Goal: Task Accomplishment & Management: Complete application form

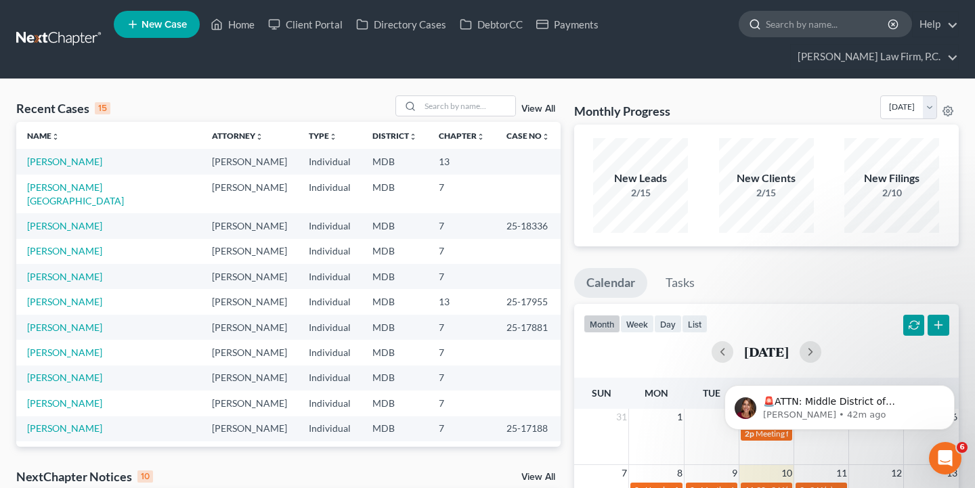
click at [800, 29] on input "search" at bounding box center [828, 24] width 124 height 25
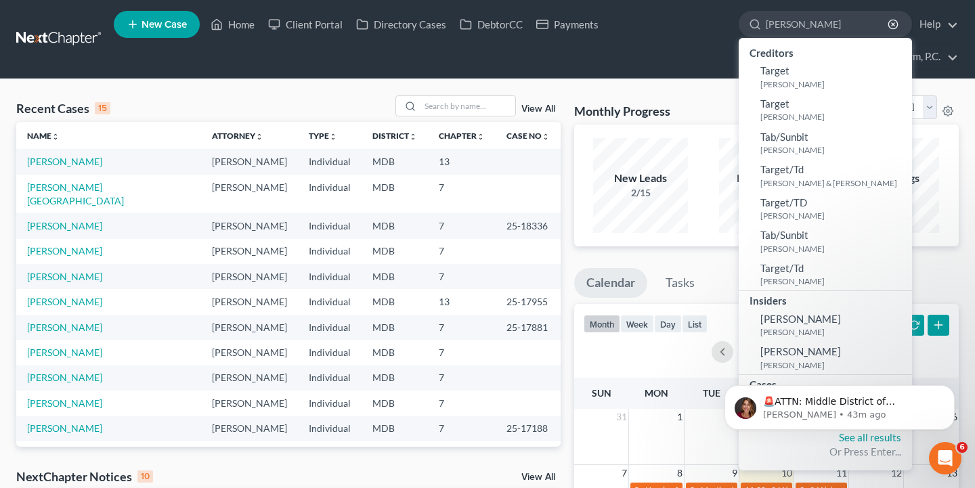
drag, startPoint x: 802, startPoint y: 26, endPoint x: 736, endPoint y: 24, distance: 65.7
click at [736, 24] on ul "New Case Home Client Portal Directory Cases DebtorCC Payments [PERSON_NAME] - N…" at bounding box center [536, 39] width 845 height 65
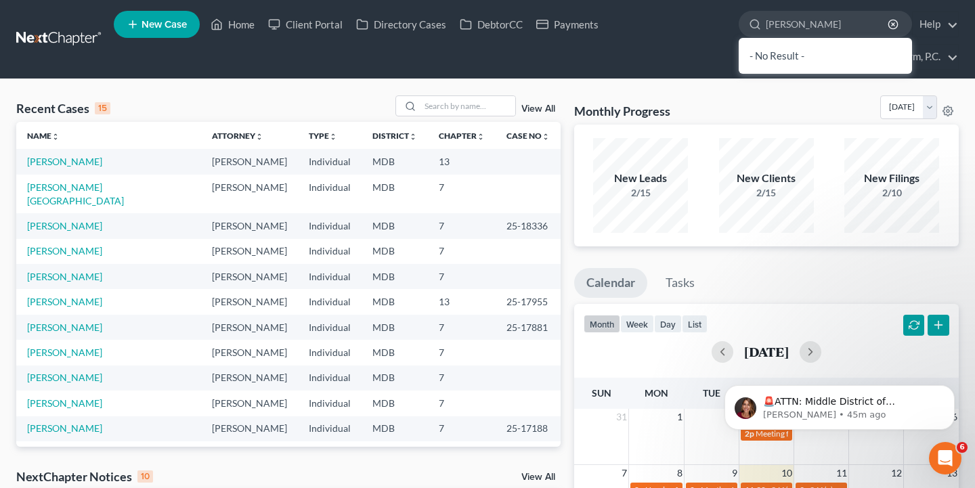
type input "[PERSON_NAME]"
click at [204, 18] on li "New Case" at bounding box center [159, 24] width 90 height 31
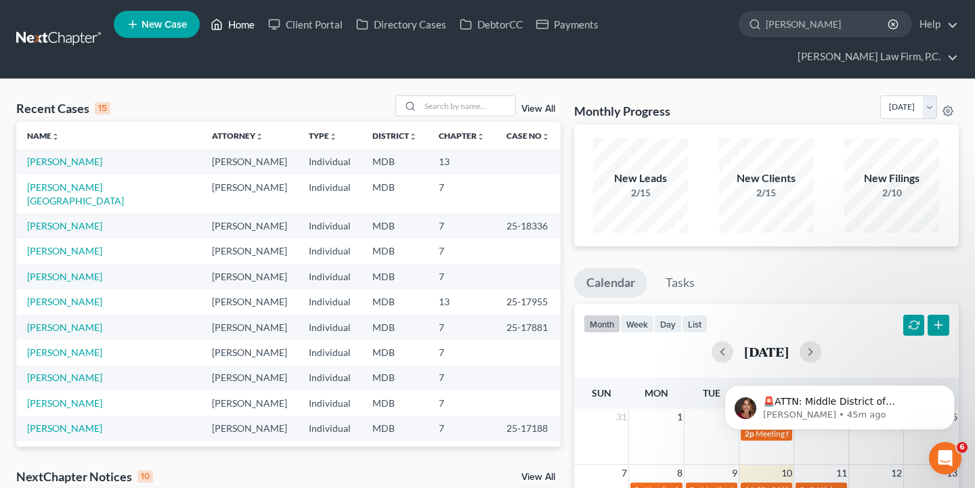
click at [255, 22] on link "Home" at bounding box center [233, 24] width 58 height 24
click at [810, 22] on input "search" at bounding box center [828, 24] width 124 height 25
paste input "[PERSON_NAME]"
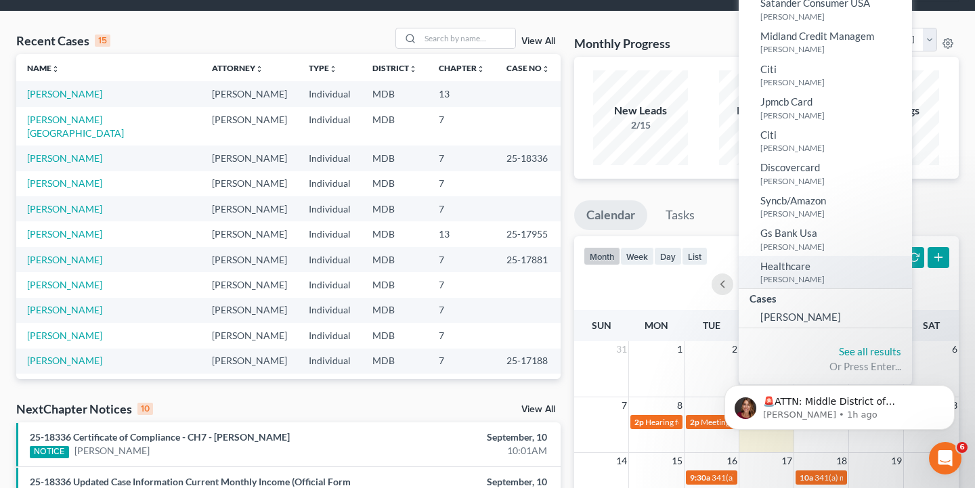
scroll to position [84, 0]
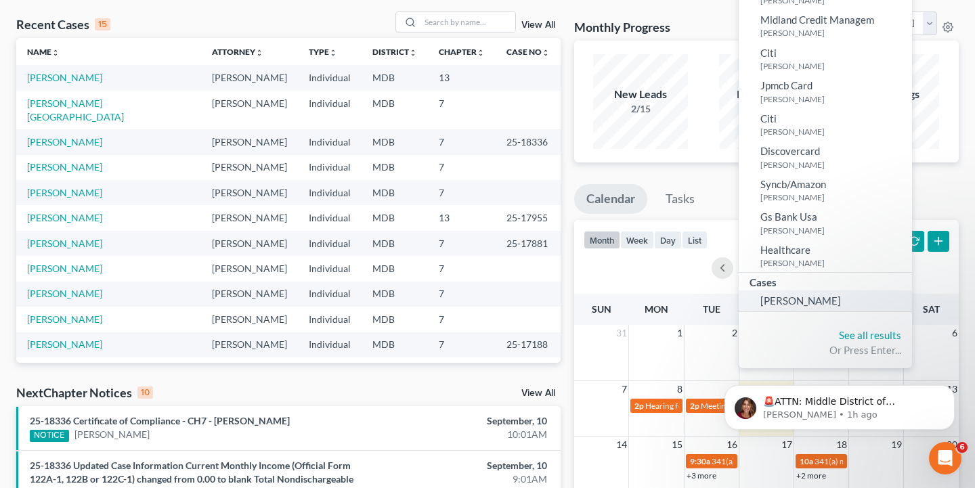
type input "[PERSON_NAME]"
click at [804, 294] on span "[PERSON_NAME]" at bounding box center [800, 300] width 81 height 12
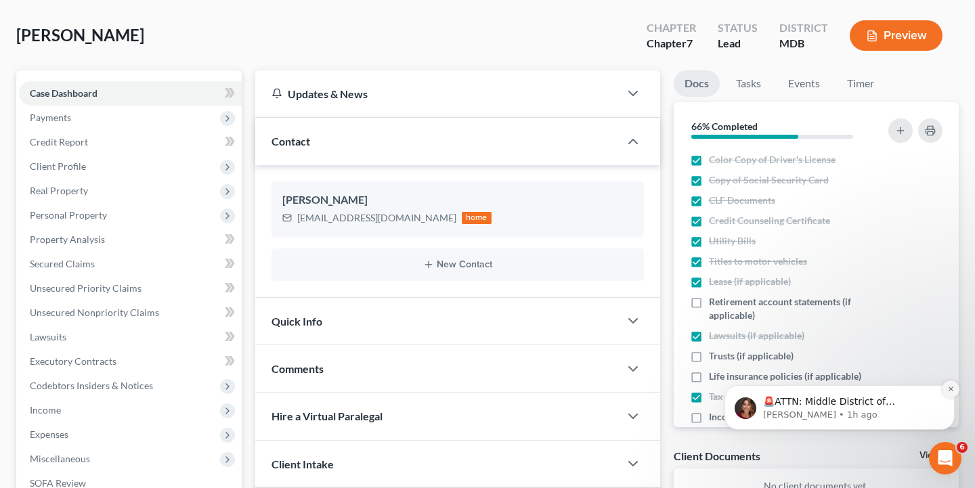
click at [954, 394] on button "Dismiss notification" at bounding box center [951, 389] width 18 height 18
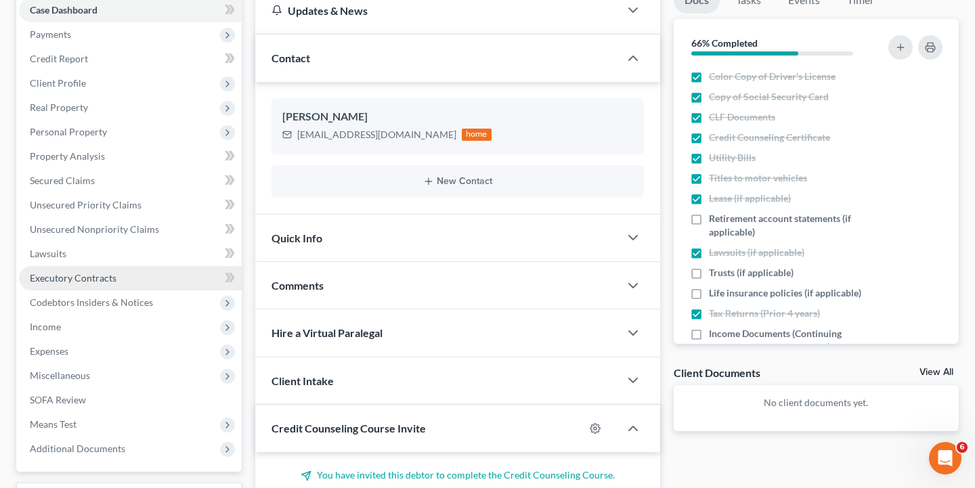
scroll to position [159, 0]
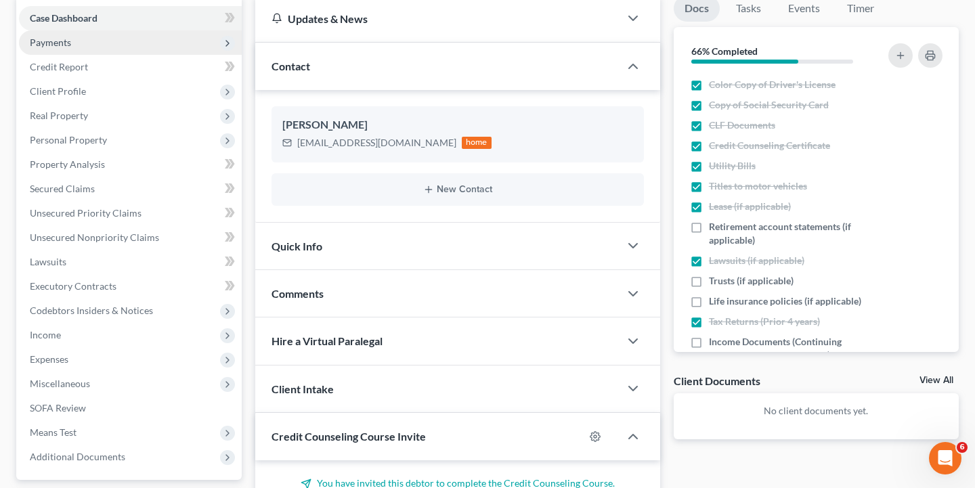
click at [120, 44] on span "Payments" at bounding box center [130, 42] width 223 height 24
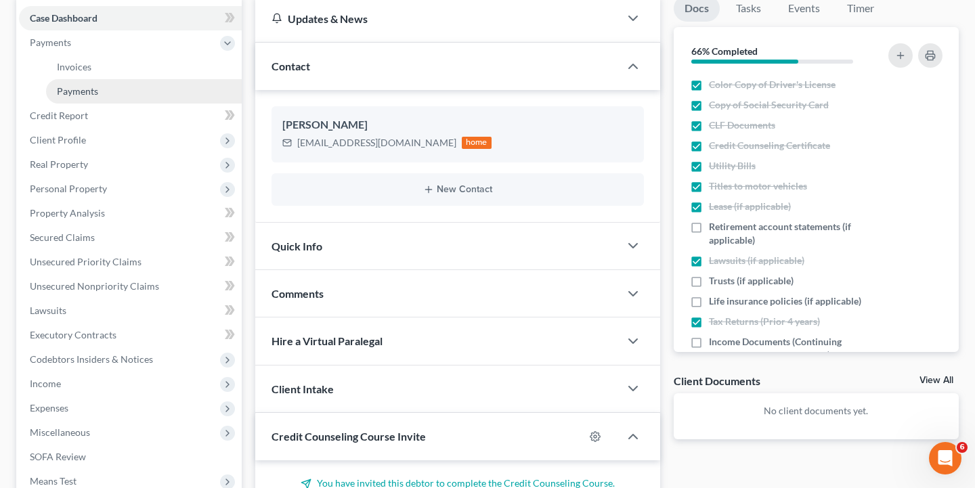
click at [153, 95] on link "Payments" at bounding box center [144, 91] width 196 height 24
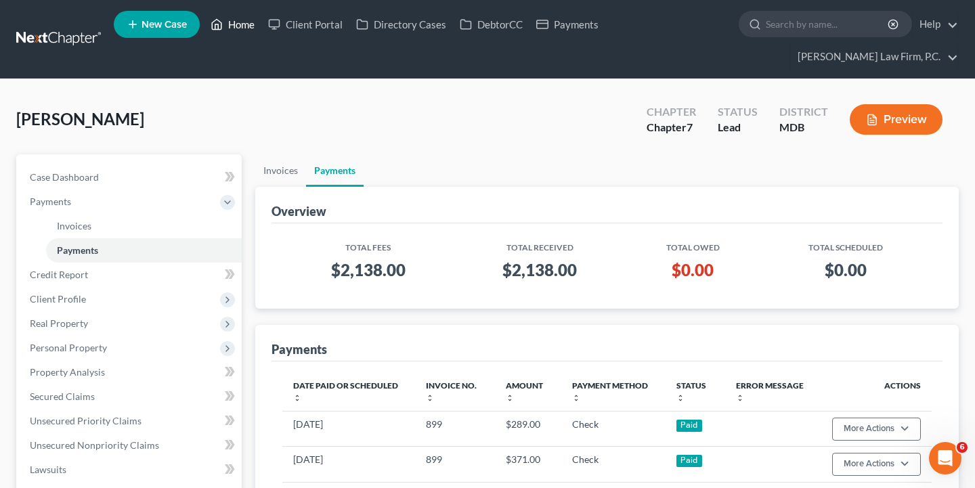
click at [233, 30] on link "Home" at bounding box center [233, 24] width 58 height 24
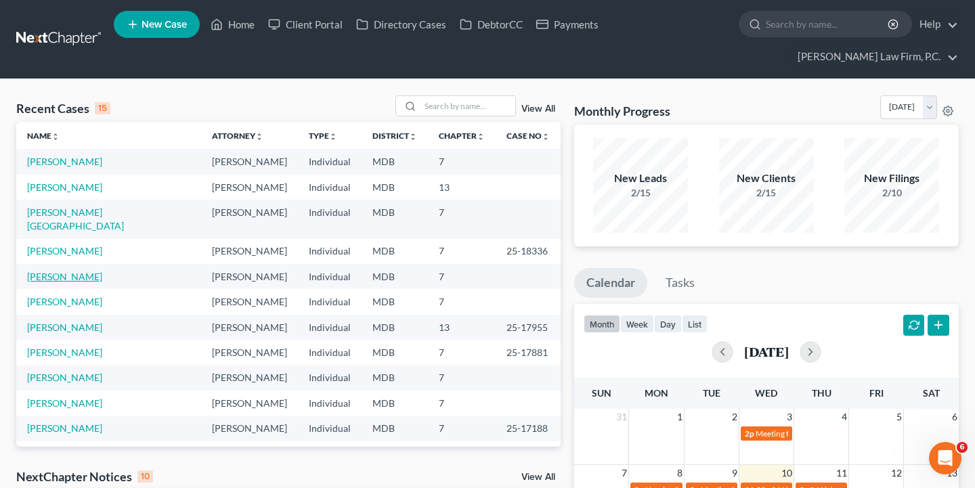
click at [76, 271] on link "[PERSON_NAME]" at bounding box center [64, 277] width 75 height 12
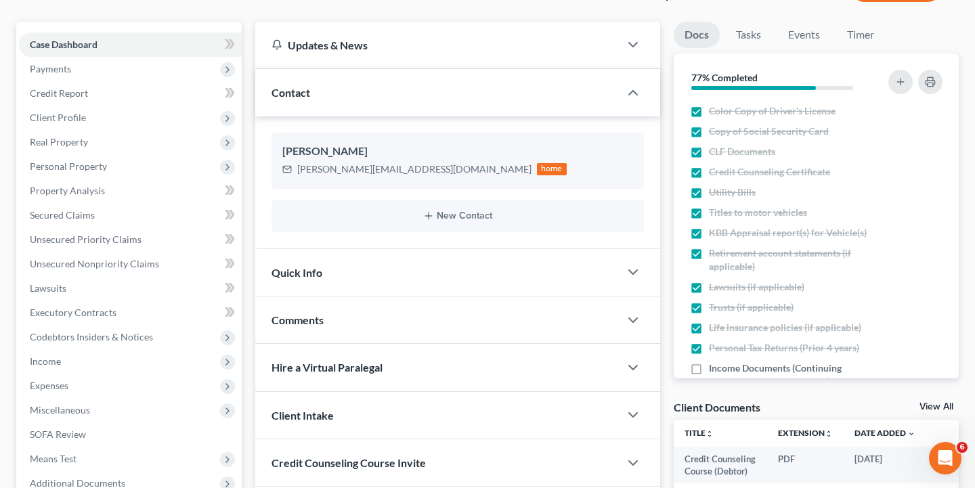
scroll to position [103, 0]
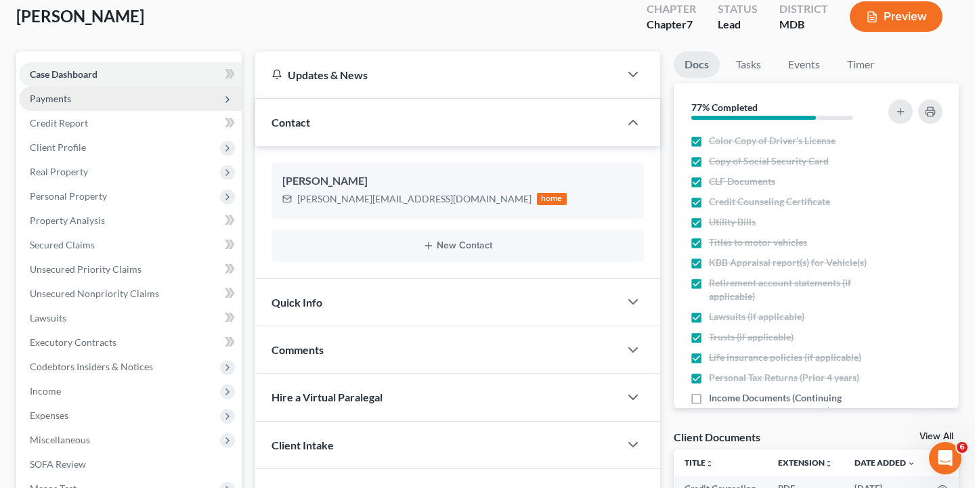
click at [178, 88] on span "Payments" at bounding box center [130, 99] width 223 height 24
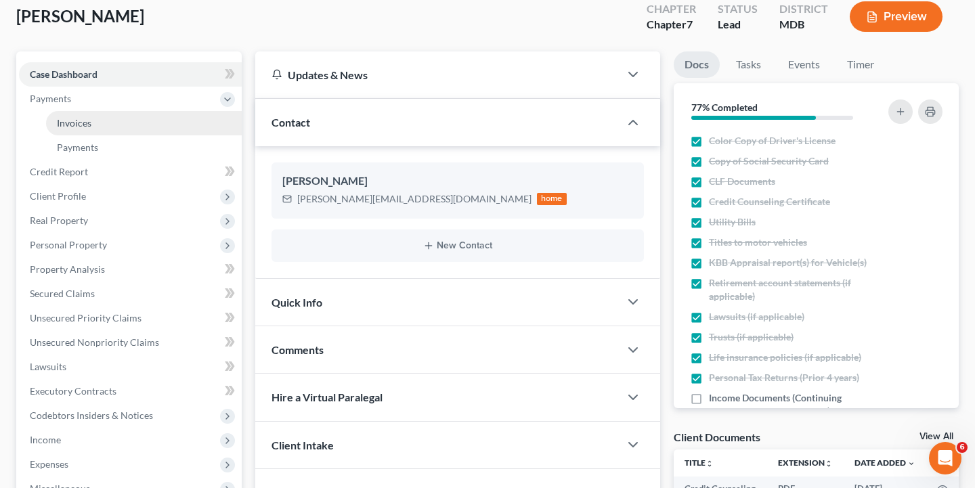
click at [167, 125] on link "Invoices" at bounding box center [144, 123] width 196 height 24
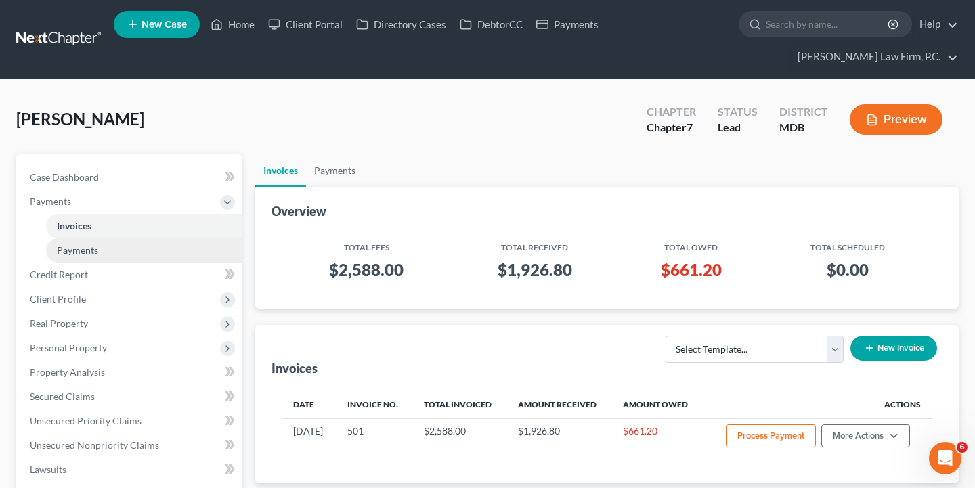
click at [125, 247] on link "Payments" at bounding box center [144, 250] width 196 height 24
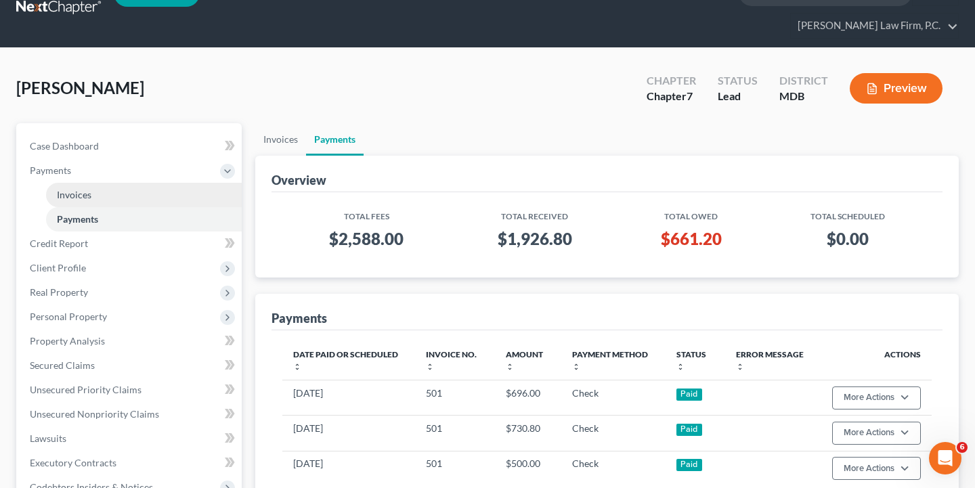
scroll to position [47, 0]
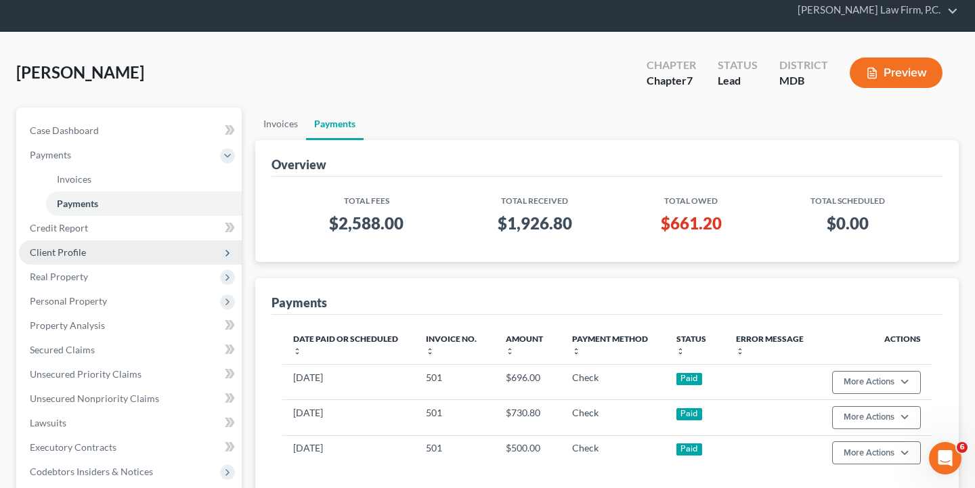
click at [102, 263] on span "Client Profile" at bounding box center [130, 252] width 223 height 24
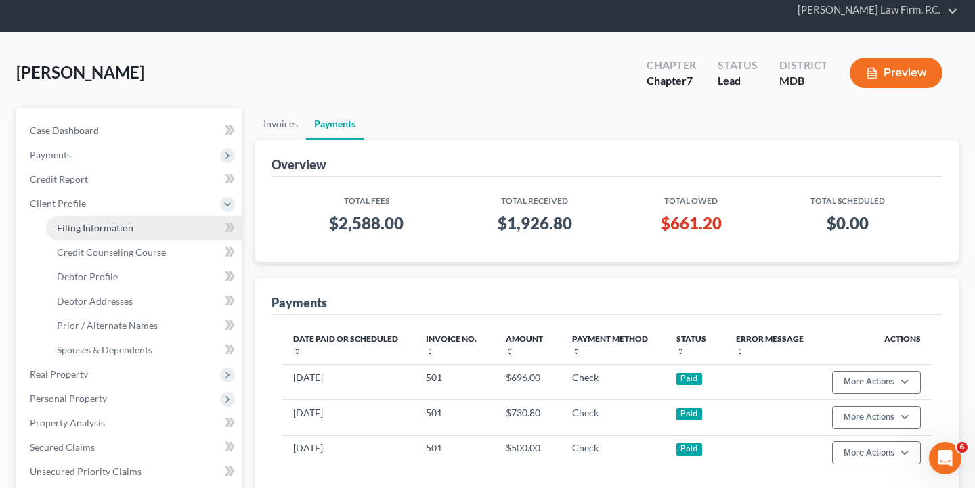
click at [112, 227] on span "Filing Information" at bounding box center [95, 228] width 76 height 12
select select "1"
select select "0"
select select "38"
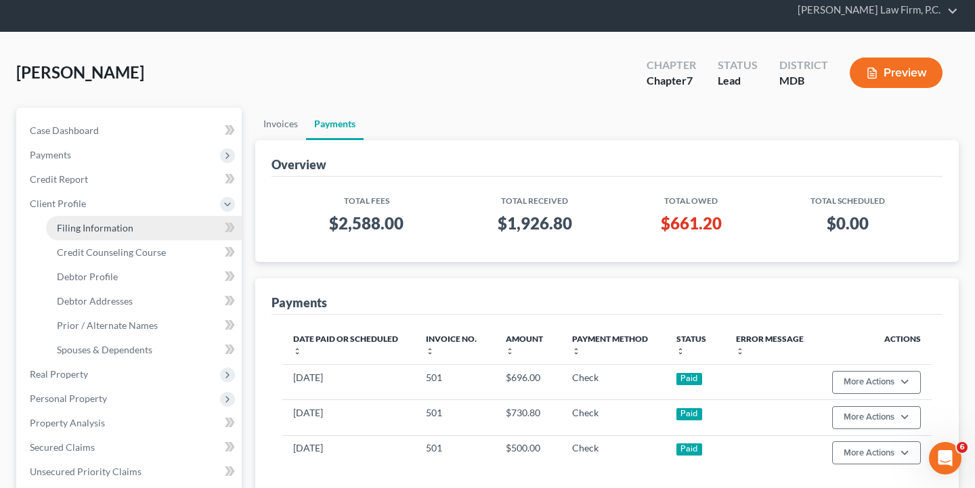
select select "21"
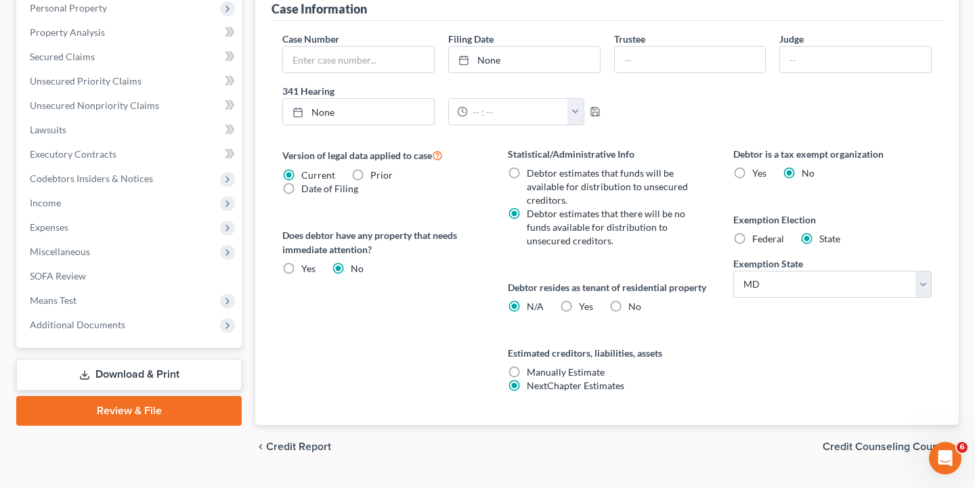
scroll to position [441, 0]
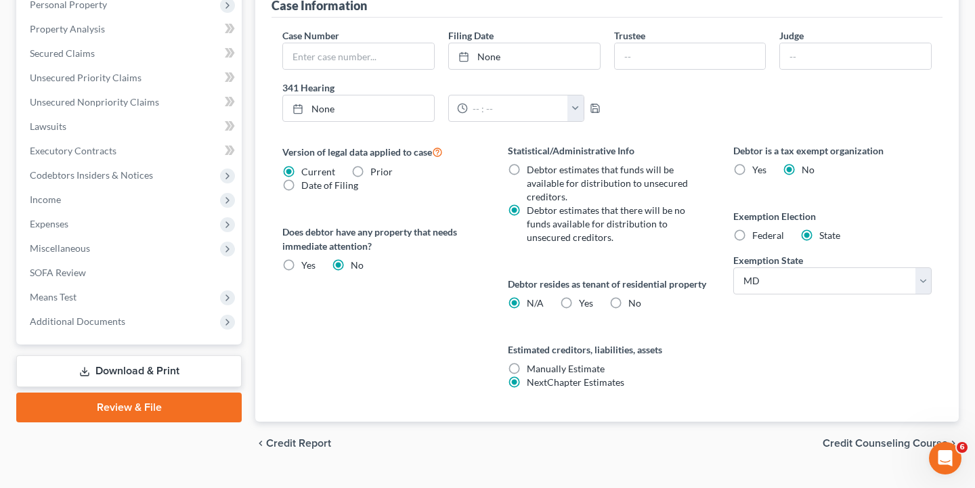
click at [579, 310] on label "Yes Yes" at bounding box center [586, 303] width 14 height 14
click at [584, 305] on input "Yes Yes" at bounding box center [588, 300] width 9 height 9
radio input "true"
radio input "false"
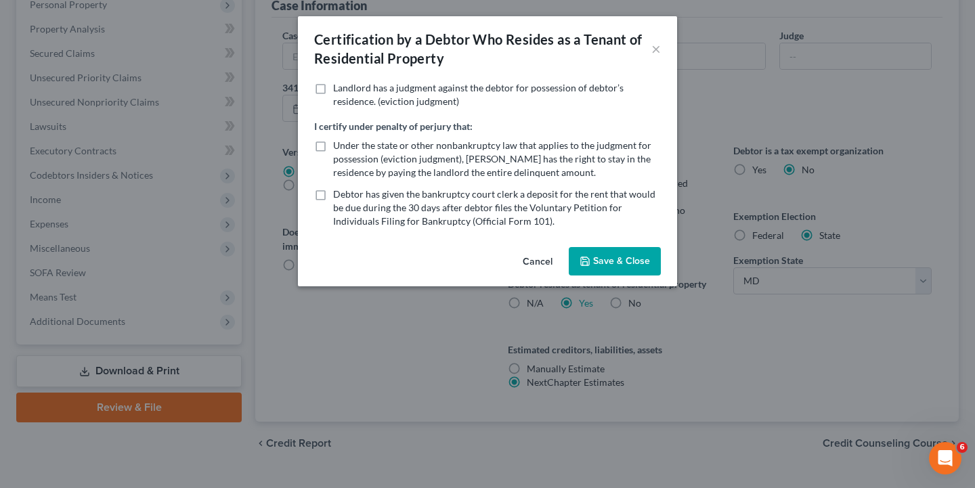
click at [629, 259] on button "Save & Close" at bounding box center [615, 261] width 92 height 28
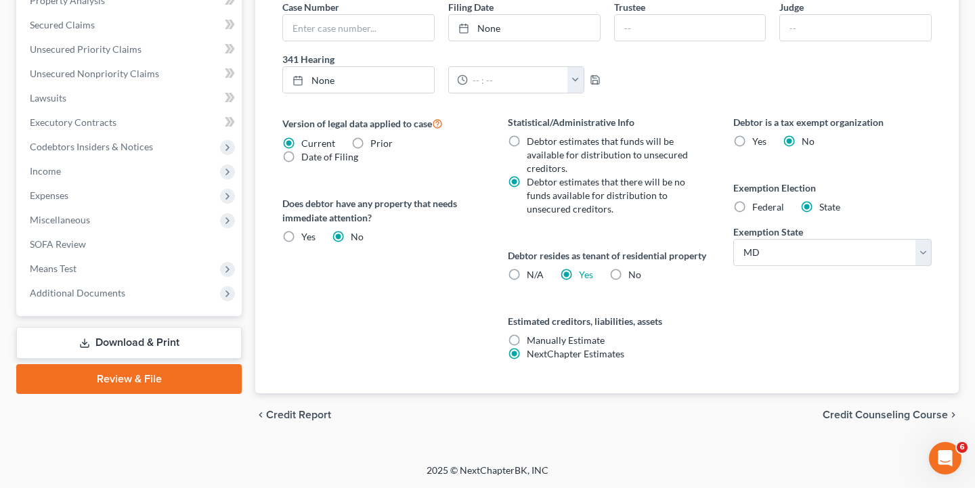
click at [898, 412] on span "Credit Counseling Course" at bounding box center [884, 415] width 125 height 11
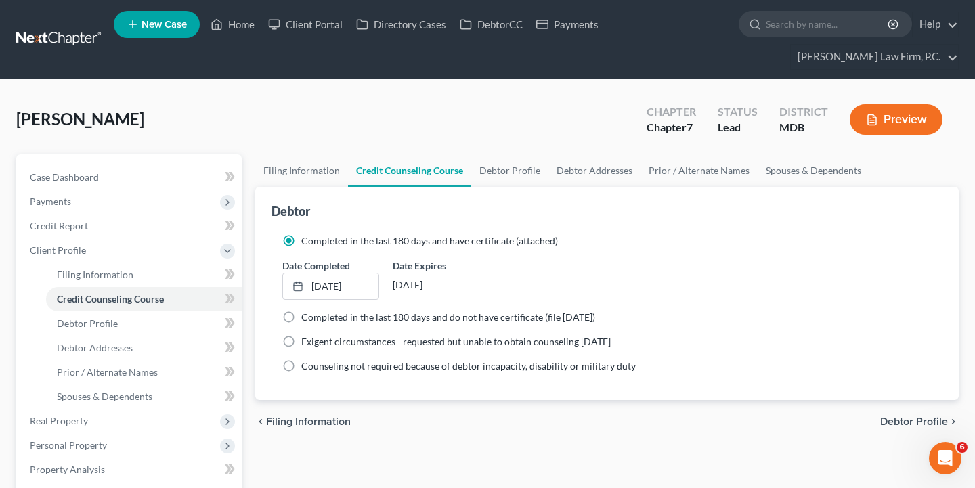
scroll to position [45, 0]
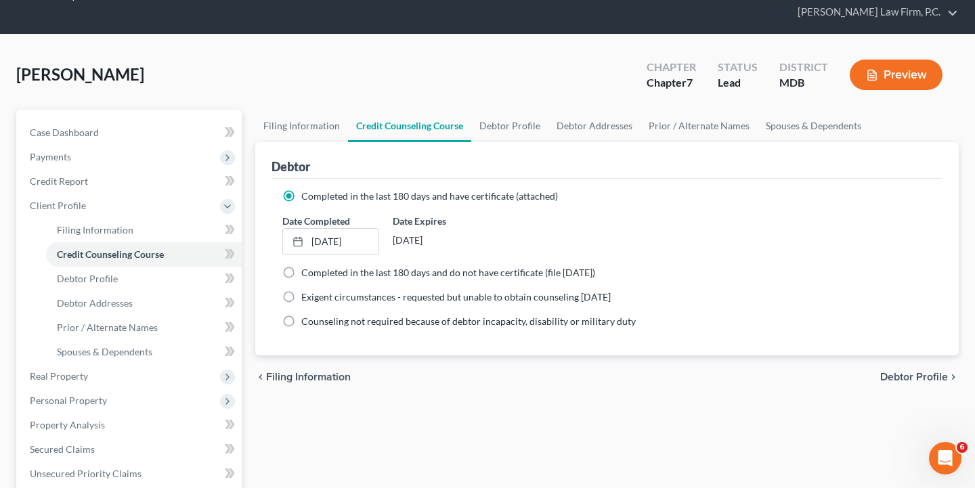
click at [916, 374] on span "Debtor Profile" at bounding box center [914, 377] width 68 height 11
select select "0"
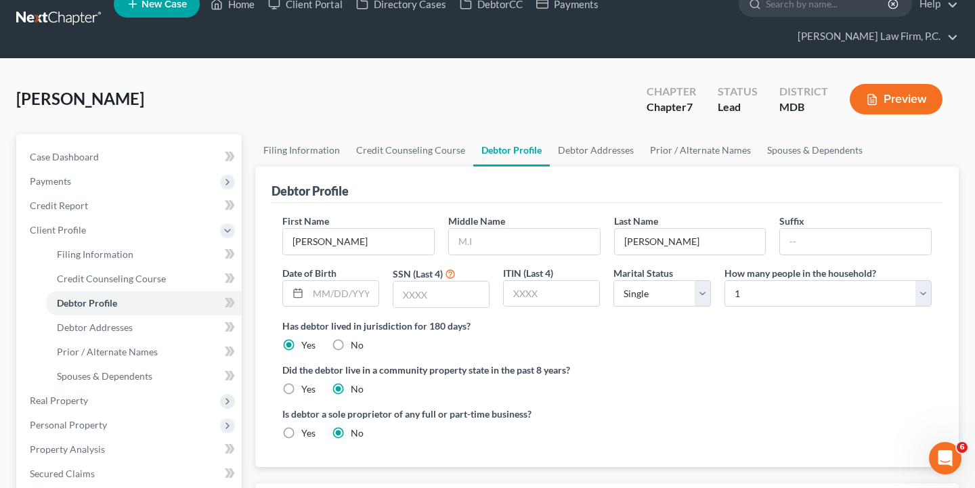
scroll to position [55, 0]
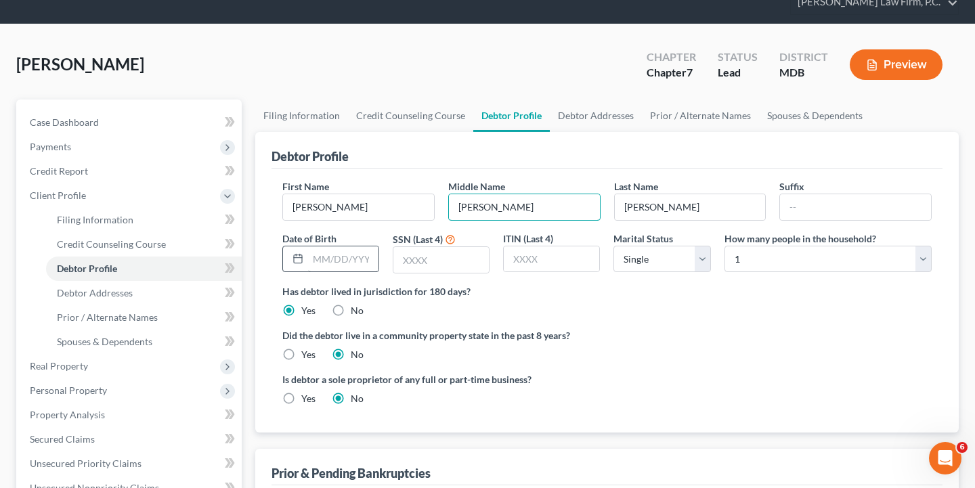
type input "Rene"
type input "01/14/1977"
click at [415, 265] on input "text" at bounding box center [440, 260] width 95 height 26
type input "9495"
click at [586, 378] on label "Is debtor a sole proprietor of any full or part-time business?" at bounding box center [441, 379] width 318 height 14
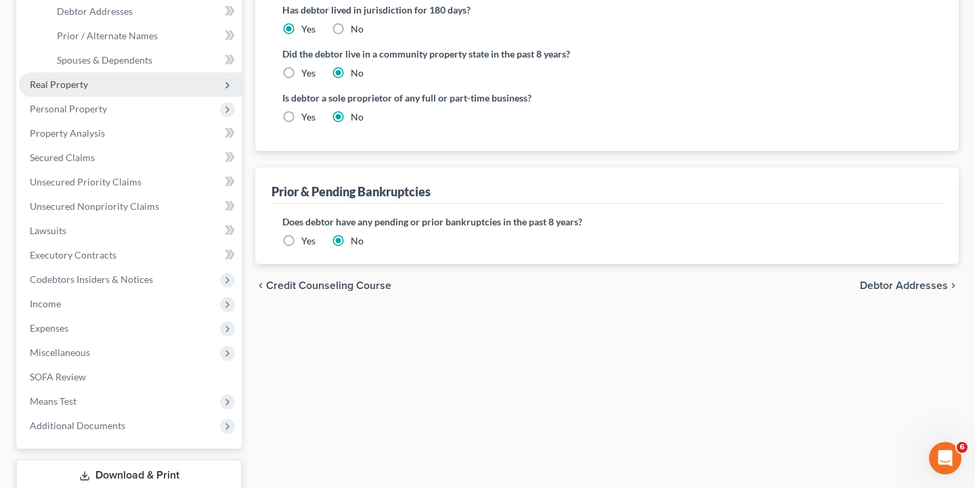
scroll to position [420, 0]
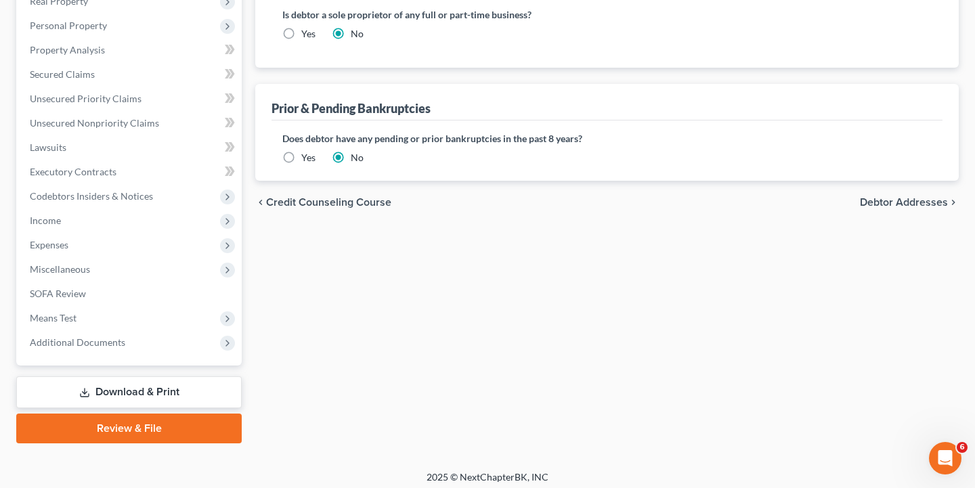
click at [896, 205] on span "Debtor Addresses" at bounding box center [904, 202] width 88 height 11
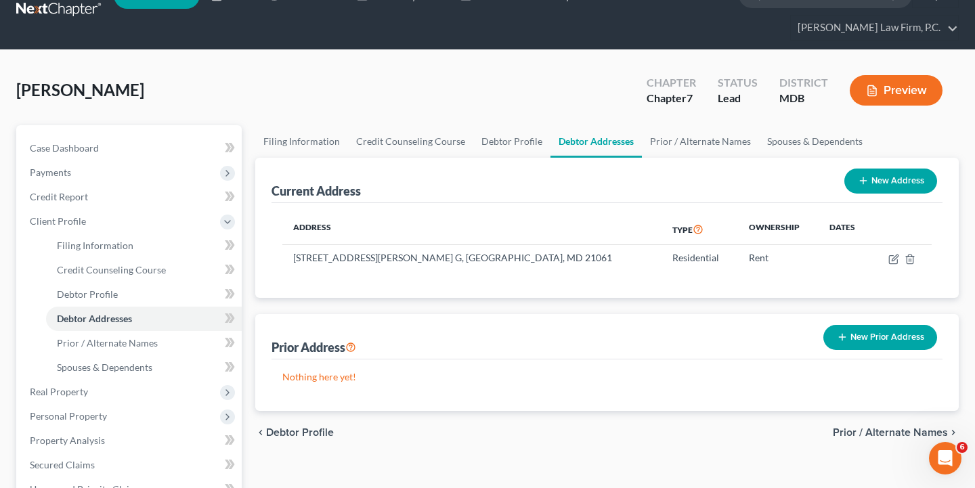
scroll to position [32, 0]
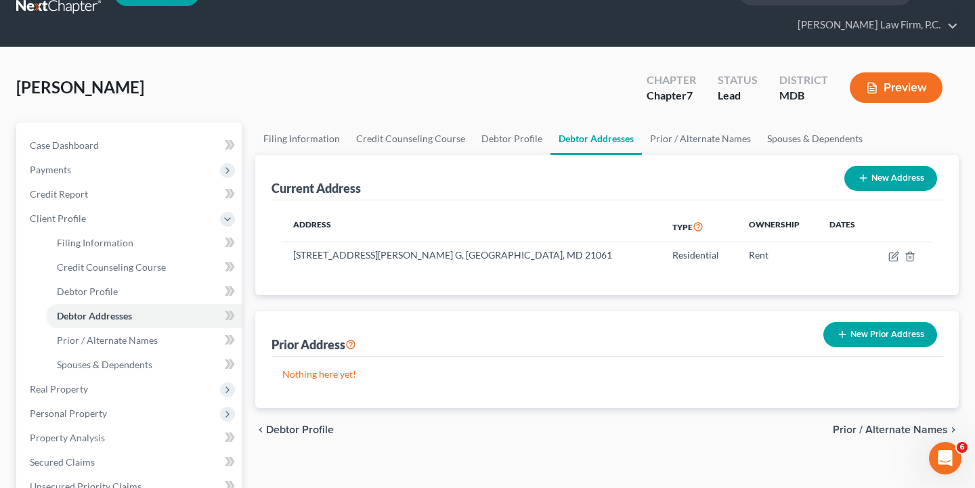
click at [877, 336] on button "New Prior Address" at bounding box center [880, 334] width 114 height 25
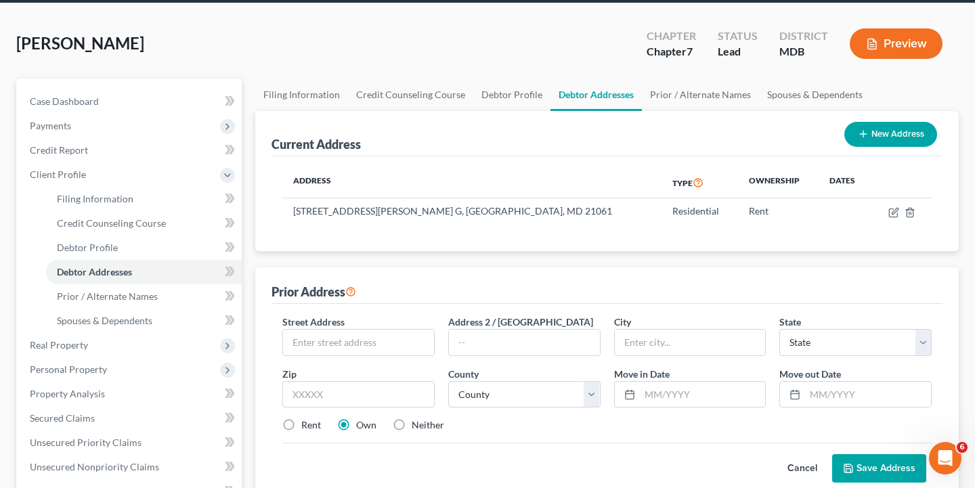
scroll to position [108, 0]
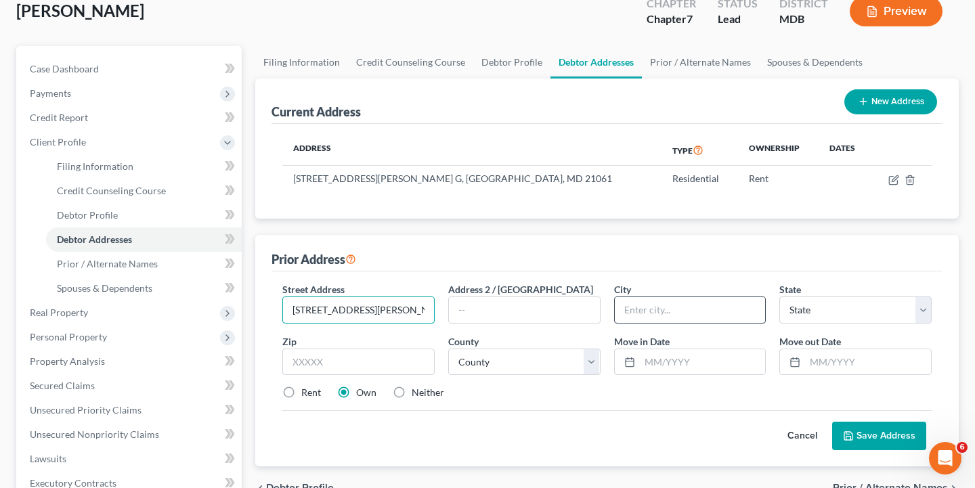
type input "920 Hopkins Corner"
type input "Glen Burnie"
select select "21"
type input "21060"
click at [301, 390] on label "Rent" at bounding box center [311, 393] width 20 height 14
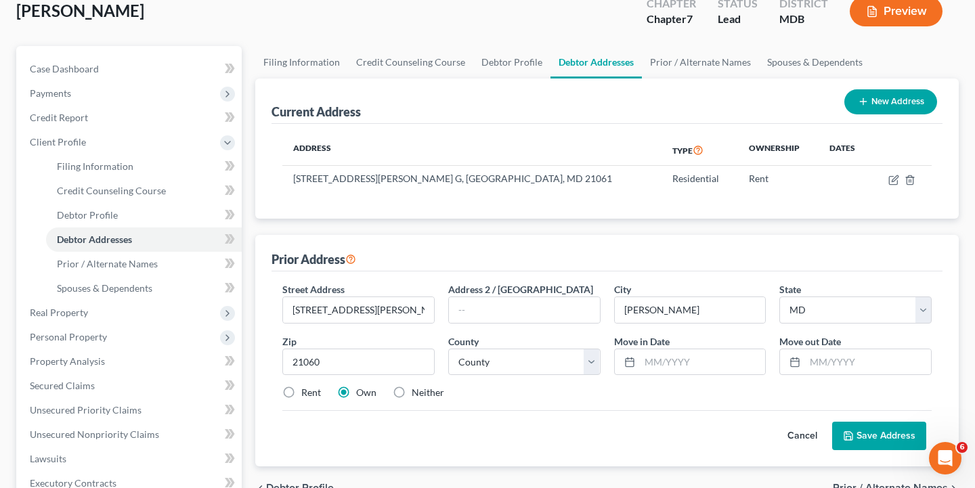
click at [307, 390] on input "Rent" at bounding box center [311, 390] width 9 height 9
radio input "true"
select select "1"
click at [658, 363] on input "text" at bounding box center [703, 362] width 126 height 26
type input "01/2009"
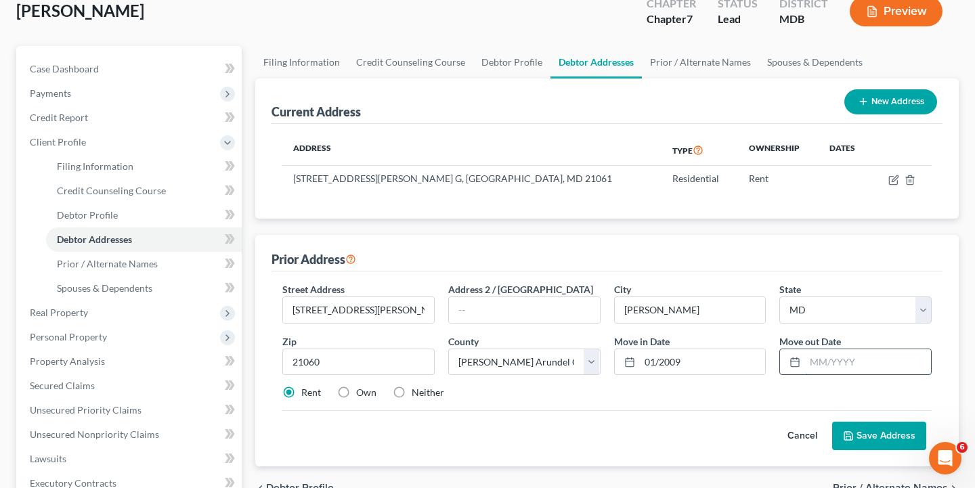
click at [825, 355] on input "text" at bounding box center [868, 362] width 126 height 26
type input "12/2022"
click at [861, 439] on button "Save Address" at bounding box center [879, 436] width 94 height 28
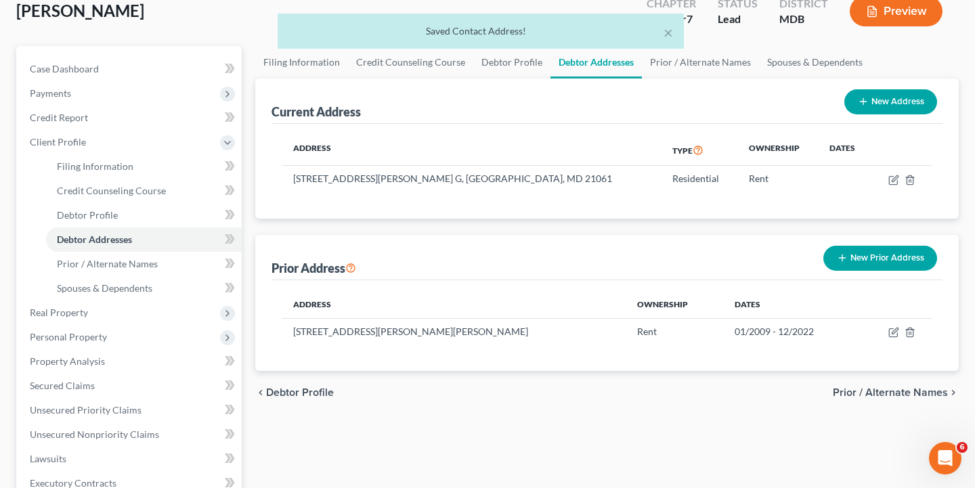
click at [887, 393] on span "Prior / Alternate Names" at bounding box center [890, 392] width 115 height 11
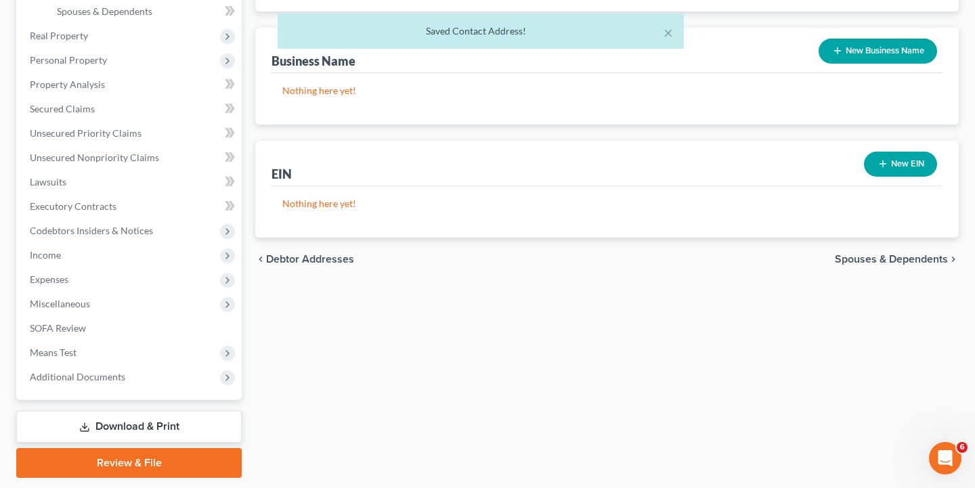
click at [884, 259] on span "Spouses & Dependents" at bounding box center [891, 259] width 113 height 11
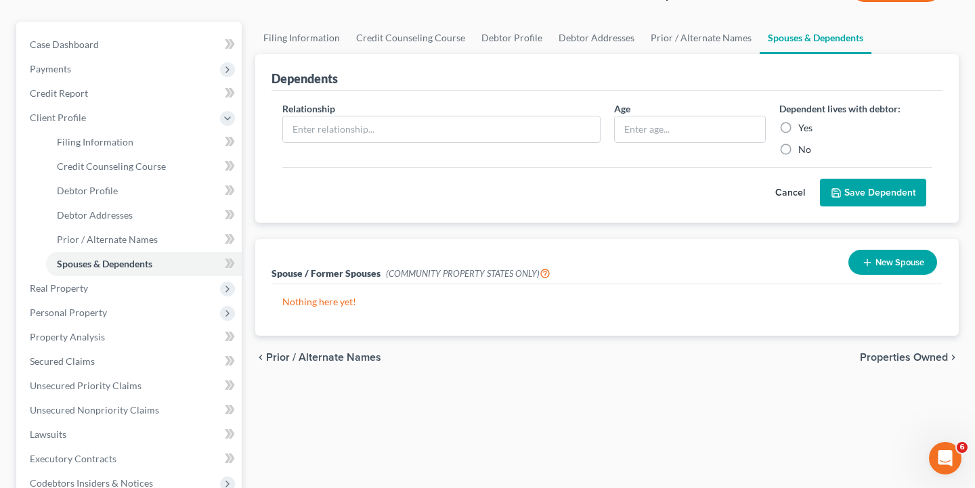
click at [882, 357] on span "Properties Owned" at bounding box center [904, 357] width 88 height 11
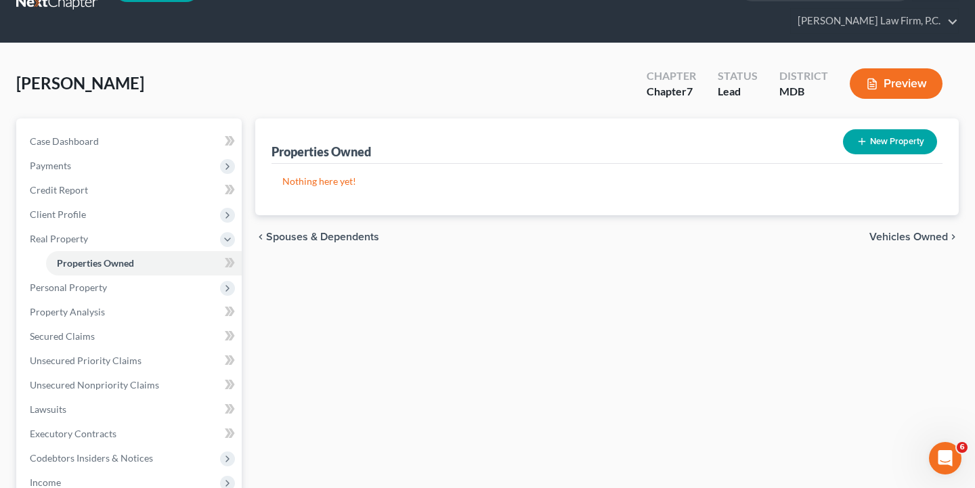
scroll to position [40, 0]
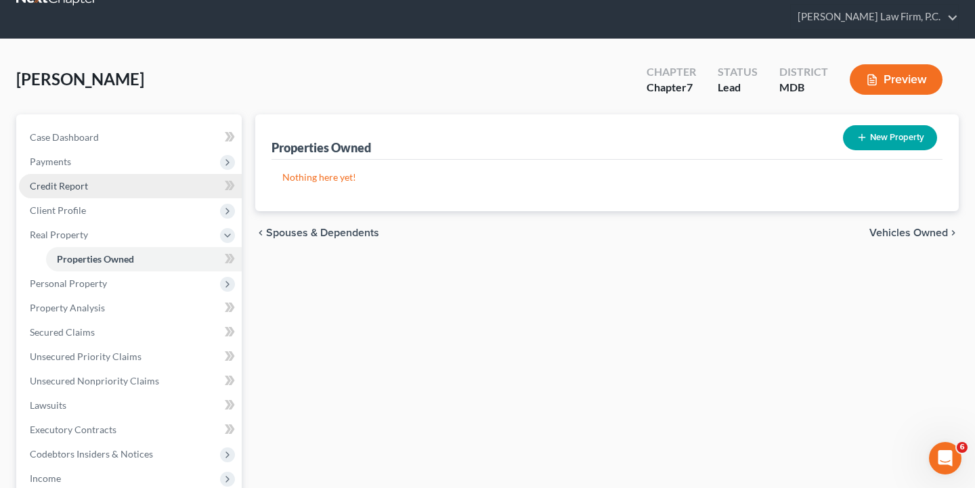
click at [97, 190] on link "Credit Report" at bounding box center [130, 186] width 223 height 24
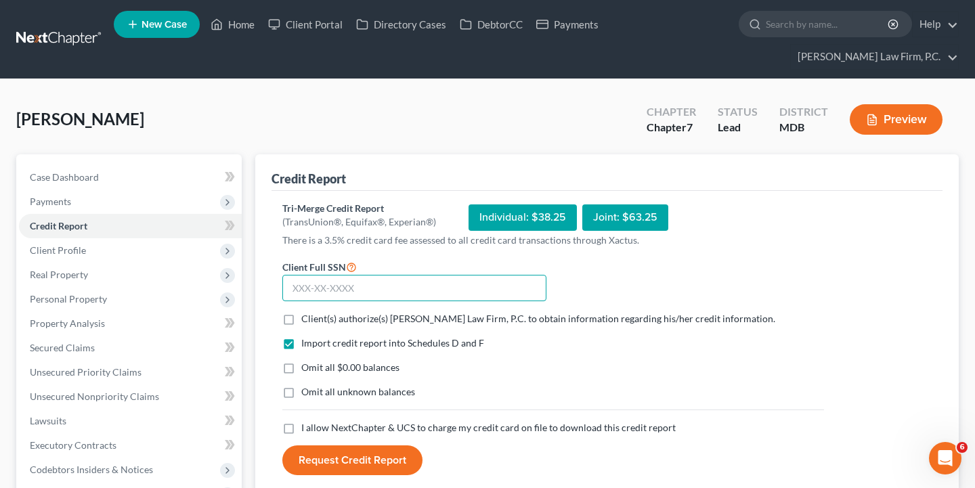
click at [302, 287] on input "text" at bounding box center [414, 288] width 264 height 27
type input "212-92-9495"
click at [301, 315] on label "Client(s) authorize(s) Chambers Law Firm, P.C. to obtain information regarding …" at bounding box center [538, 319] width 474 height 14
click at [307, 315] on input "Client(s) authorize(s) Chambers Law Firm, P.C. to obtain information regarding …" at bounding box center [311, 316] width 9 height 9
checkbox input "true"
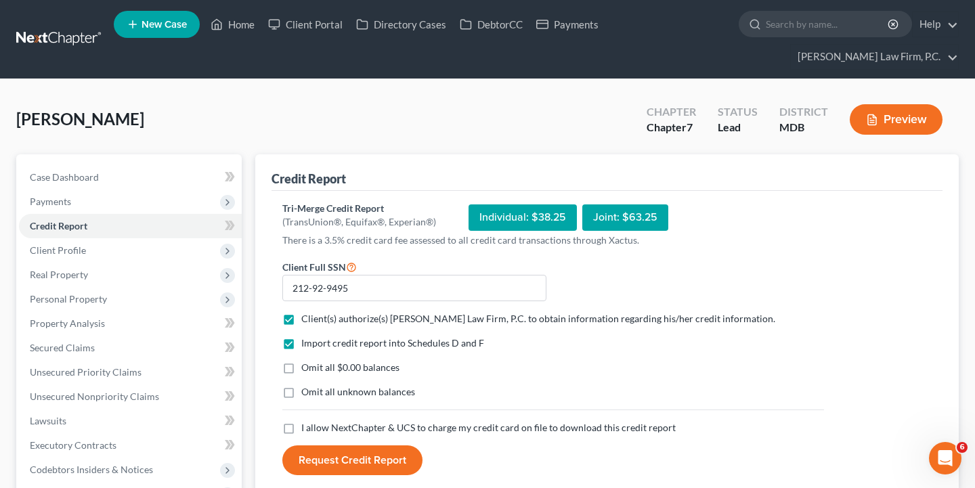
click at [301, 397] on label "Omit all unknown balances" at bounding box center [358, 392] width 114 height 14
click at [307, 394] on input "Omit all unknown balances" at bounding box center [311, 389] width 9 height 9
checkbox input "true"
click at [301, 428] on label "I allow NextChapter & UCS to charge my credit card on file to download this cre…" at bounding box center [488, 428] width 374 height 14
click at [307, 428] on input "I allow NextChapter & UCS to charge my credit card on file to download this cre…" at bounding box center [311, 425] width 9 height 9
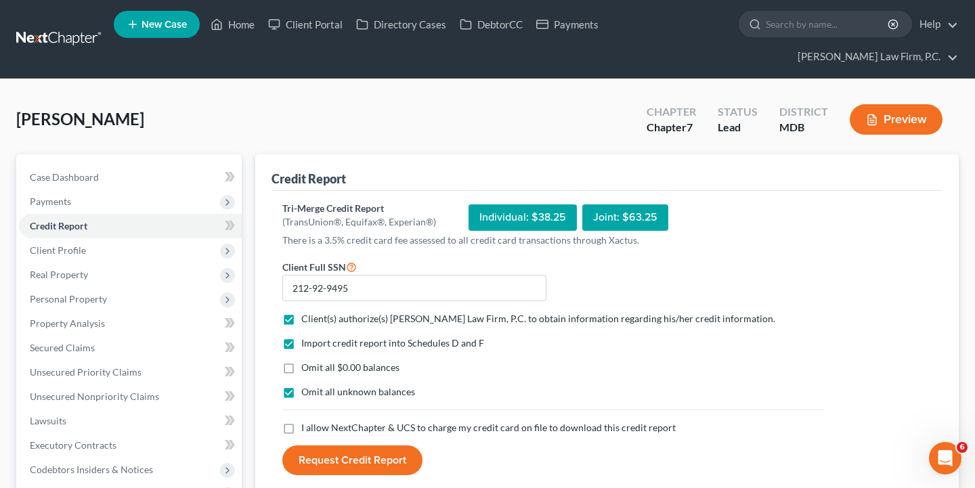
checkbox input "true"
click at [334, 447] on button "Request Credit Report" at bounding box center [352, 460] width 140 height 30
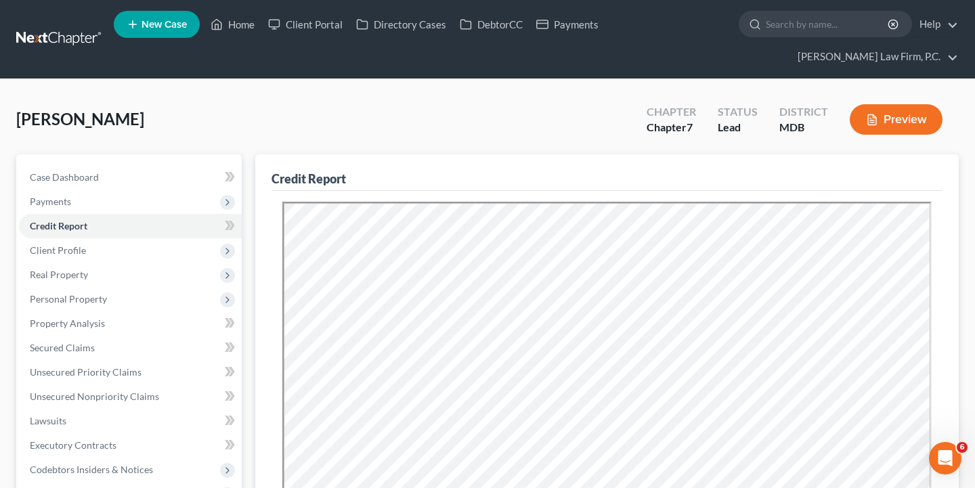
click at [477, 131] on div "Shelton, Tameaka Upgraded Chapter Chapter 7 Status Lead District MDB Preview" at bounding box center [487, 124] width 942 height 59
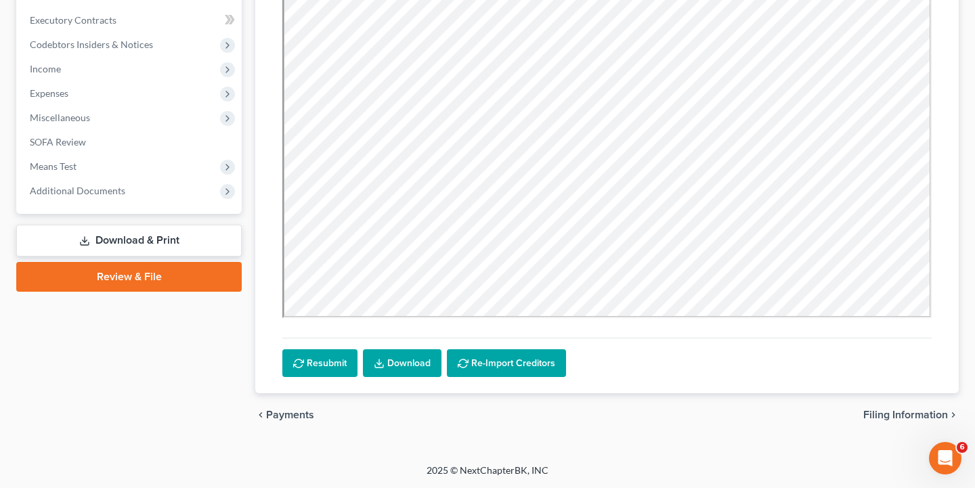
click at [749, 431] on div "chevron_left Payments Filing Information chevron_right" at bounding box center [606, 414] width 703 height 43
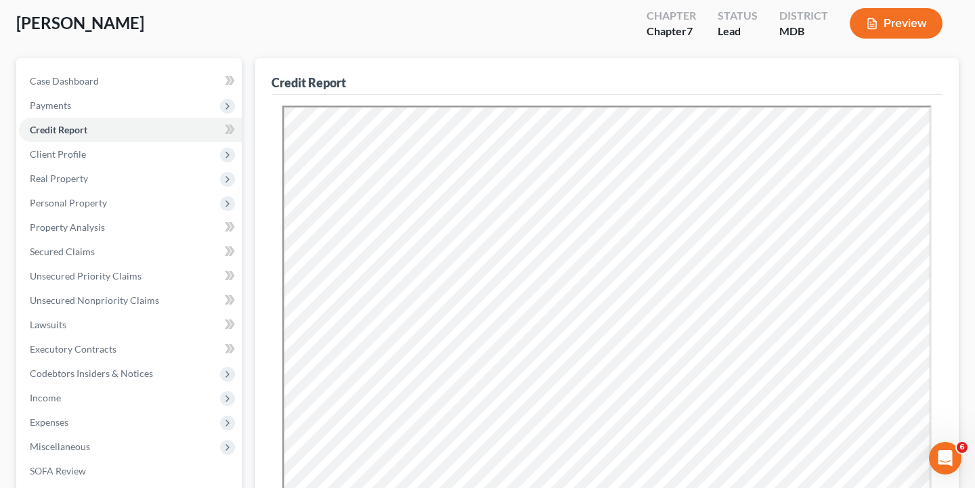
scroll to position [16, 0]
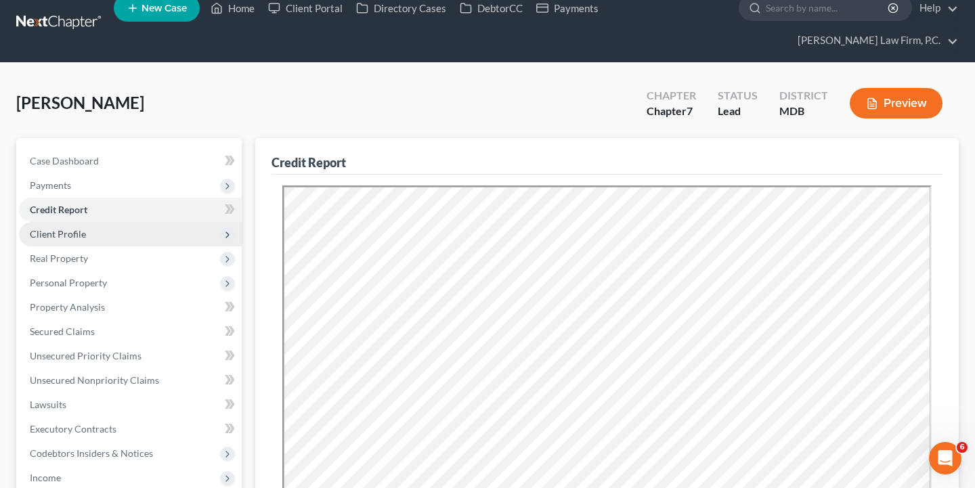
click at [89, 238] on span "Client Profile" at bounding box center [130, 234] width 223 height 24
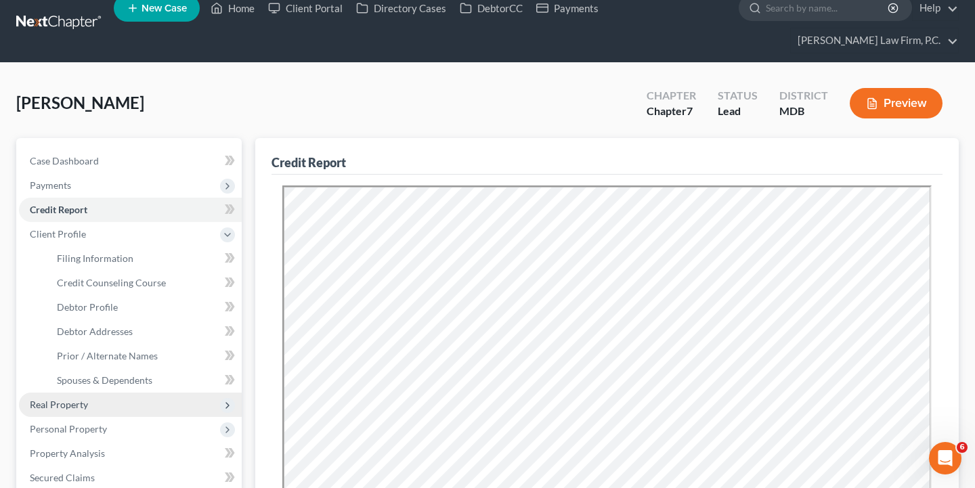
click at [93, 406] on span "Real Property" at bounding box center [130, 405] width 223 height 24
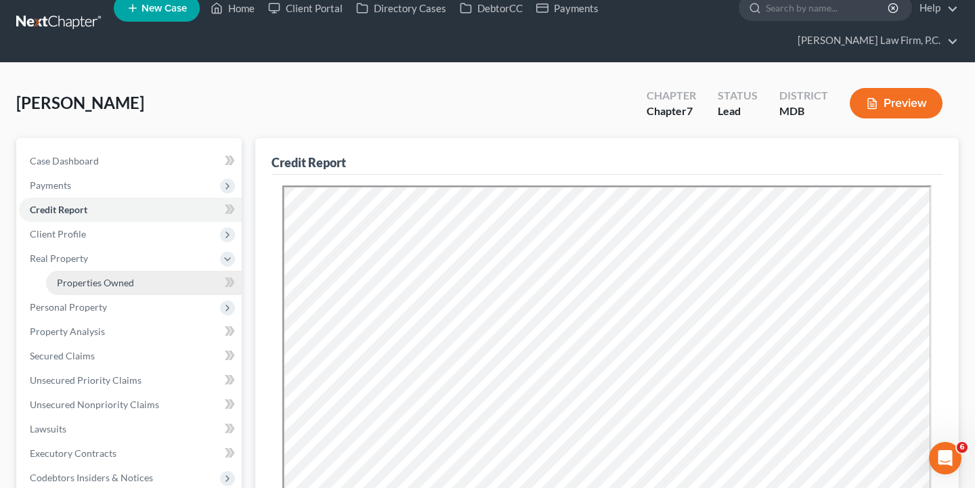
click at [101, 282] on span "Properties Owned" at bounding box center [95, 283] width 77 height 12
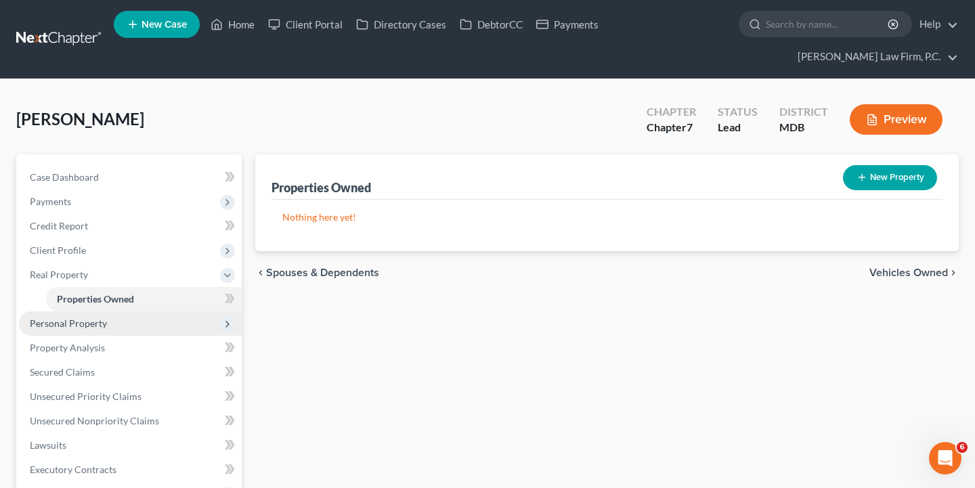
click at [66, 315] on span "Personal Property" at bounding box center [130, 323] width 223 height 24
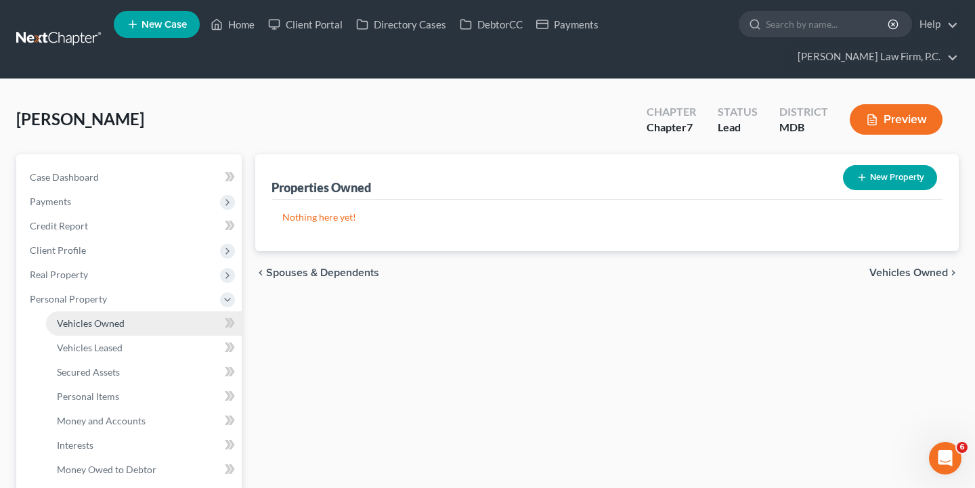
click at [112, 325] on span "Vehicles Owned" at bounding box center [91, 323] width 68 height 12
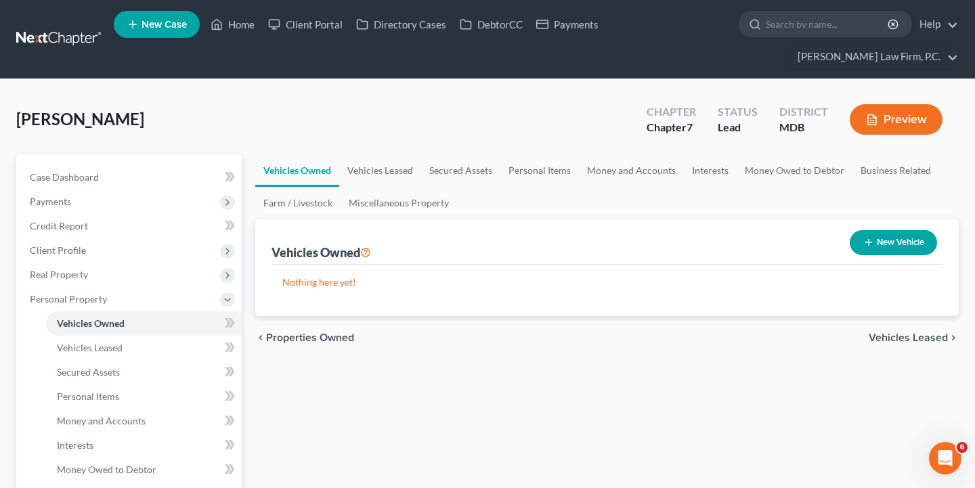
click at [891, 249] on button "New Vehicle" at bounding box center [893, 242] width 87 height 25
select select "0"
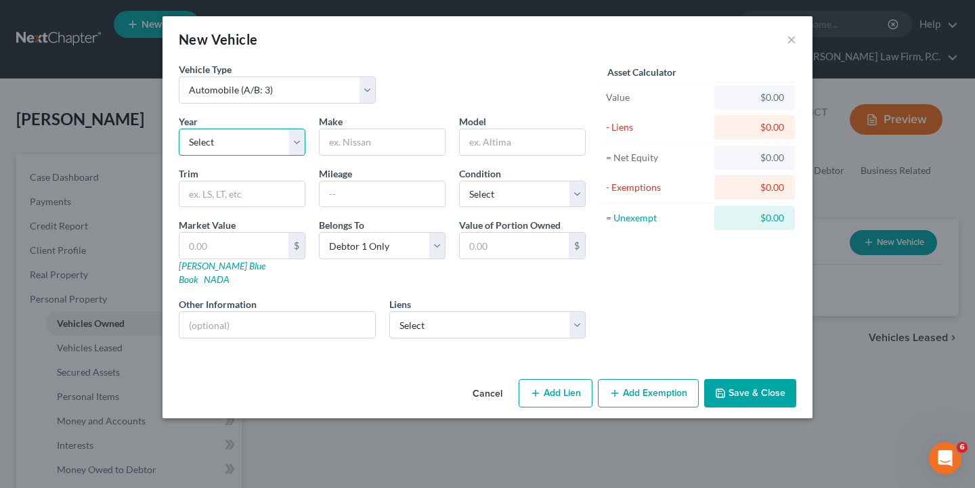
select select "9"
click at [396, 136] on input "text" at bounding box center [382, 142] width 125 height 26
type input "Hyundai"
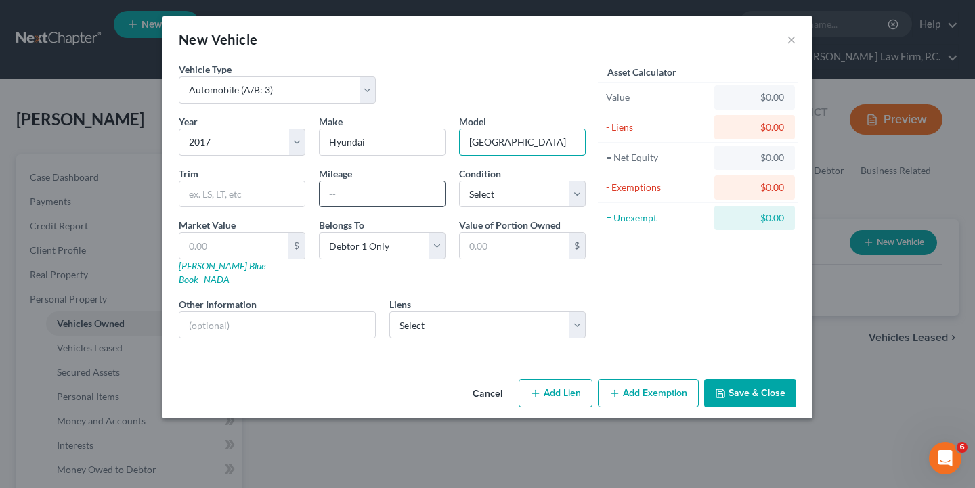
type input "Tucson"
click at [387, 206] on input "text" at bounding box center [382, 194] width 125 height 26
type input "96800"
select select "2"
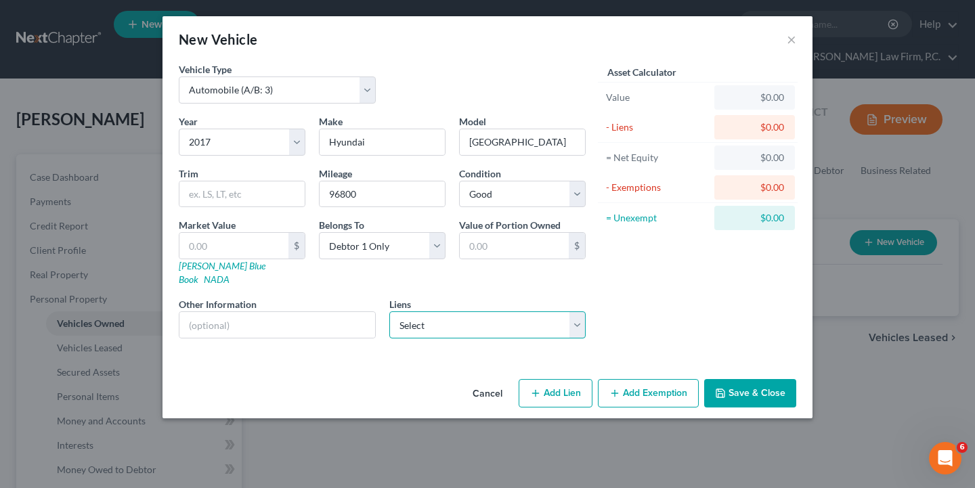
select select "0"
select select
select select "10"
select select "0"
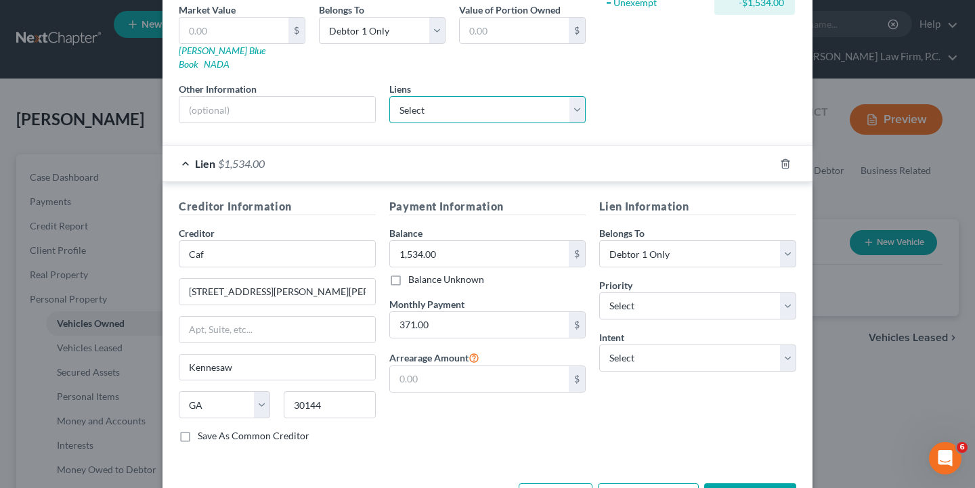
scroll to position [215, 0]
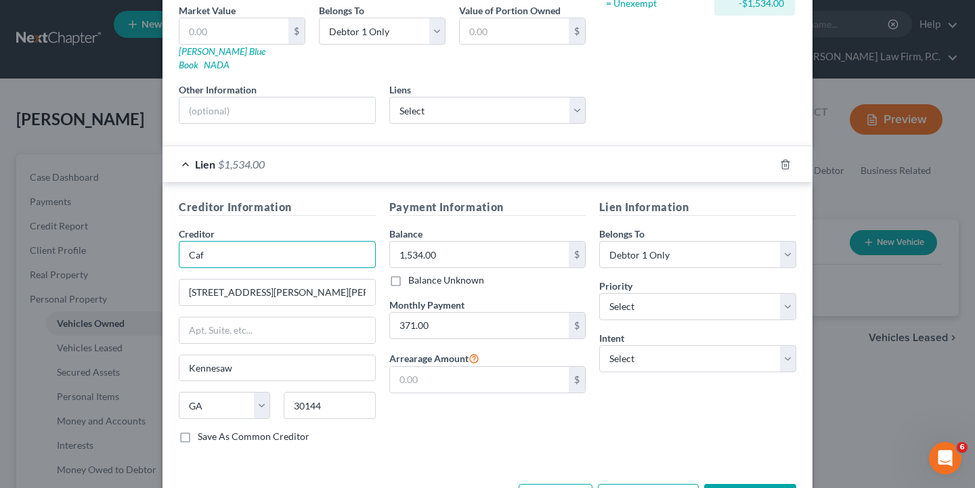
drag, startPoint x: 213, startPoint y: 245, endPoint x: 175, endPoint y: 244, distance: 37.3
click at [175, 244] on div "Creditor Information Creditor * Caf 225 Chastain Meadows Court Kennesaw State A…" at bounding box center [277, 326] width 211 height 255
drag, startPoint x: 322, startPoint y: 279, endPoint x: 162, endPoint y: 272, distance: 159.2
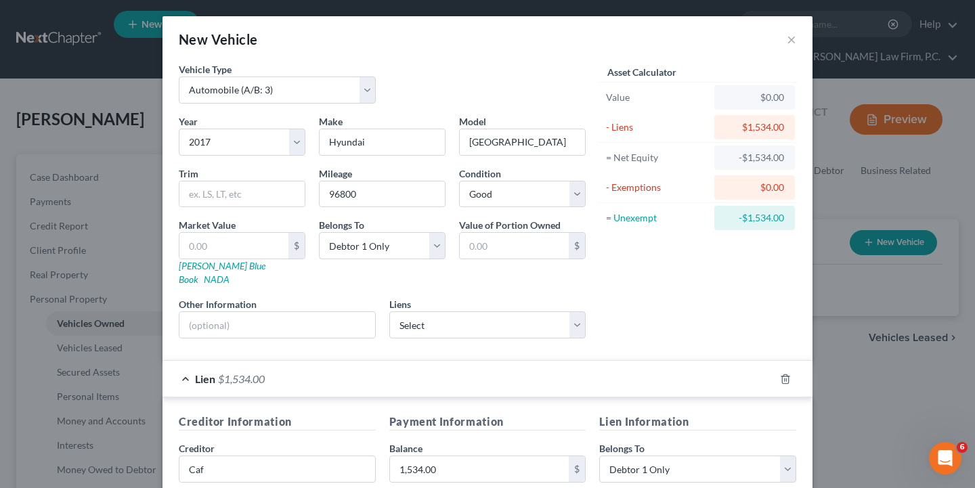
scroll to position [12, 0]
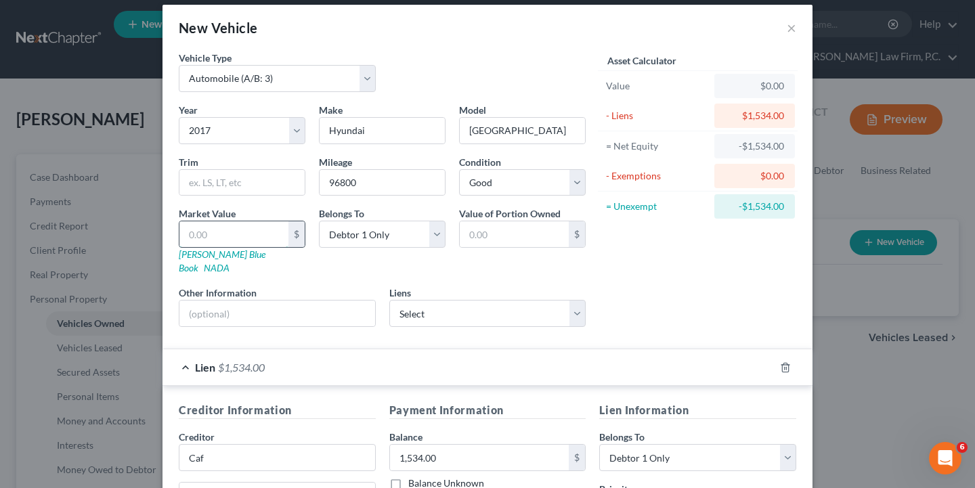
click at [242, 245] on input "text" at bounding box center [233, 234] width 109 height 26
type input "7"
type input "7.00"
type input "75"
type input "75.00"
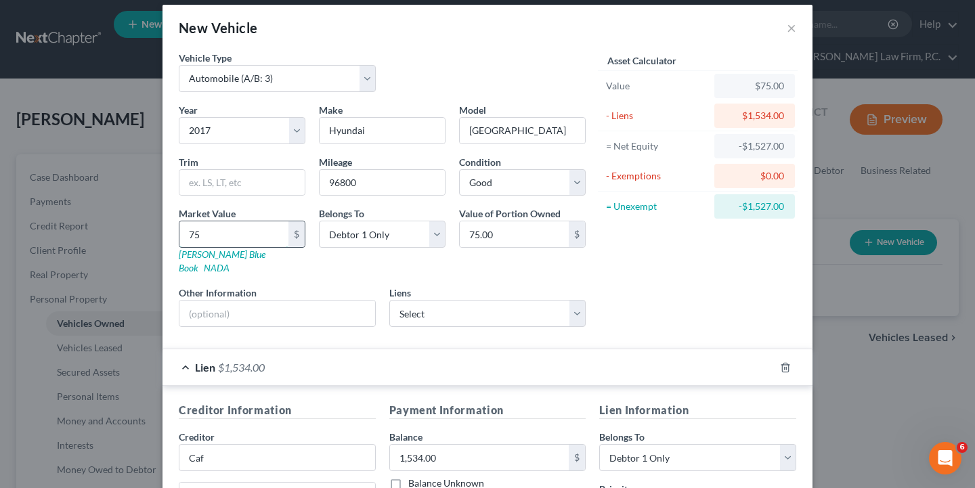
type input "752"
type input "752.00"
type input "7523"
type input "7,523.00"
type input "7,523"
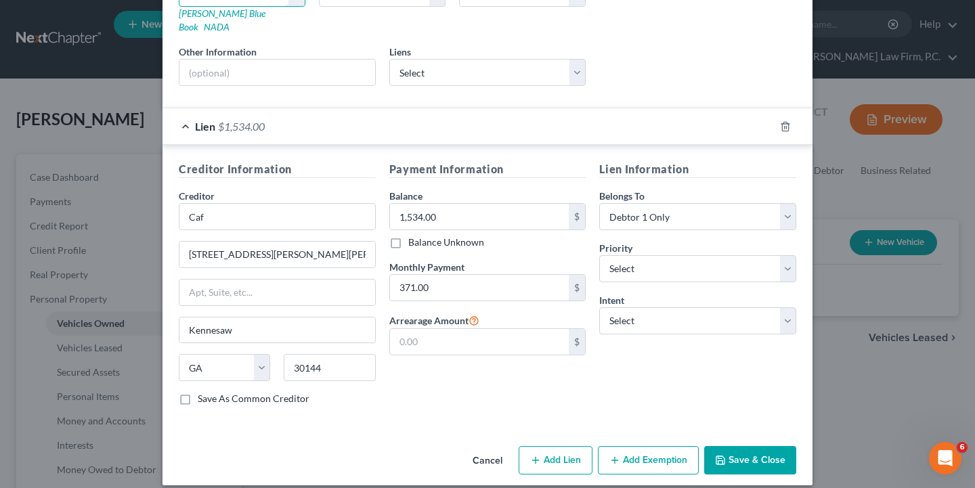
scroll to position [252, 0]
click at [752, 447] on button "Save & Close" at bounding box center [750, 461] width 92 height 28
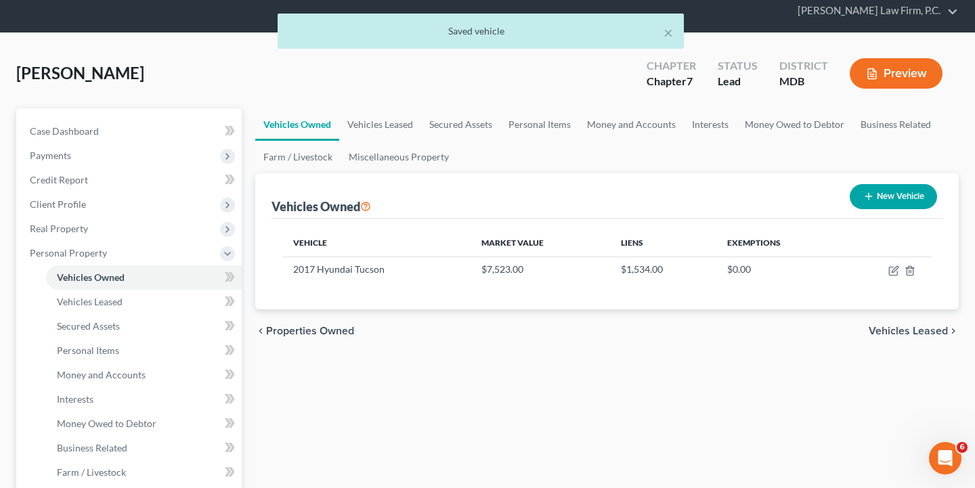
scroll to position [58, 0]
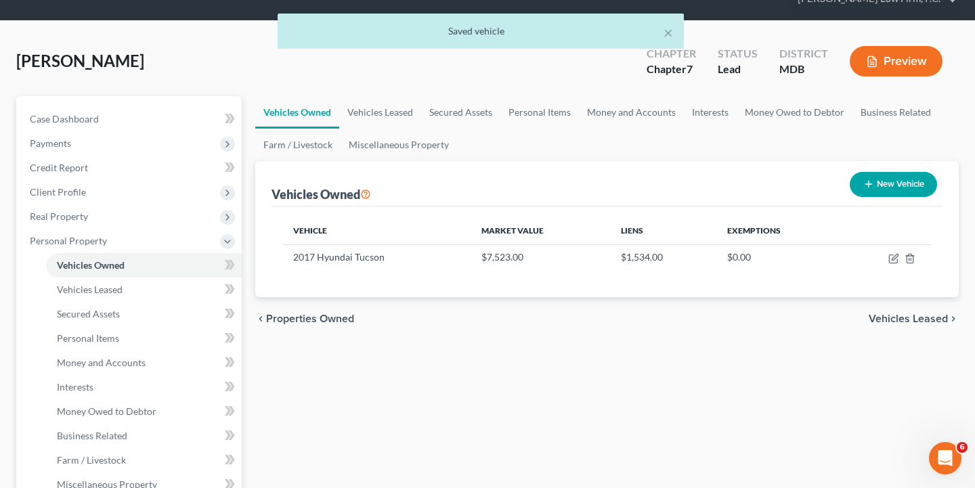
click at [925, 319] on span "Vehicles Leased" at bounding box center [908, 318] width 79 height 11
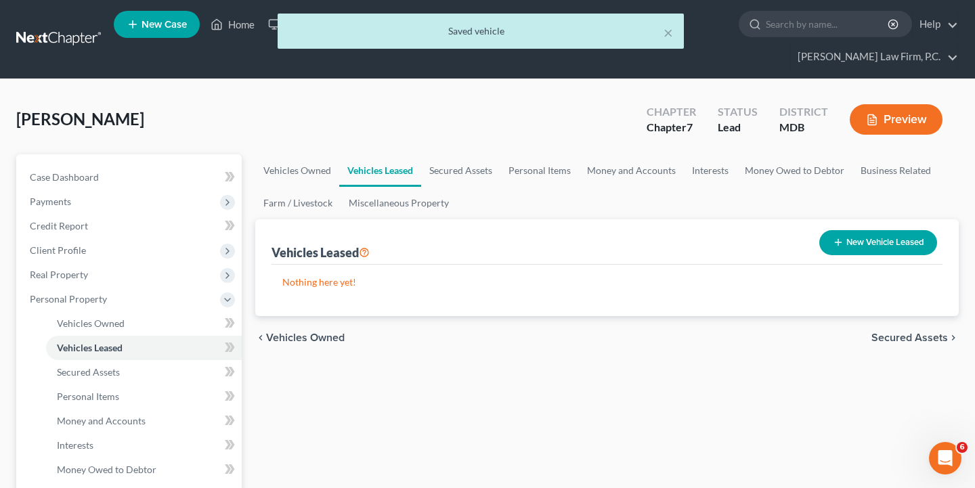
click at [889, 339] on span "Secured Assets" at bounding box center [909, 337] width 76 height 11
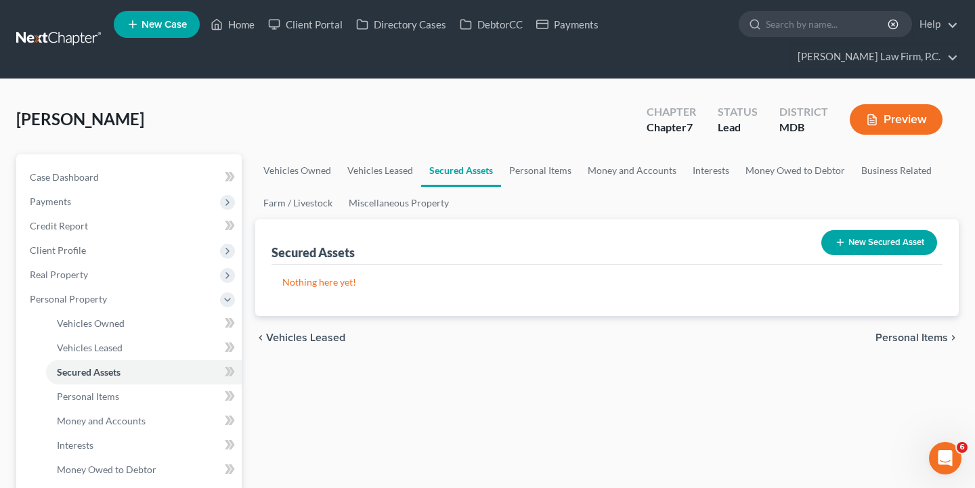
scroll to position [18, 0]
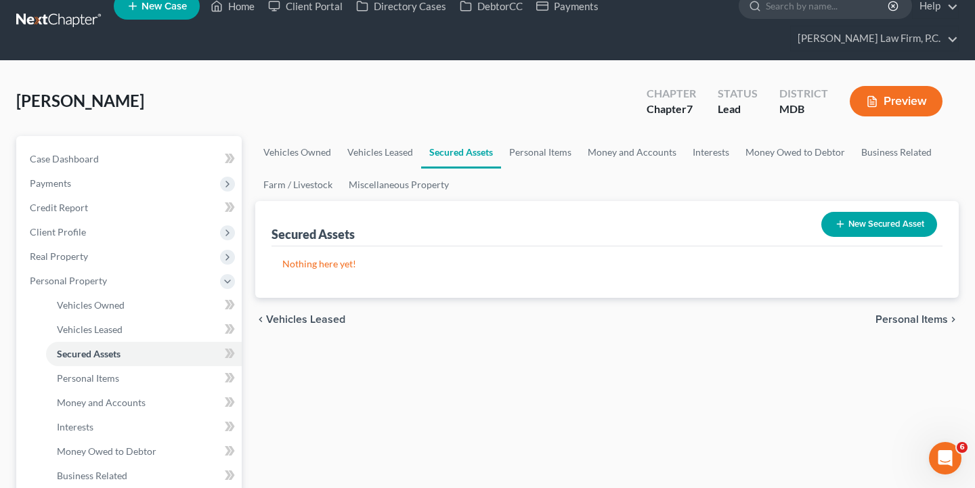
click at [910, 315] on span "Personal Items" at bounding box center [911, 319] width 72 height 11
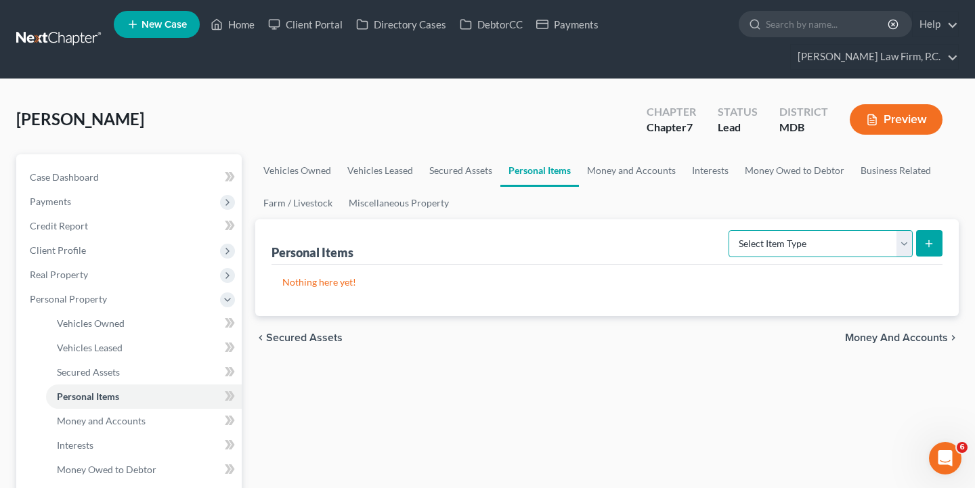
select select "clothing"
click at [929, 249] on button "submit" at bounding box center [929, 243] width 26 height 26
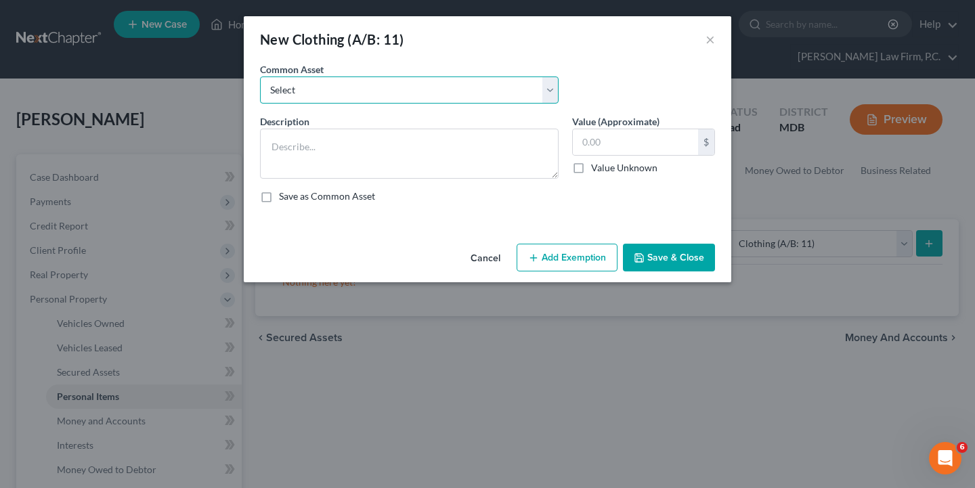
select select "0"
type textarea "Four seasons of clothing"
type input "200.00"
click at [674, 263] on button "Save & Close" at bounding box center [669, 258] width 92 height 28
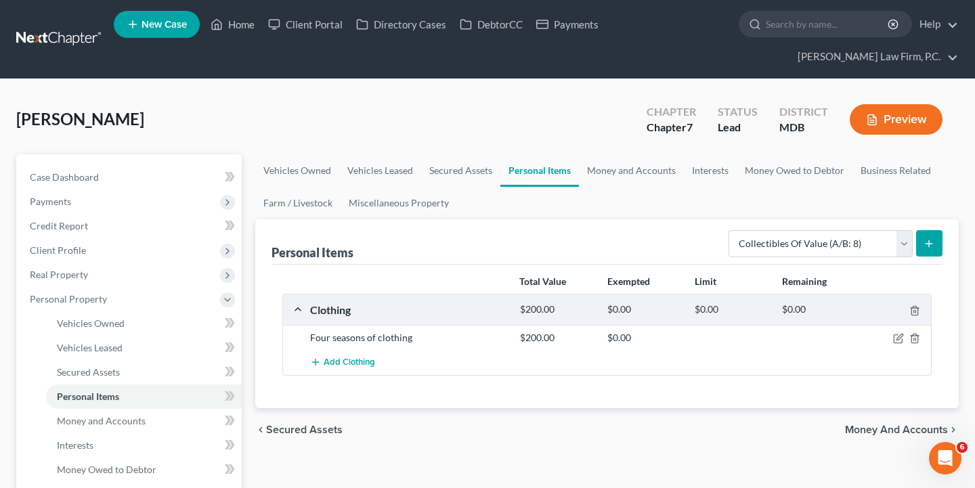
click at [928, 240] on icon "submit" at bounding box center [928, 243] width 11 height 11
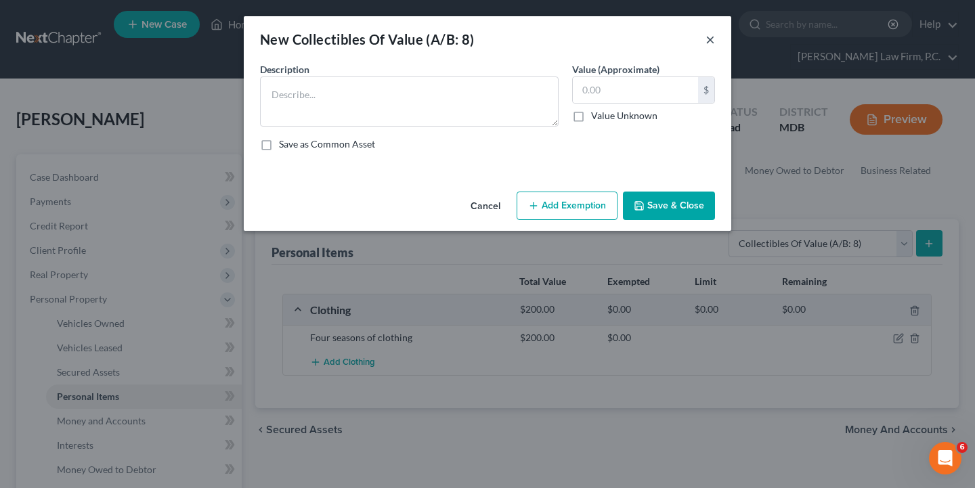
click at [711, 43] on button "×" at bounding box center [709, 39] width 9 height 16
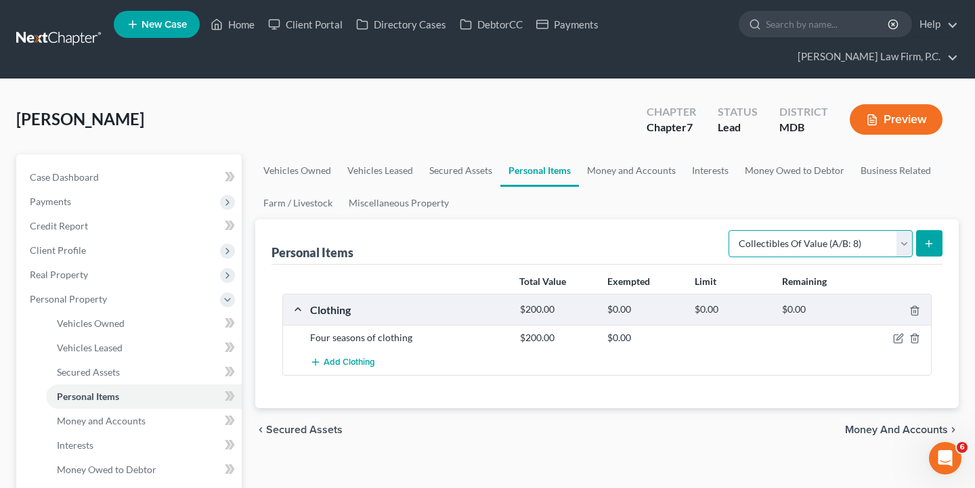
select select "electronics"
click at [931, 242] on icon "submit" at bounding box center [928, 243] width 11 height 11
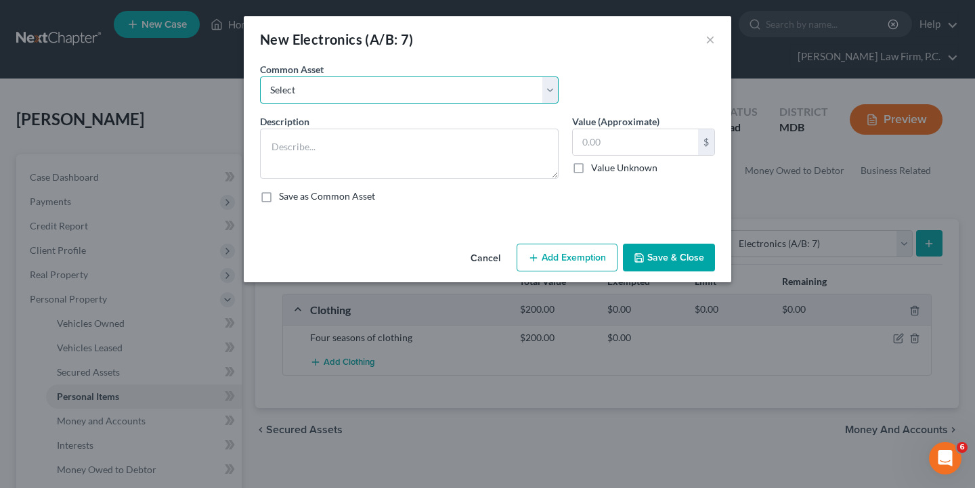
select select "0"
type textarea "Televisions; DVD player; Cell phones; & other small miscellaneous household ele…"
type input "100.00"
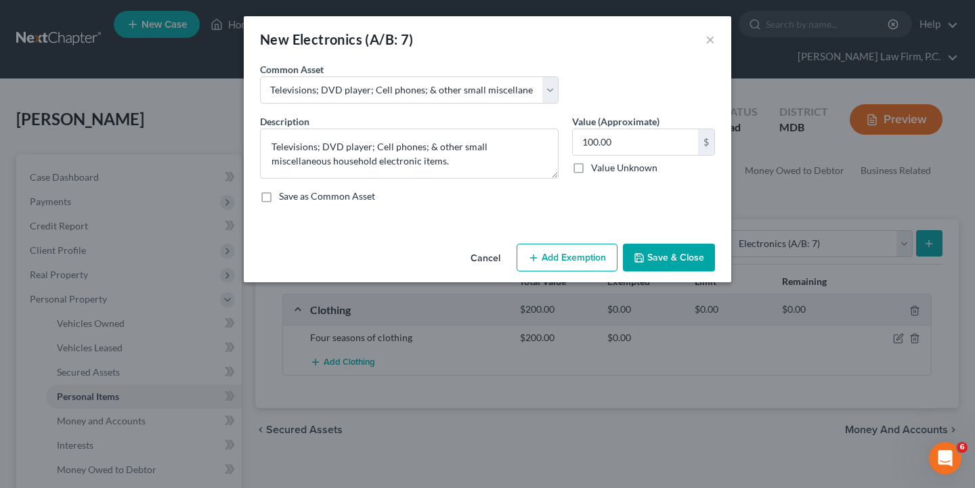
click at [661, 257] on button "Save & Close" at bounding box center [669, 258] width 92 height 28
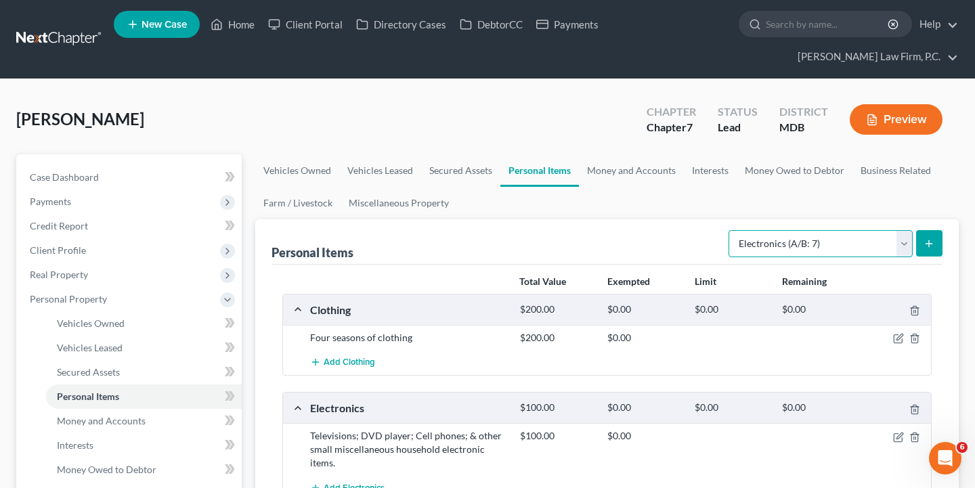
select select "household_goods"
click at [931, 243] on icon "submit" at bounding box center [928, 243] width 11 height 11
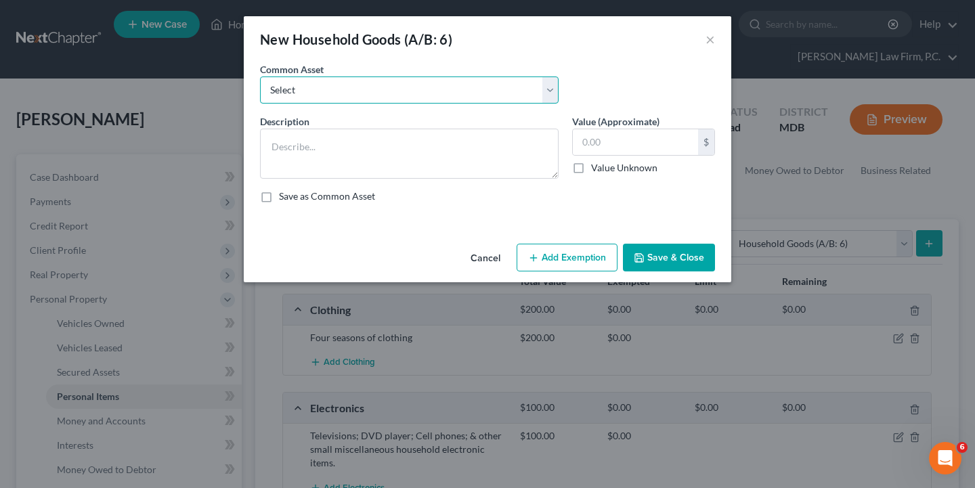
select select "0"
type textarea "Kitchen set, living room set, bedroom set, misc. household goods and appliances…"
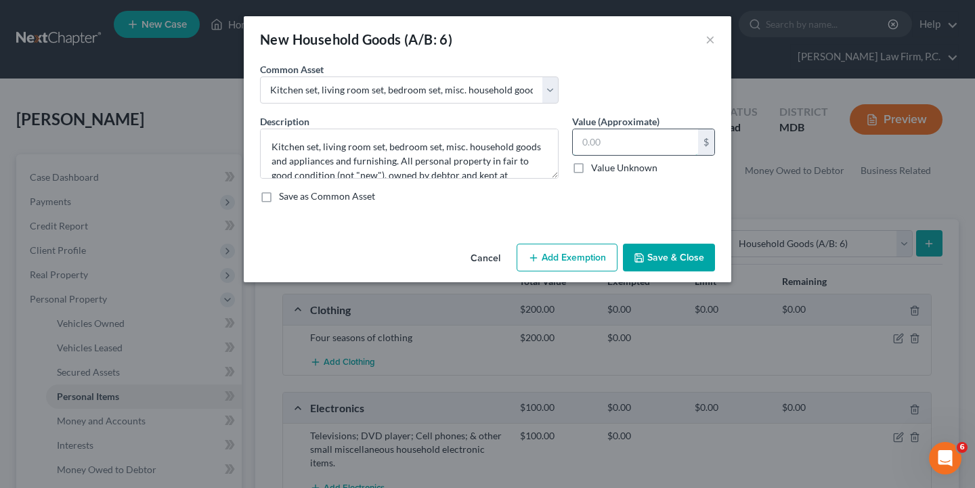
click at [617, 146] on input "text" at bounding box center [635, 142] width 125 height 26
type input "500"
click at [645, 265] on button "Save & Close" at bounding box center [669, 258] width 92 height 28
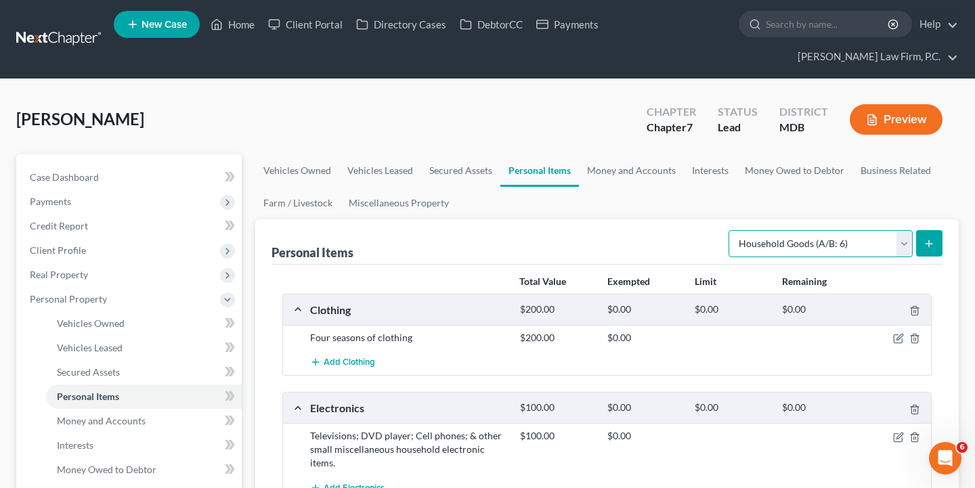
select select "jewelry"
click at [925, 240] on icon "submit" at bounding box center [928, 243] width 11 height 11
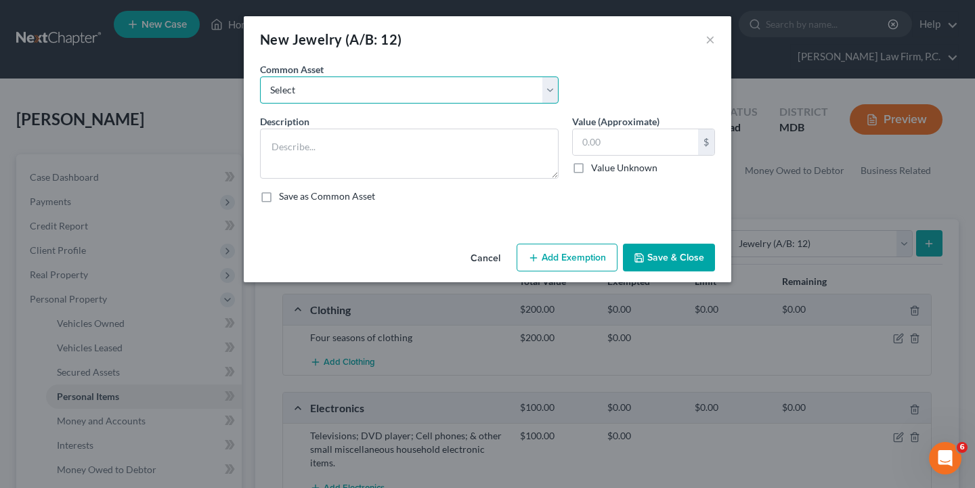
select select "0"
type textarea "Assorted costume jewelry consisting of: rings, necklaces, earrings, bracelets, …"
type input "150.00"
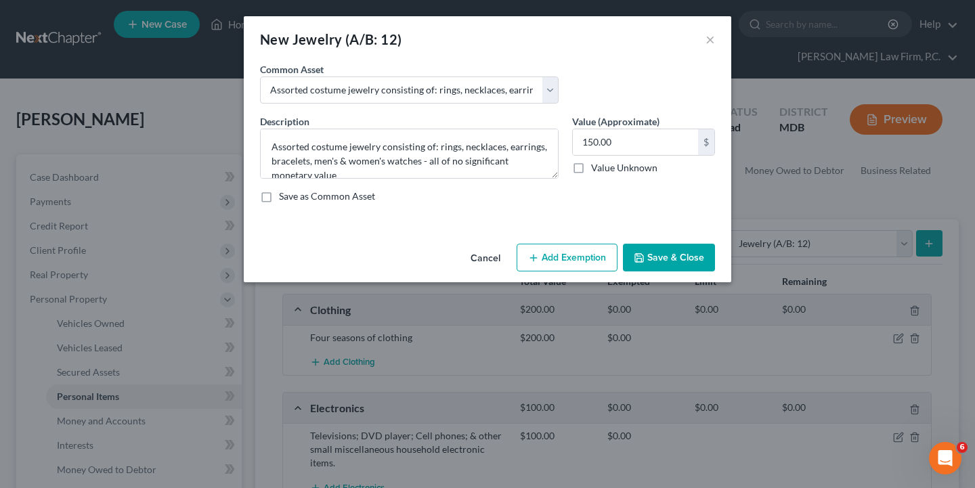
click at [661, 255] on button "Save & Close" at bounding box center [669, 258] width 92 height 28
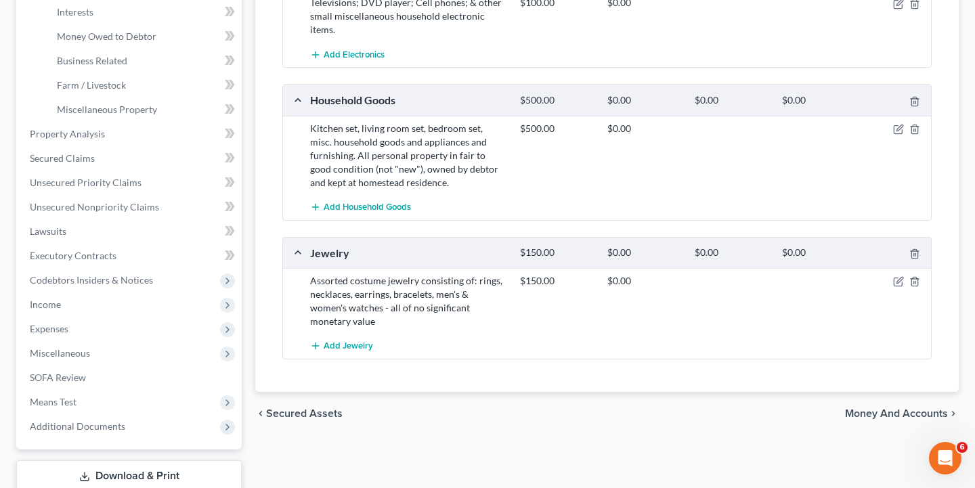
scroll to position [491, 0]
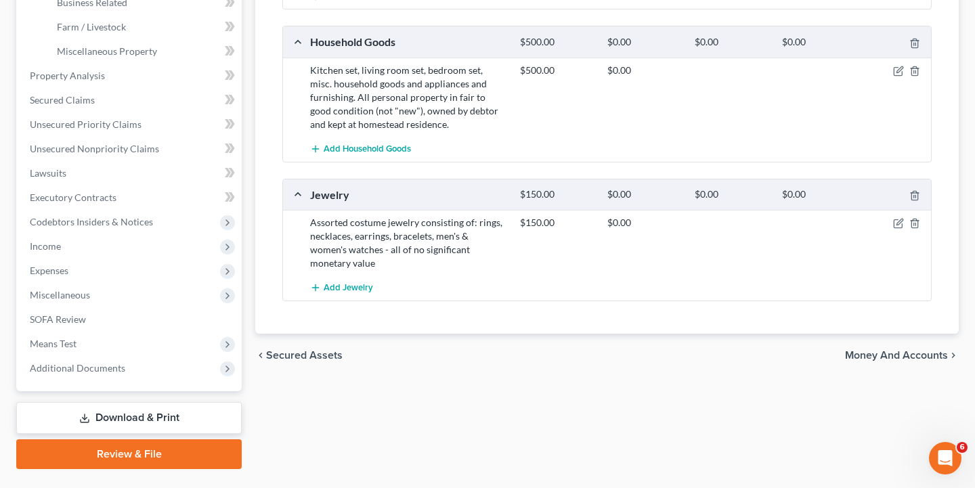
click at [896, 359] on div "chevron_left Secured Assets Money and Accounts chevron_right" at bounding box center [606, 355] width 703 height 43
click at [906, 350] on span "Money and Accounts" at bounding box center [896, 355] width 103 height 11
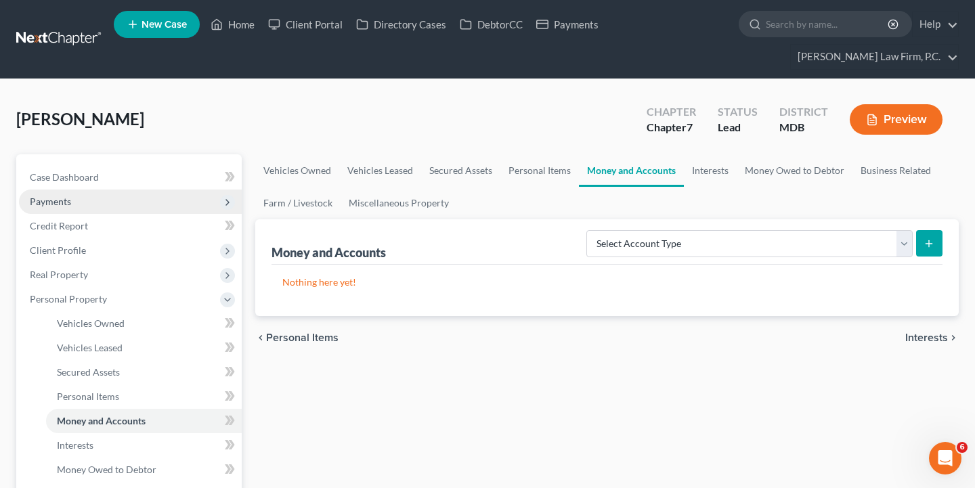
click at [141, 203] on span "Payments" at bounding box center [130, 202] width 223 height 24
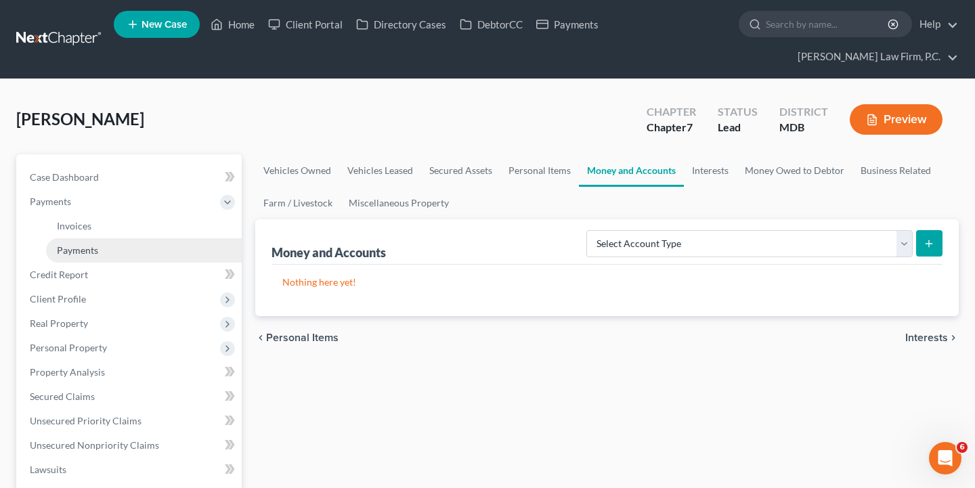
click at [120, 250] on link "Payments" at bounding box center [144, 250] width 196 height 24
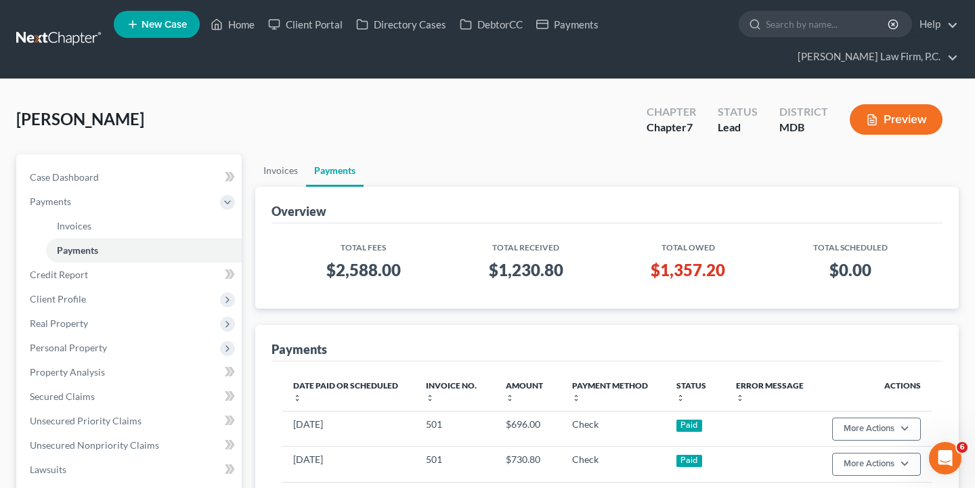
scroll to position [105, 0]
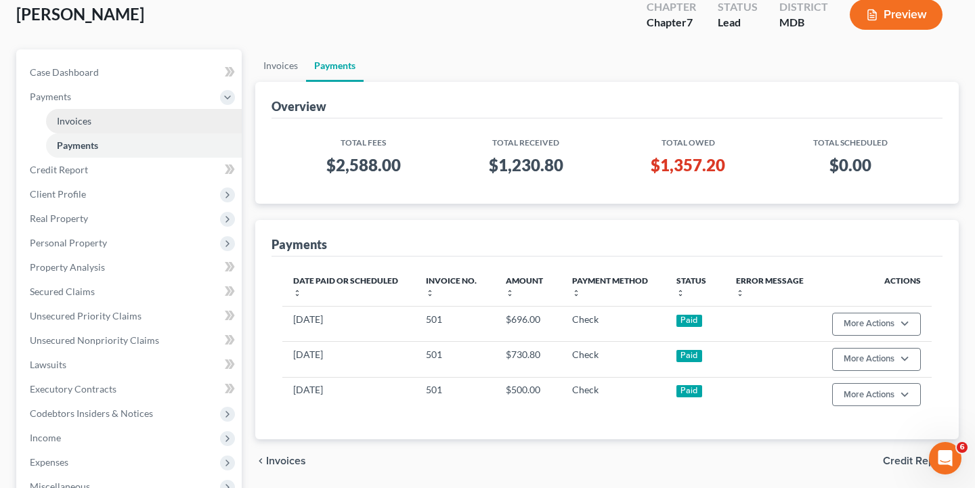
click at [171, 118] on link "Invoices" at bounding box center [144, 121] width 196 height 24
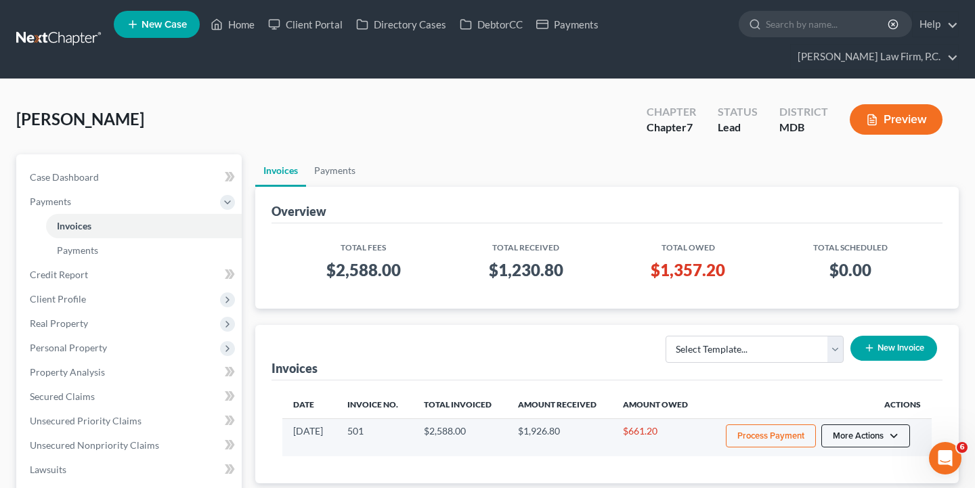
click at [853, 445] on button "More Actions" at bounding box center [865, 435] width 89 height 23
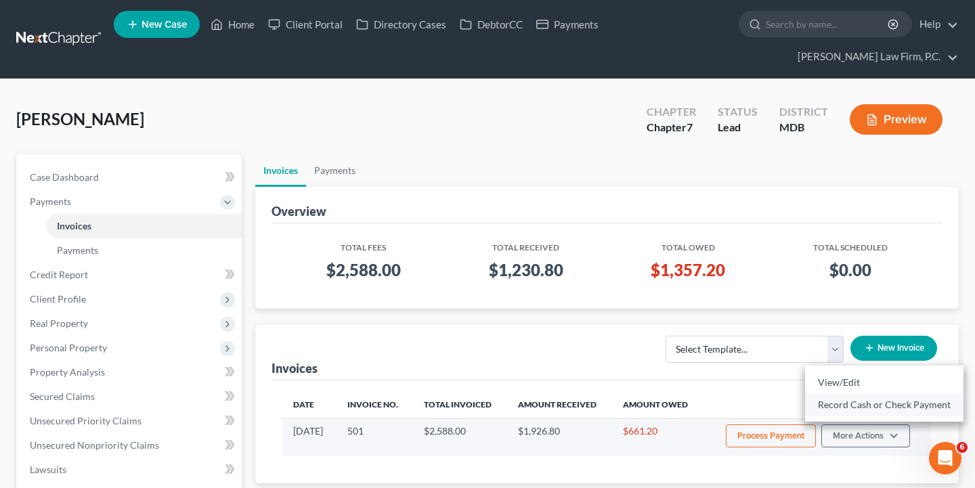
click at [855, 402] on link "Record Cash or Check Payment" at bounding box center [884, 404] width 158 height 23
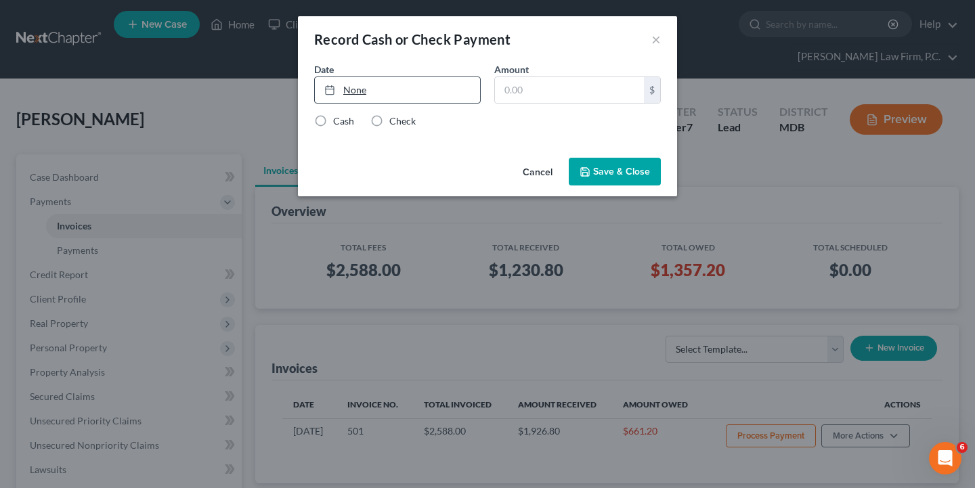
click at [380, 85] on link "None" at bounding box center [397, 90] width 165 height 26
click at [538, 86] on input "text" at bounding box center [569, 90] width 149 height 26
paste input "1,357.20"
type input "1,357.20"
click at [398, 124] on label "Check" at bounding box center [402, 121] width 26 height 14
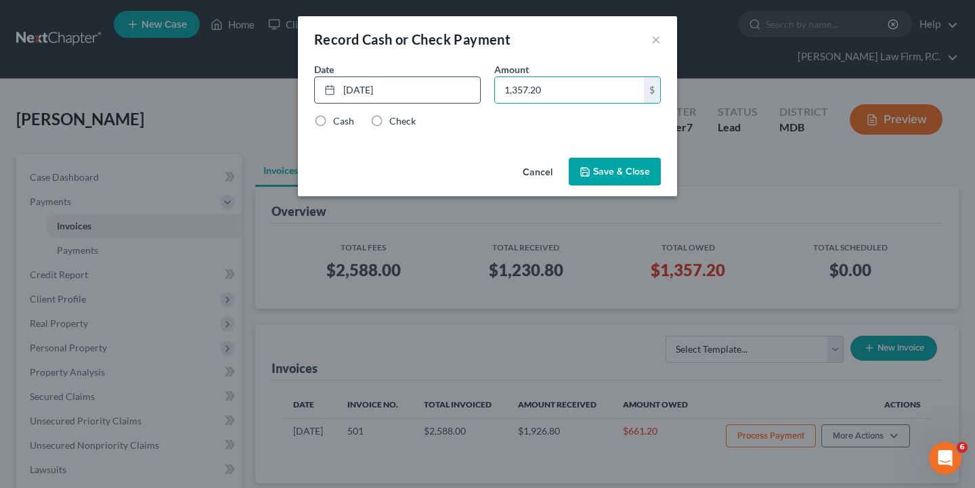
click at [398, 123] on input "Check" at bounding box center [399, 118] width 9 height 9
radio input "true"
click at [586, 158] on button "Save & Close" at bounding box center [615, 172] width 92 height 28
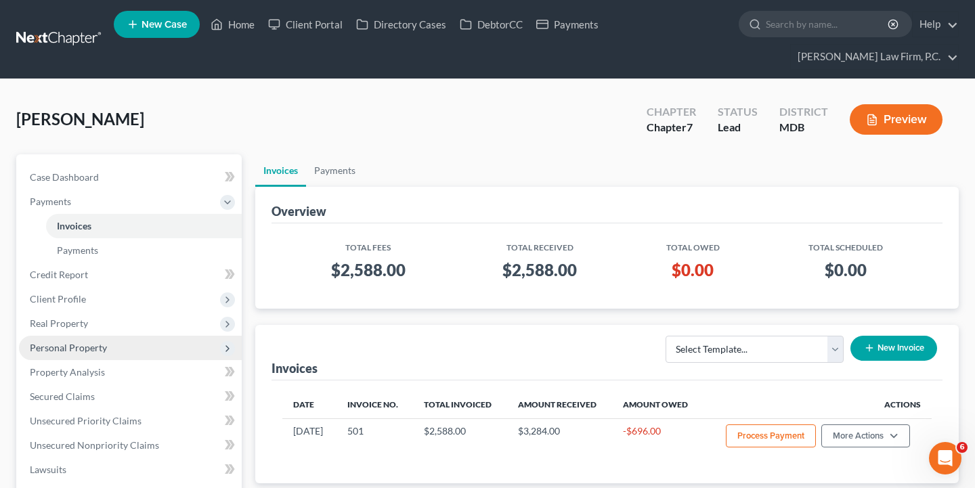
scroll to position [34, 0]
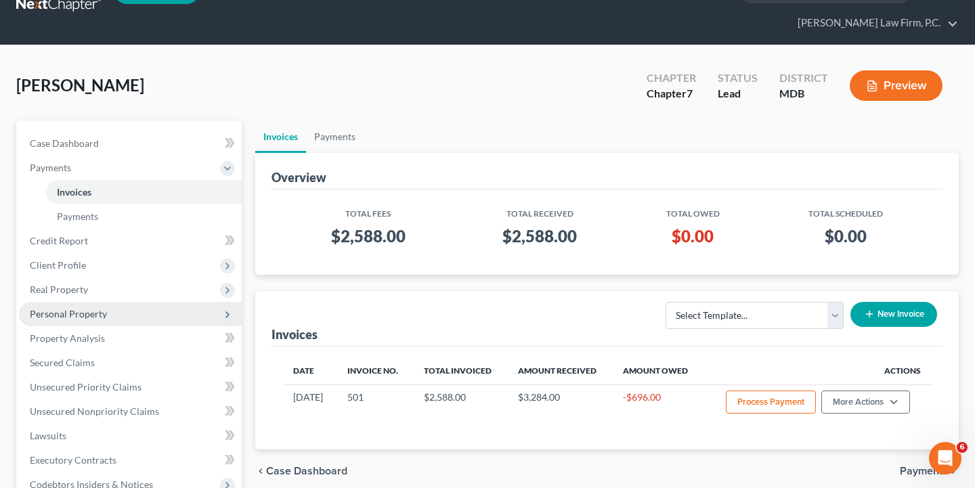
click at [100, 320] on span "Personal Property" at bounding box center [130, 314] width 223 height 24
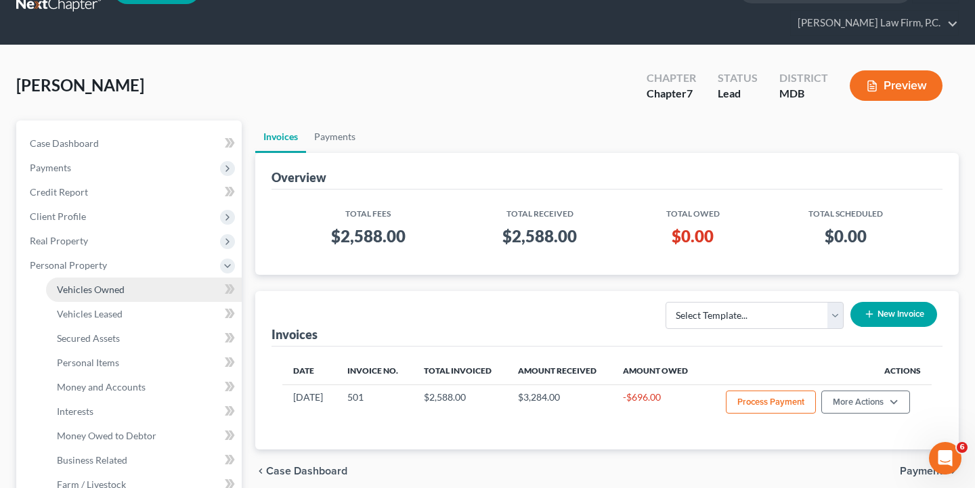
click at [110, 295] on link "Vehicles Owned" at bounding box center [144, 290] width 196 height 24
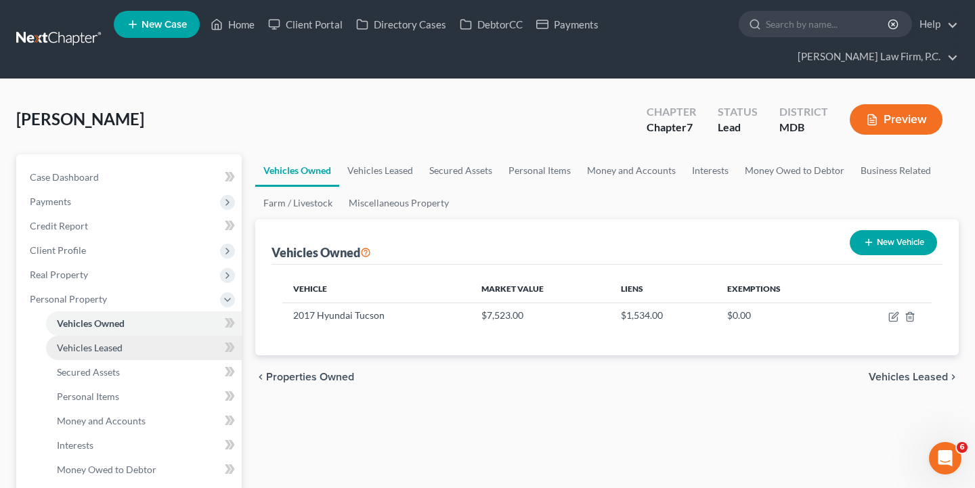
click at [146, 348] on link "Vehicles Leased" at bounding box center [144, 348] width 196 height 24
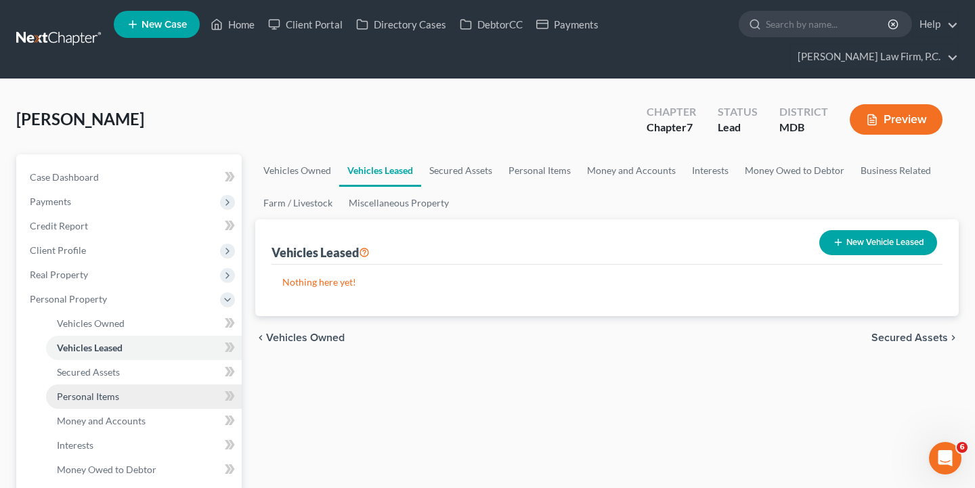
click at [139, 384] on link "Personal Items" at bounding box center [144, 396] width 196 height 24
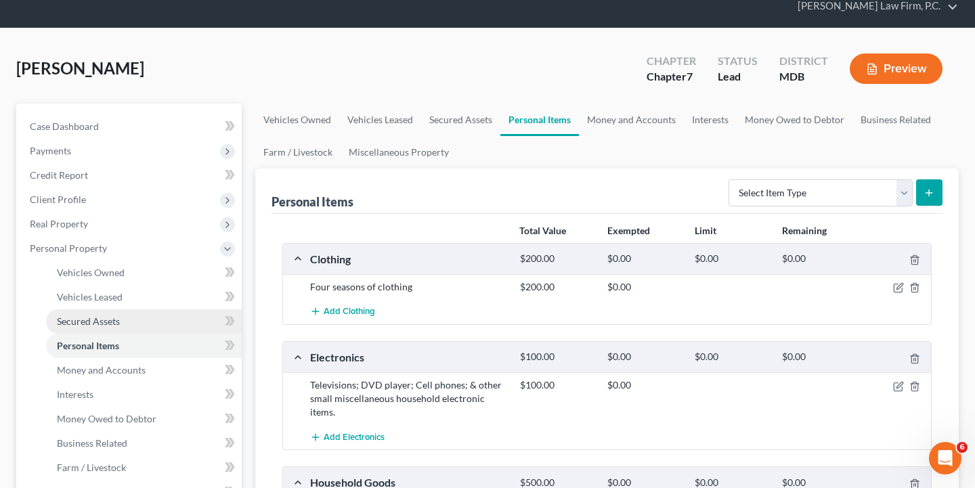
scroll to position [53, 0]
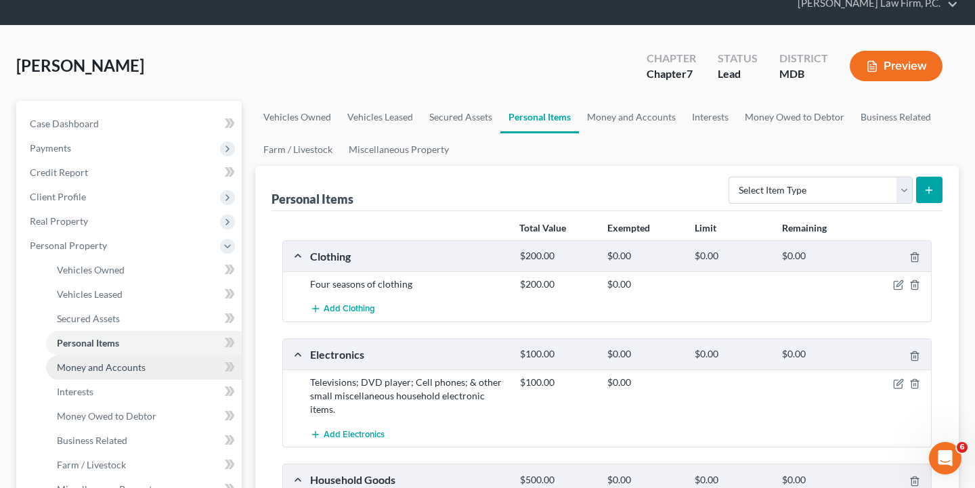
click at [135, 371] on span "Money and Accounts" at bounding box center [101, 367] width 89 height 12
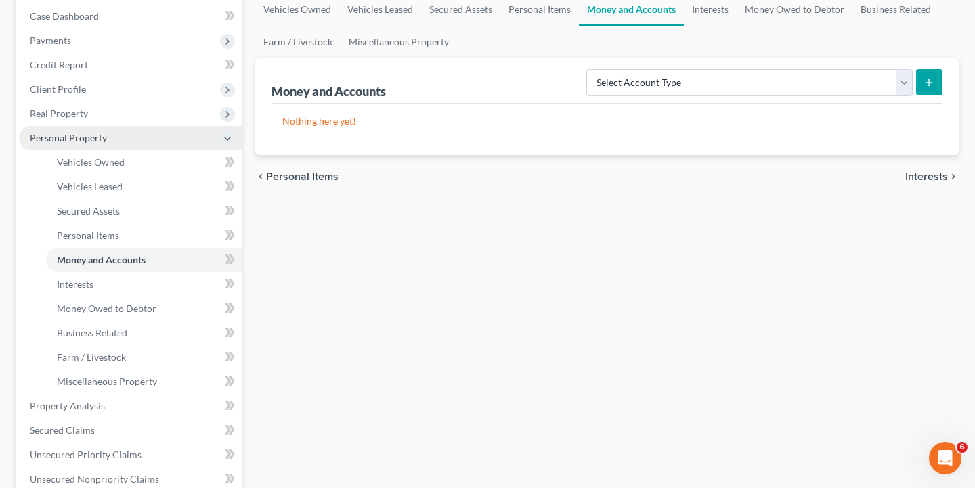
scroll to position [168, 0]
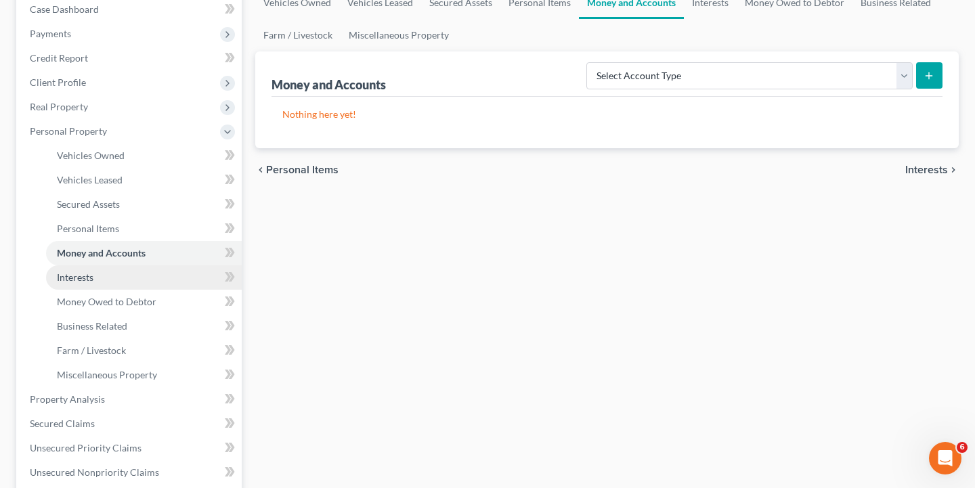
click at [118, 275] on link "Interests" at bounding box center [144, 277] width 196 height 24
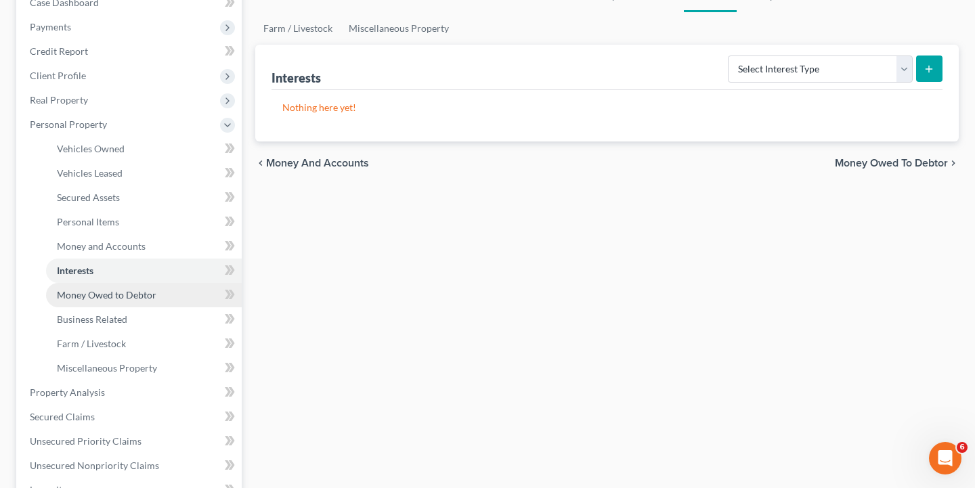
click at [125, 305] on link "Money Owed to Debtor" at bounding box center [144, 295] width 196 height 24
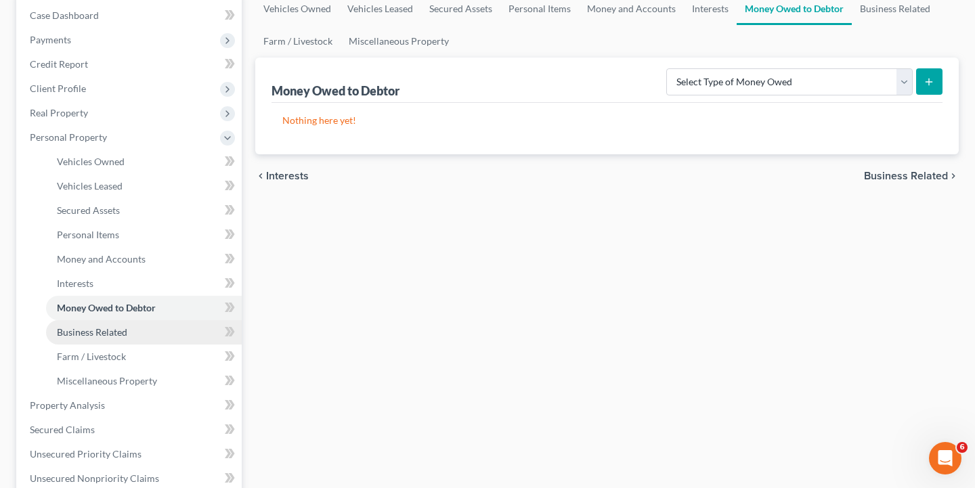
click at [123, 328] on span "Business Related" at bounding box center [92, 332] width 70 height 12
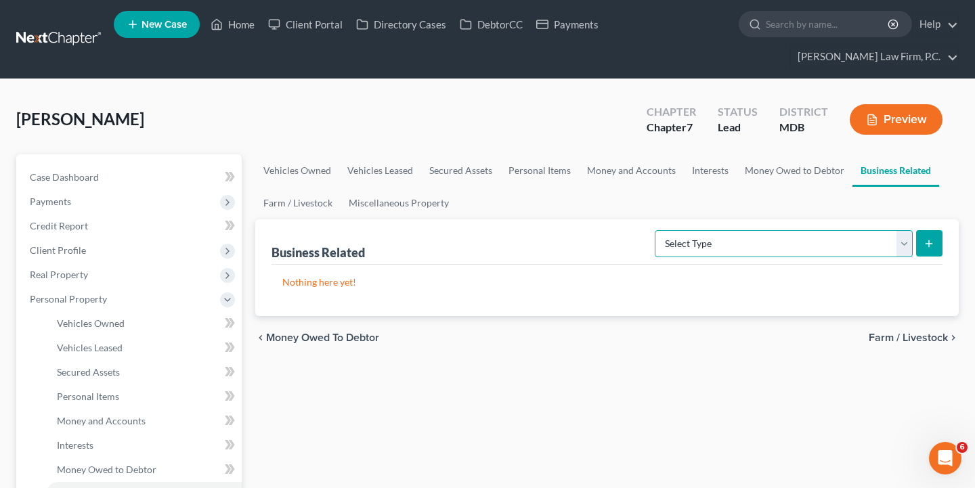
select select "office_equipment"
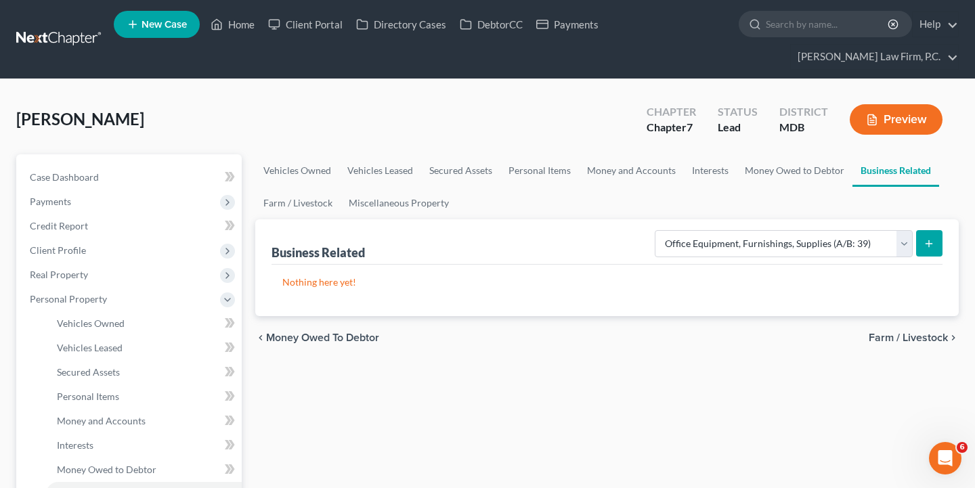
click at [925, 240] on icon "submit" at bounding box center [928, 243] width 11 height 11
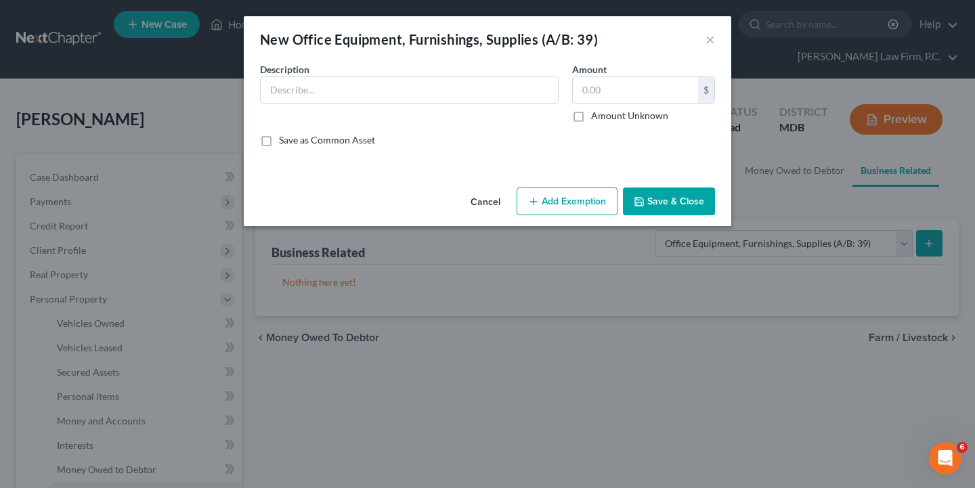
click at [333, 75] on div "Description *" at bounding box center [409, 92] width 312 height 60
click at [333, 85] on input "text" at bounding box center [409, 90] width 297 height 26
click at [407, 93] on input "text" at bounding box center [409, 90] width 297 height 26
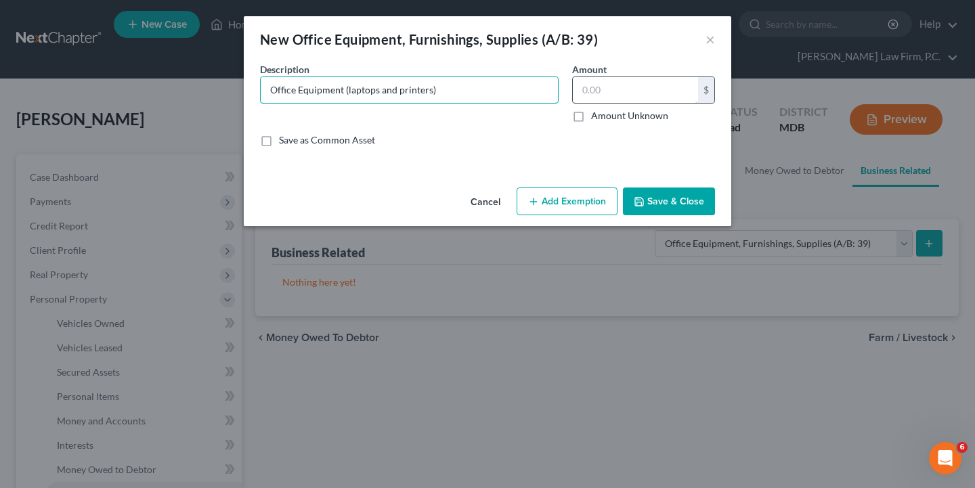
type input "Office Equipment (laptops and printers)"
click at [635, 79] on input "text" at bounding box center [635, 90] width 125 height 26
type input "1,200"
click at [680, 192] on button "Save & Close" at bounding box center [669, 202] width 92 height 28
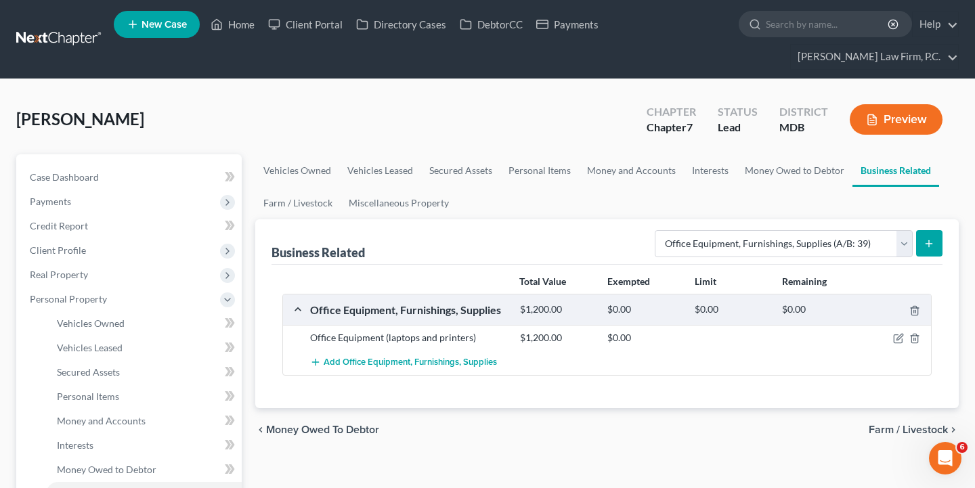
click at [891, 424] on span "Farm / Livestock" at bounding box center [908, 429] width 79 height 11
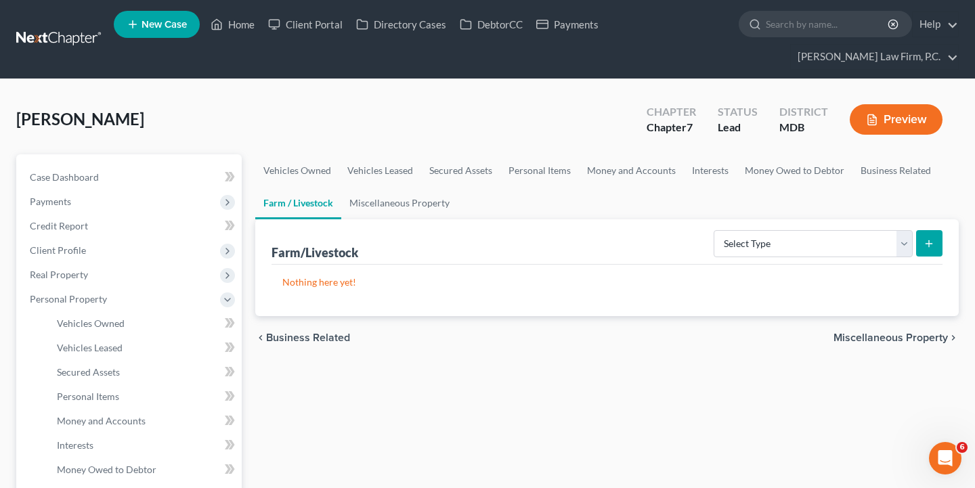
click at [883, 332] on span "Miscellaneous Property" at bounding box center [890, 337] width 114 height 11
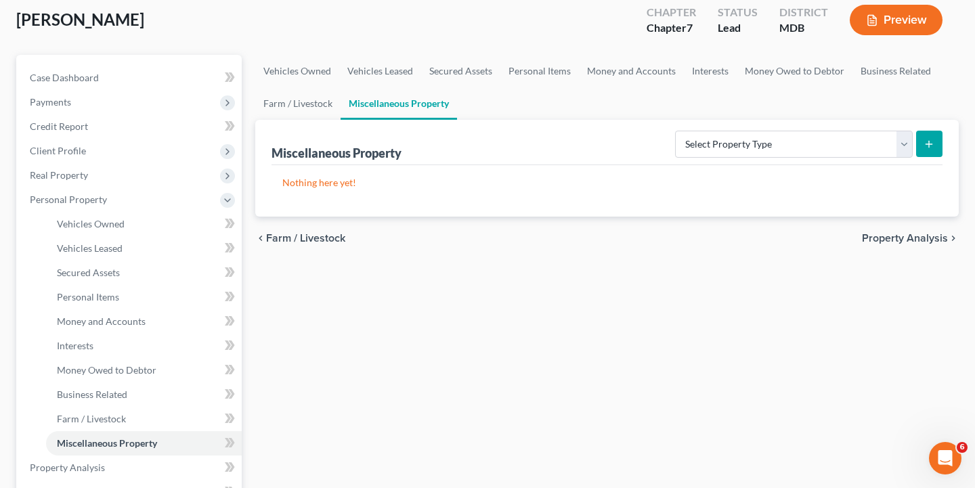
scroll to position [100, 0]
click at [884, 235] on span "Property Analysis" at bounding box center [905, 237] width 86 height 11
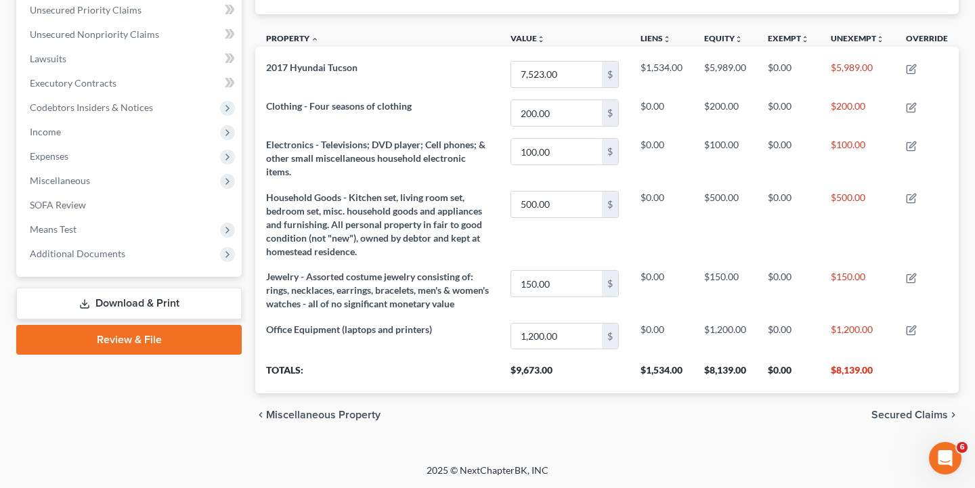
click at [898, 416] on span "Secured Claims" at bounding box center [909, 415] width 76 height 11
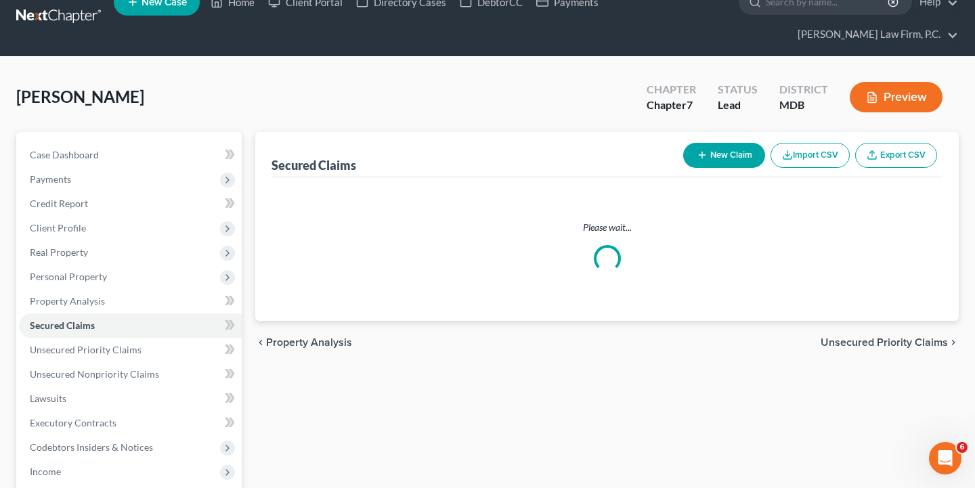
scroll to position [47, 0]
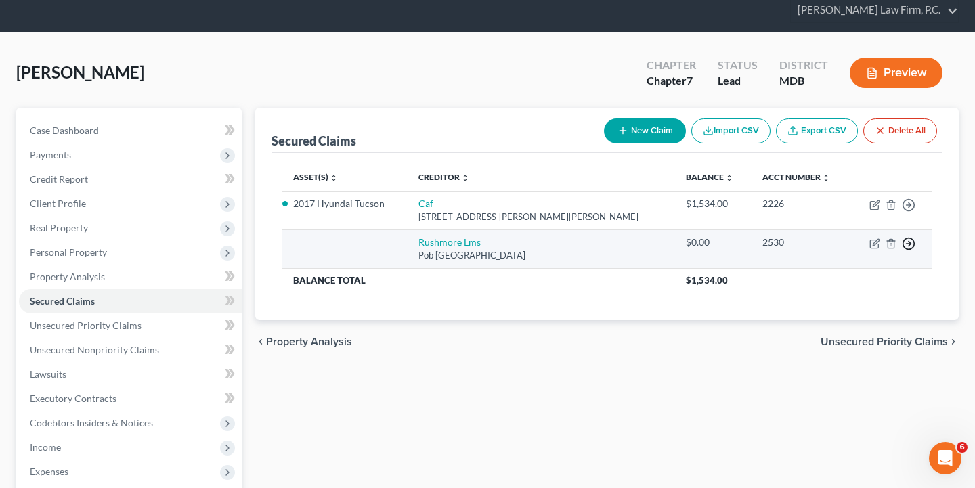
click at [912, 237] on icon "button" at bounding box center [909, 244] width 14 height 14
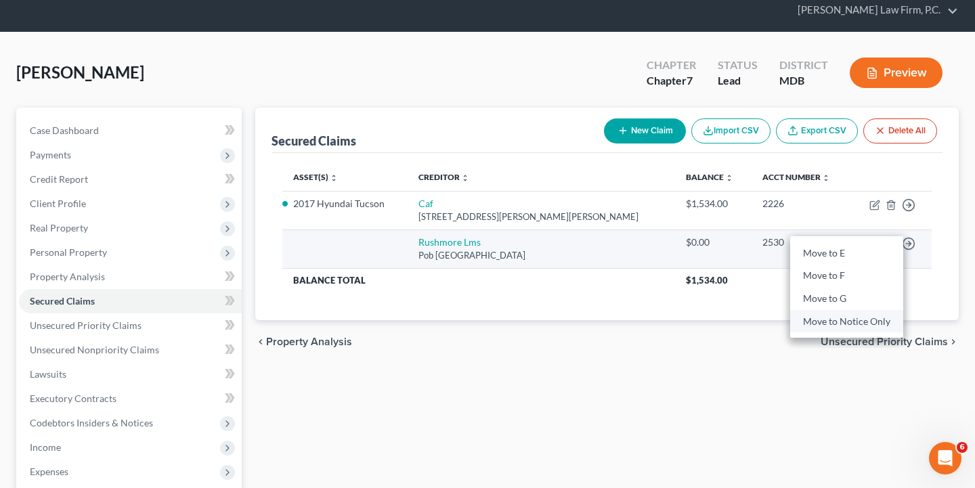
click at [843, 317] on link "Move to Notice Only" at bounding box center [846, 321] width 113 height 23
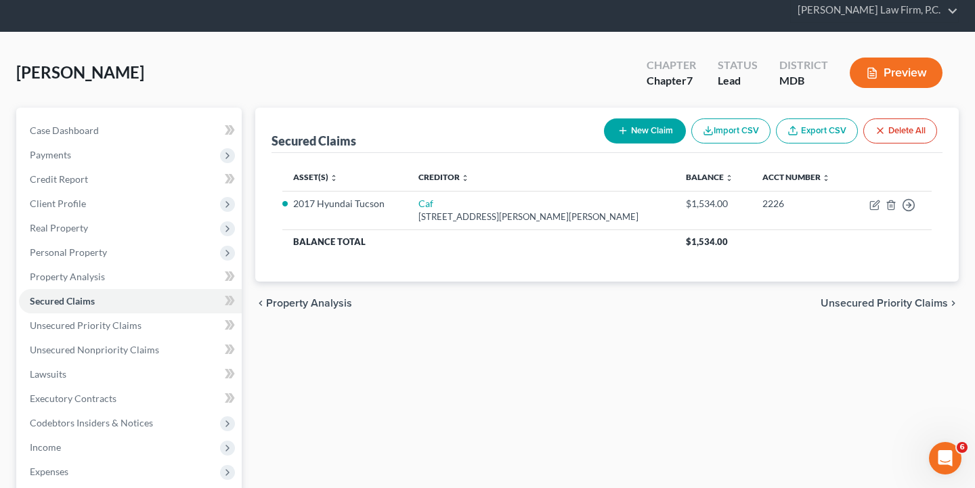
click at [881, 303] on span "Unsecured Priority Claims" at bounding box center [883, 303] width 127 height 11
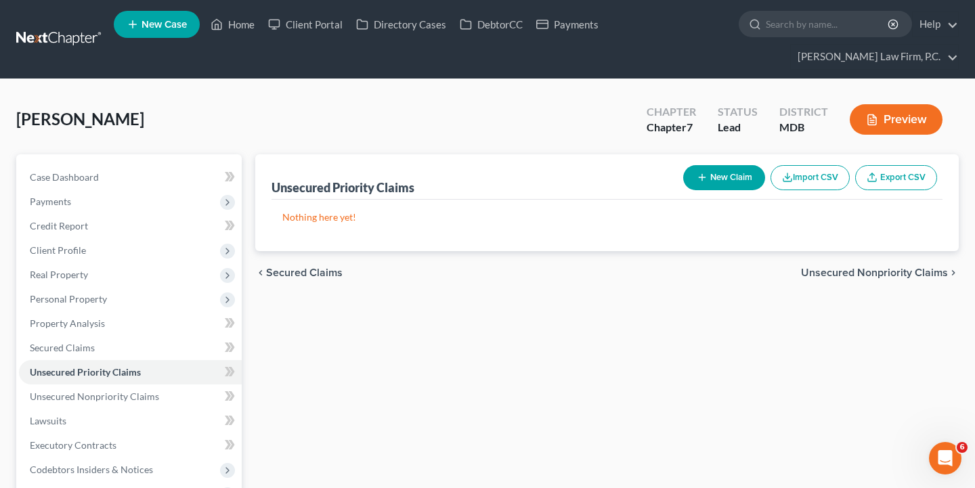
click at [874, 278] on span "Unsecured Nonpriority Claims" at bounding box center [874, 272] width 147 height 11
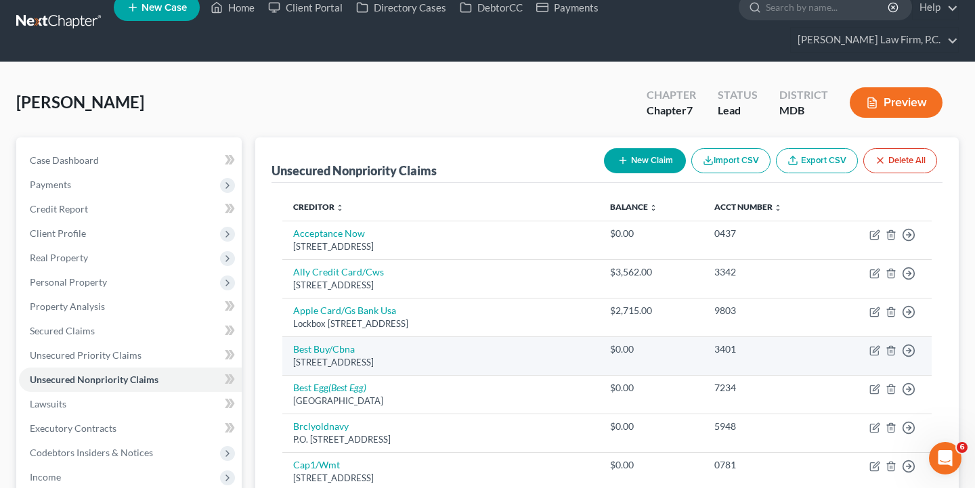
scroll to position [22, 0]
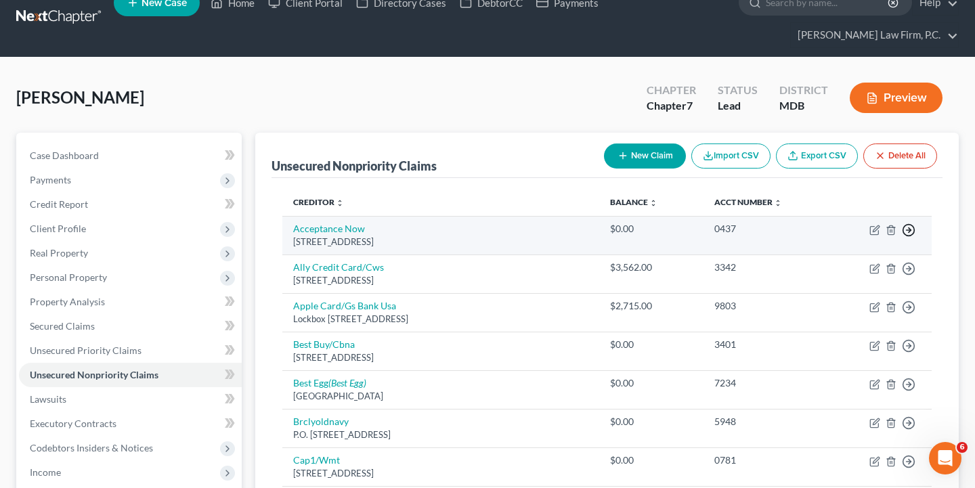
click at [909, 232] on polyline "button" at bounding box center [909, 230] width 2 height 5
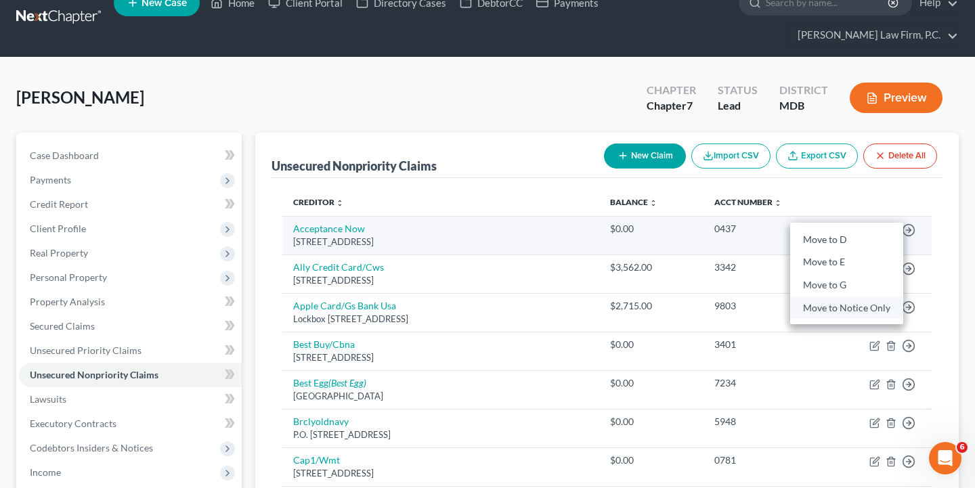
click at [858, 305] on link "Move to Notice Only" at bounding box center [846, 307] width 113 height 23
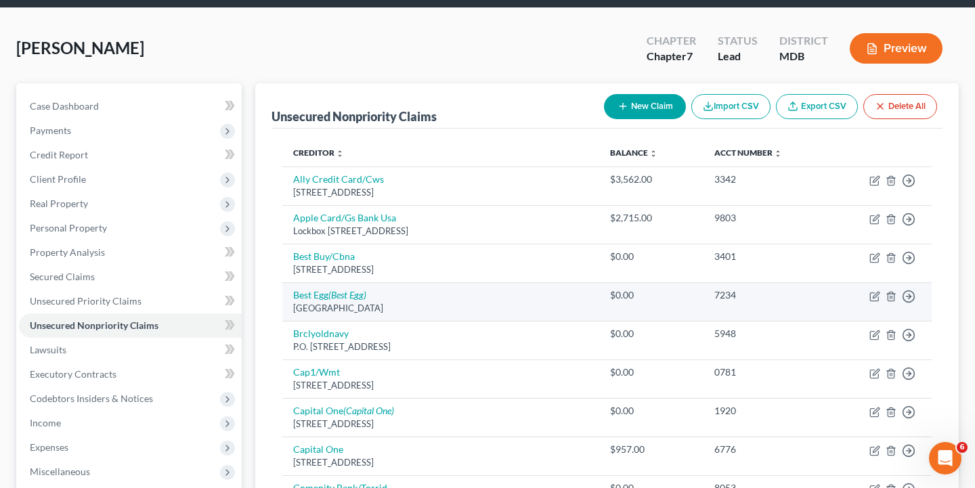
scroll to position [72, 0]
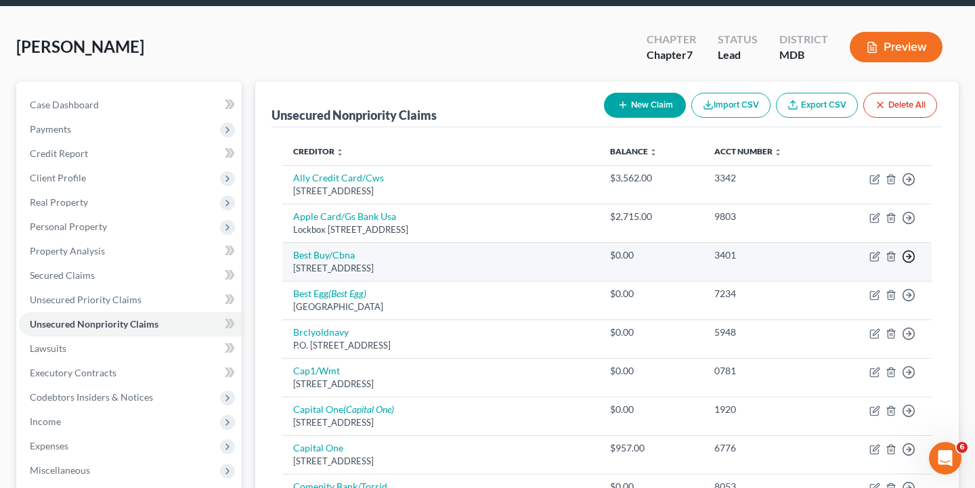
click at [910, 257] on line "button" at bounding box center [908, 257] width 5 height 0
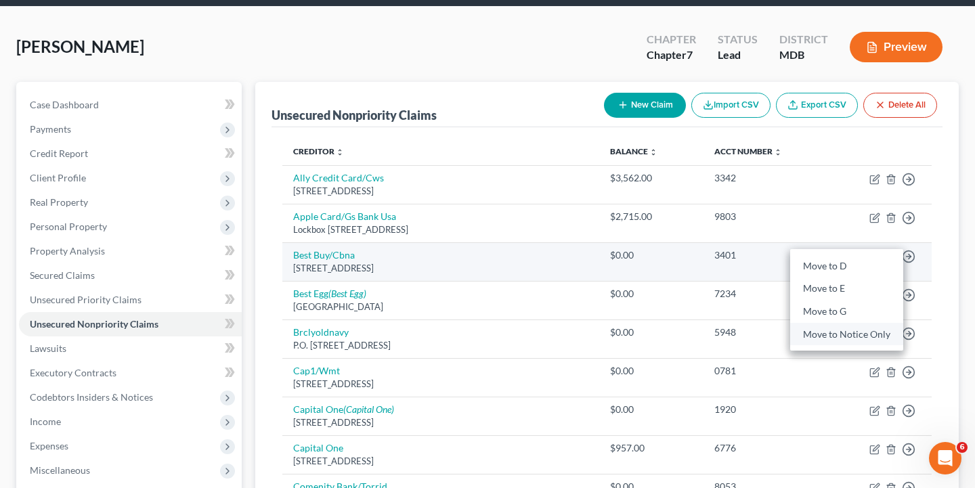
click at [848, 340] on link "Move to Notice Only" at bounding box center [846, 334] width 113 height 23
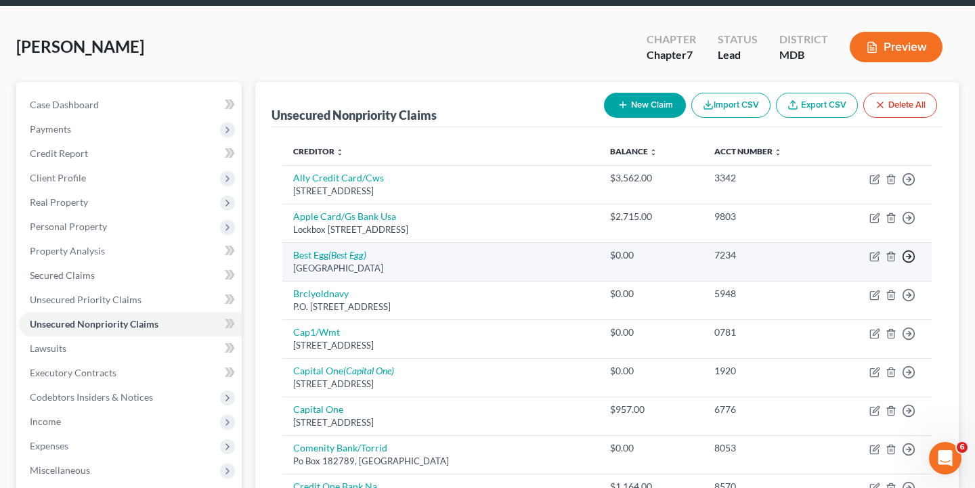
click at [908, 252] on icon "button" at bounding box center [909, 257] width 14 height 14
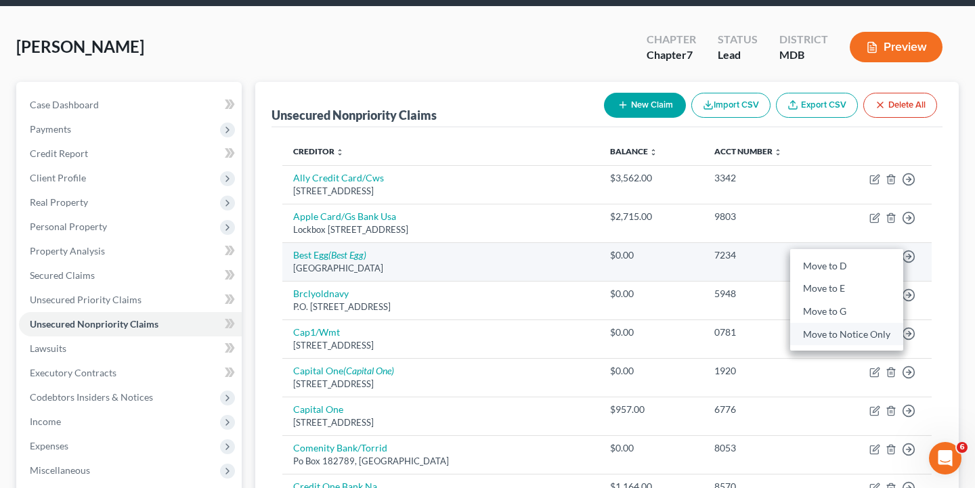
click at [849, 334] on link "Move to Notice Only" at bounding box center [846, 334] width 113 height 23
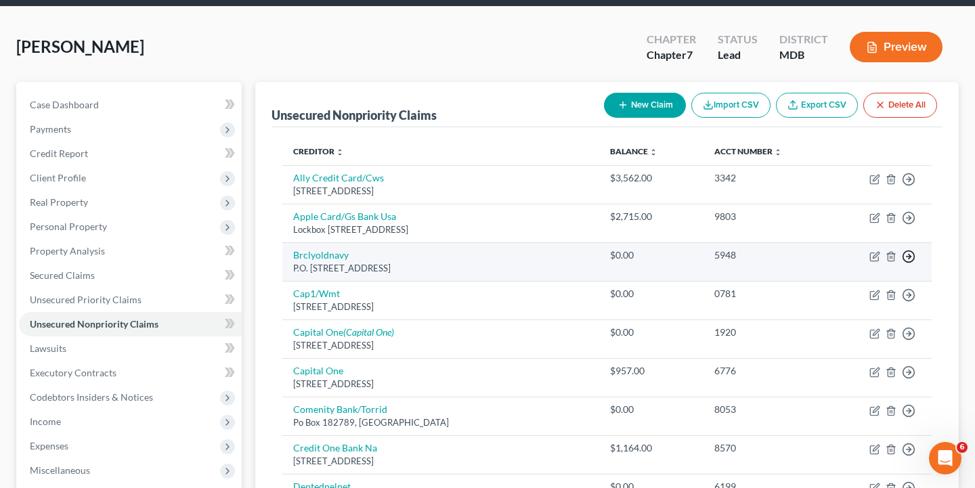
click at [906, 257] on line "button" at bounding box center [908, 257] width 5 height 0
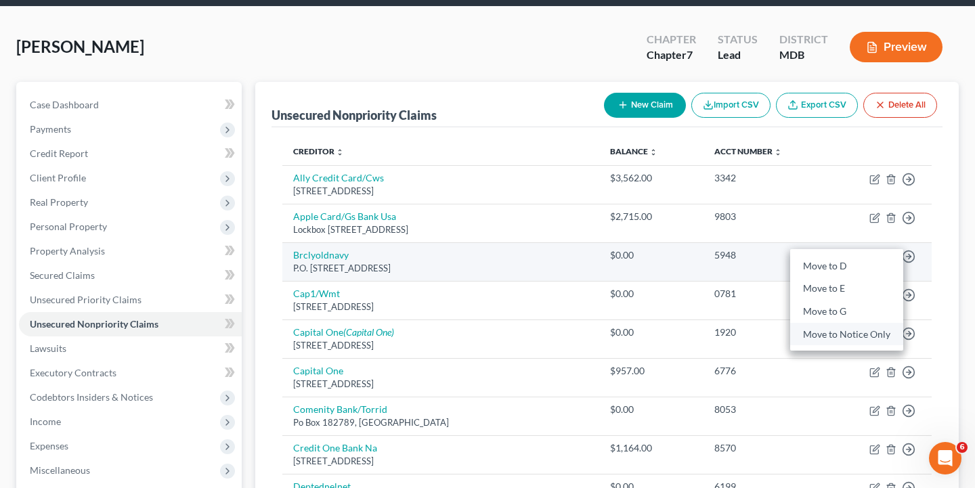
click at [843, 336] on link "Move to Notice Only" at bounding box center [846, 334] width 113 height 23
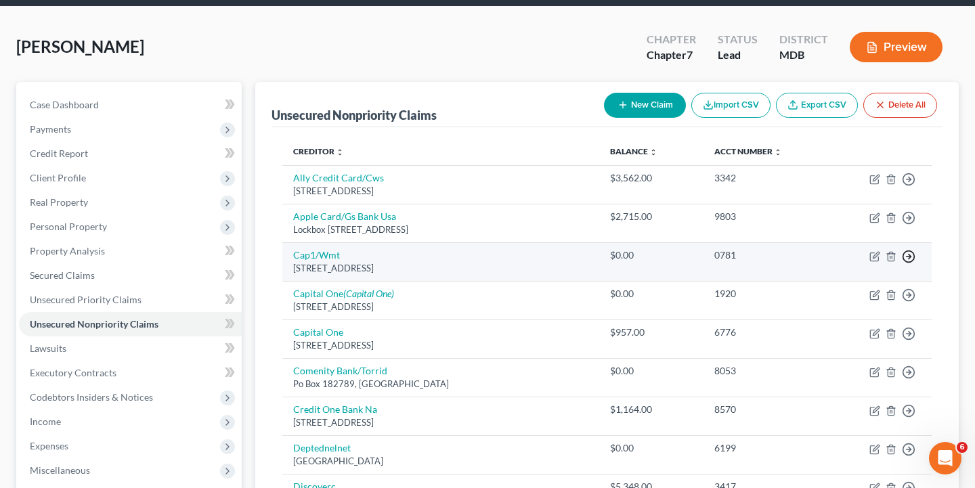
click at [909, 252] on icon "button" at bounding box center [909, 257] width 14 height 14
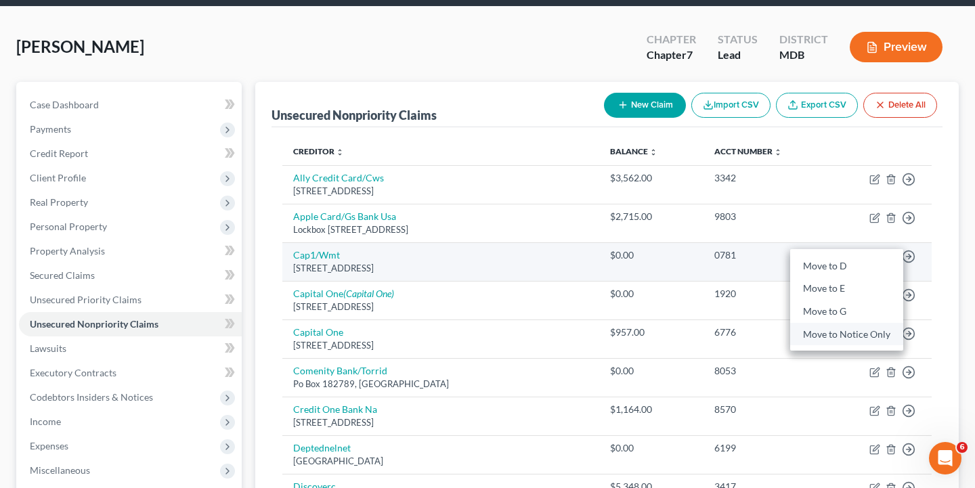
click at [834, 338] on link "Move to Notice Only" at bounding box center [846, 334] width 113 height 23
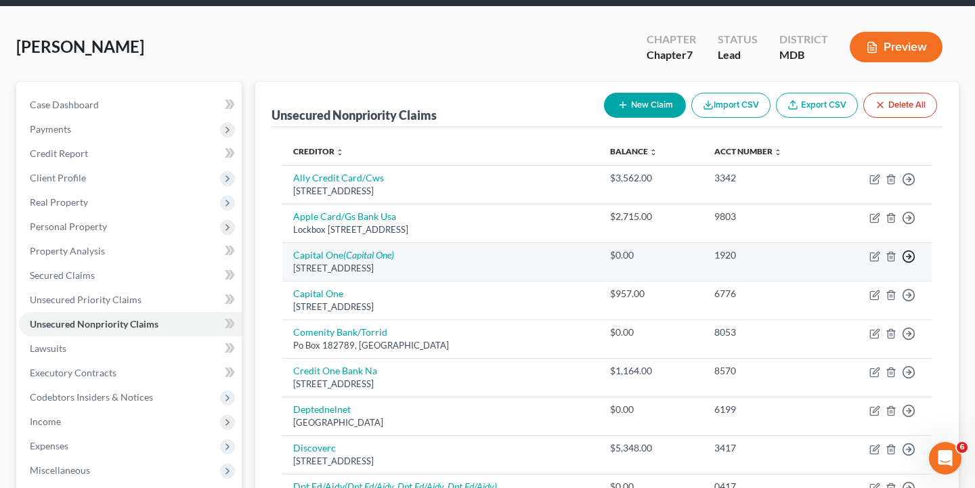
click at [909, 255] on polyline "button" at bounding box center [909, 257] width 2 height 5
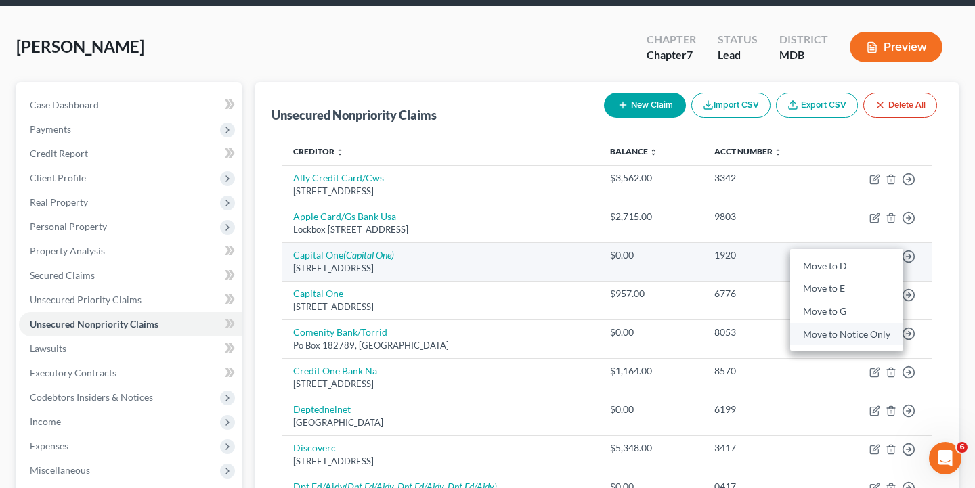
click at [835, 333] on link "Move to Notice Only" at bounding box center [846, 334] width 113 height 23
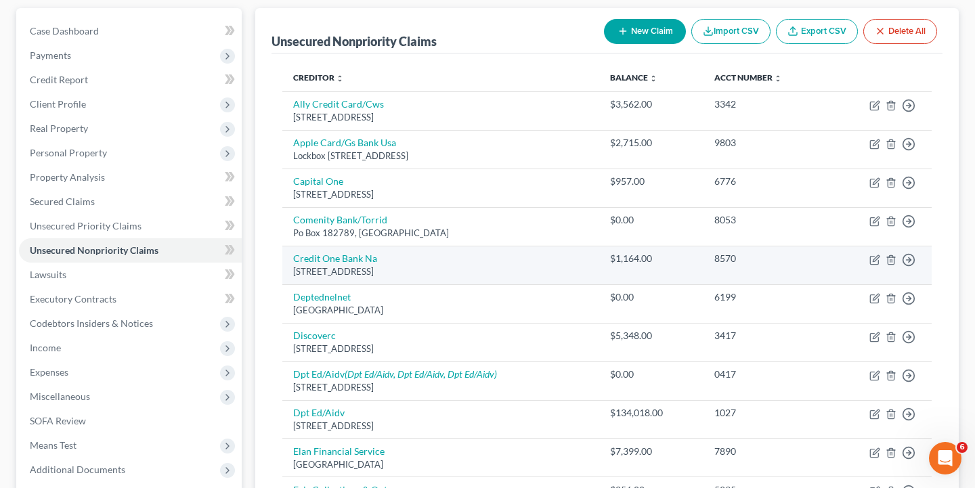
scroll to position [150, 0]
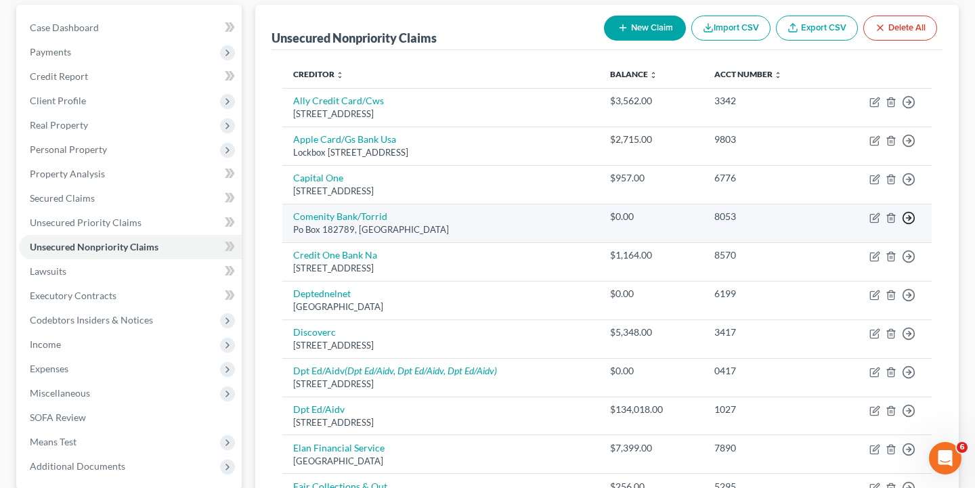
click at [907, 222] on circle "button" at bounding box center [909, 218] width 12 height 12
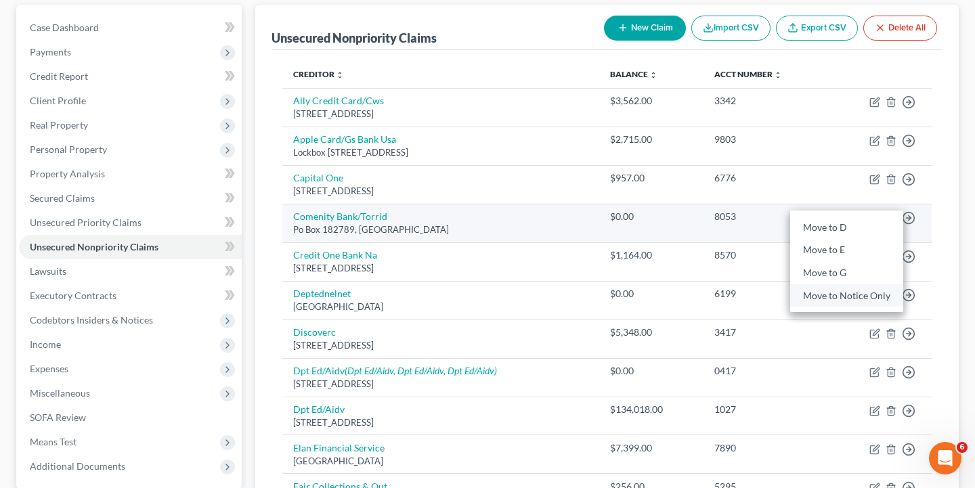
click at [831, 292] on link "Move to Notice Only" at bounding box center [846, 295] width 113 height 23
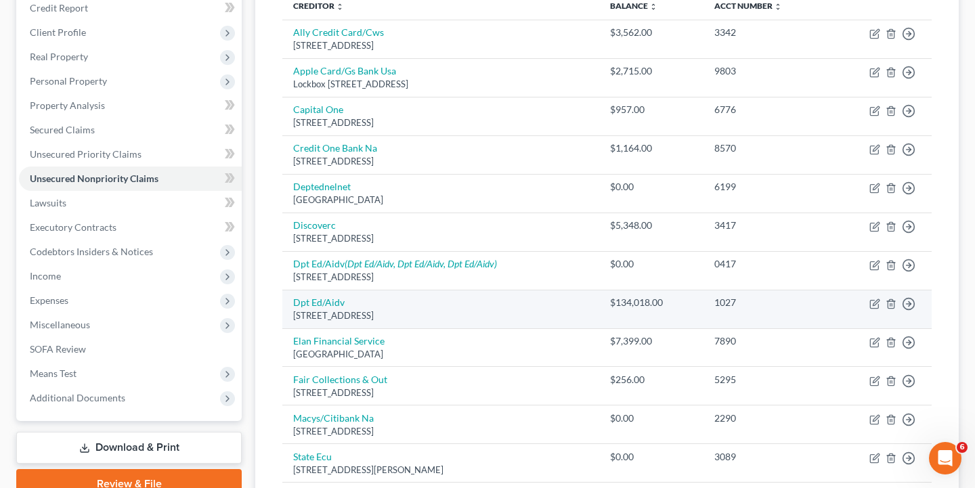
scroll to position [225, 0]
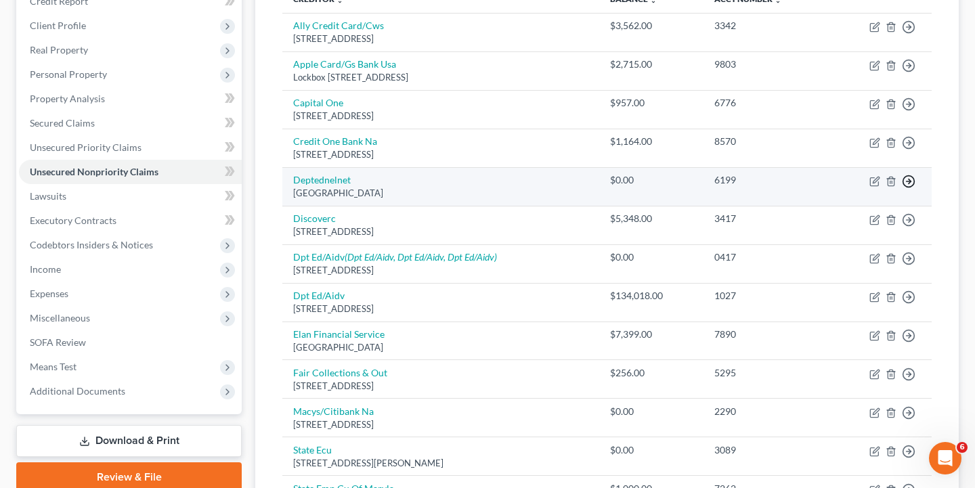
click at [906, 181] on icon "button" at bounding box center [909, 182] width 14 height 14
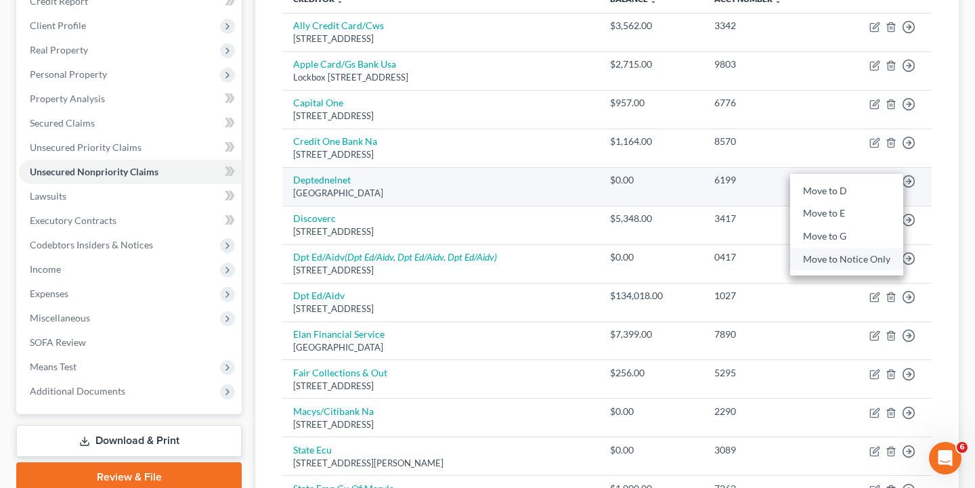
click at [859, 265] on link "Move to Notice Only" at bounding box center [846, 259] width 113 height 23
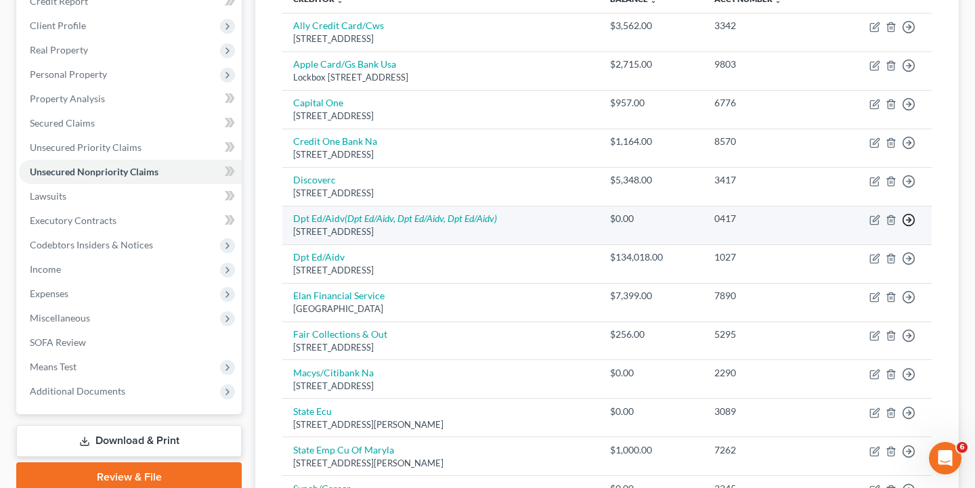
click at [913, 218] on icon "button" at bounding box center [909, 220] width 14 height 14
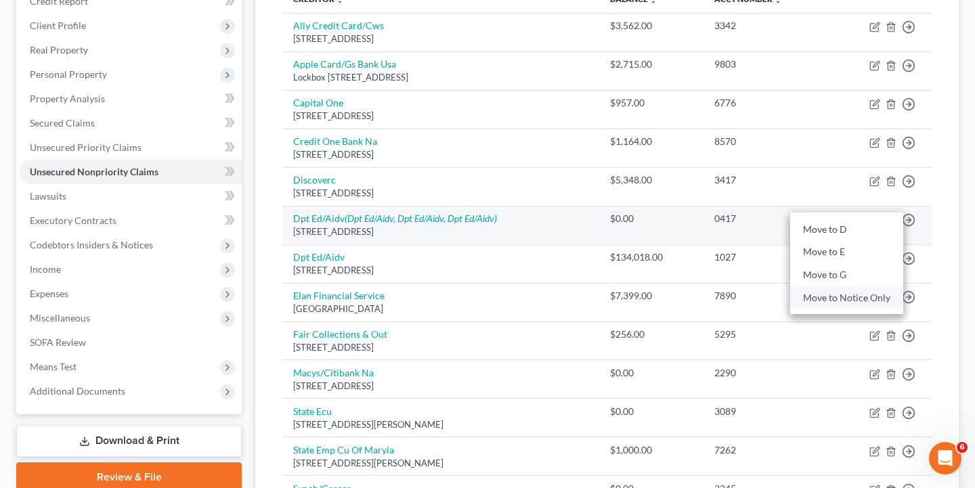
click at [853, 296] on link "Move to Notice Only" at bounding box center [846, 297] width 113 height 23
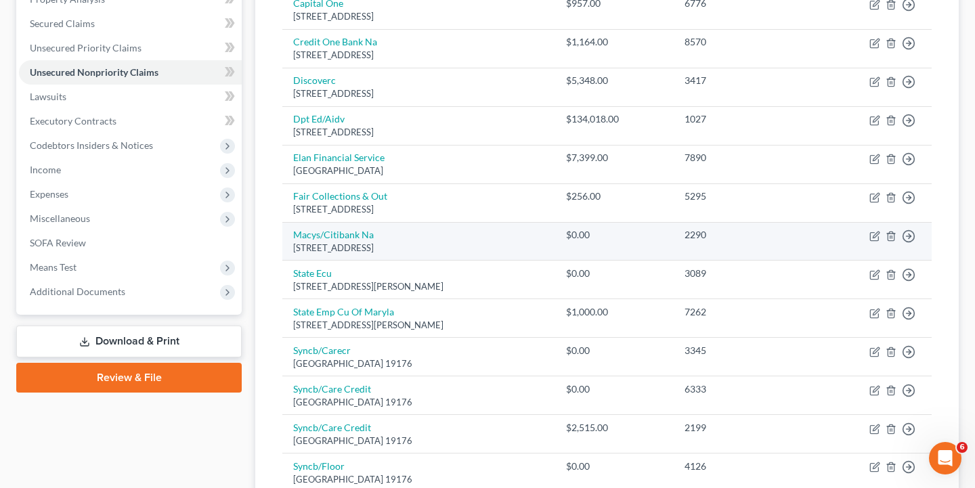
scroll to position [370, 0]
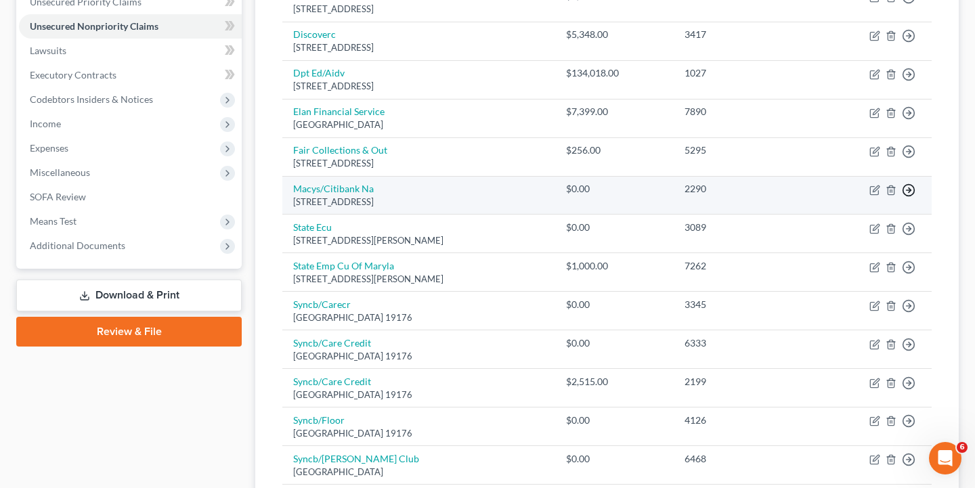
click at [904, 187] on icon "button" at bounding box center [909, 190] width 14 height 14
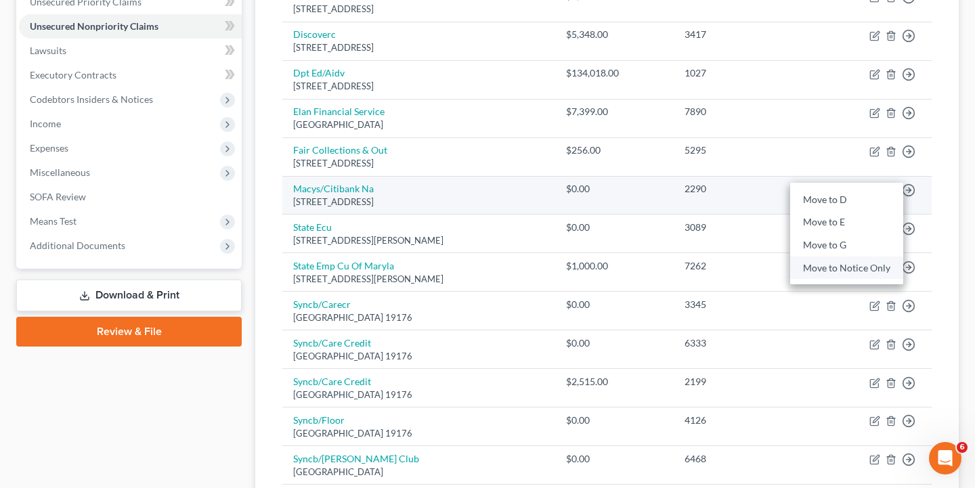
click at [850, 267] on link "Move to Notice Only" at bounding box center [846, 268] width 113 height 23
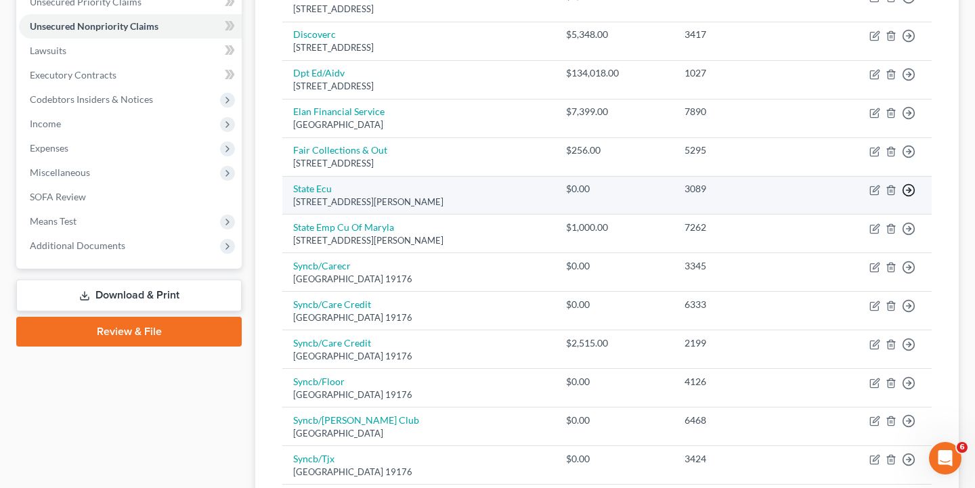
click at [913, 188] on icon "button" at bounding box center [909, 190] width 14 height 14
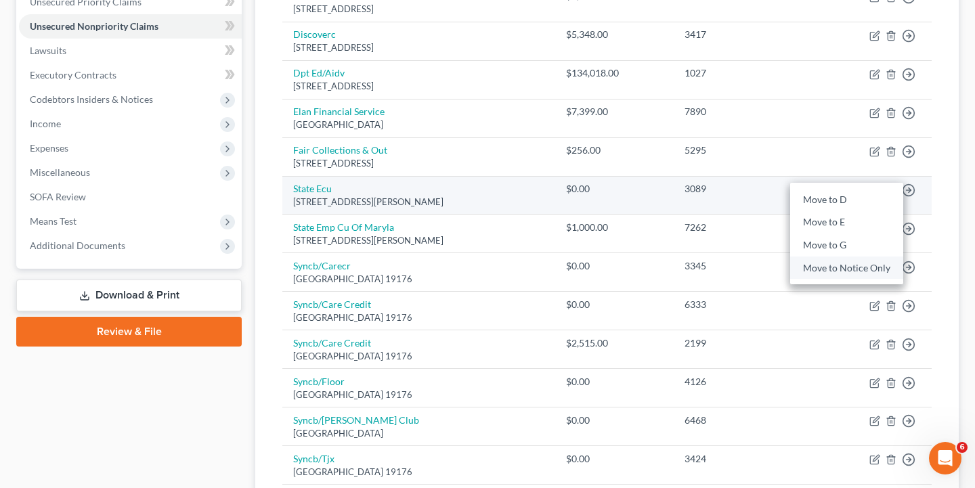
click at [860, 269] on link "Move to Notice Only" at bounding box center [846, 268] width 113 height 23
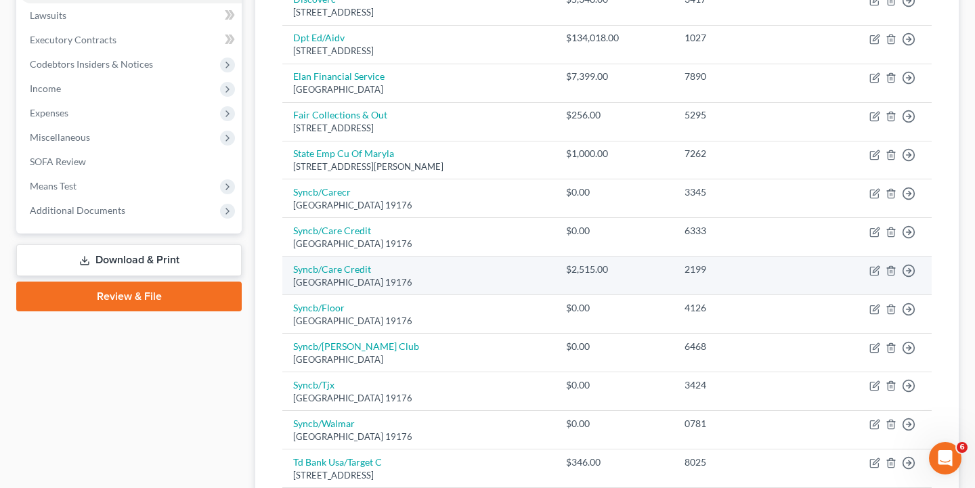
scroll to position [414, 0]
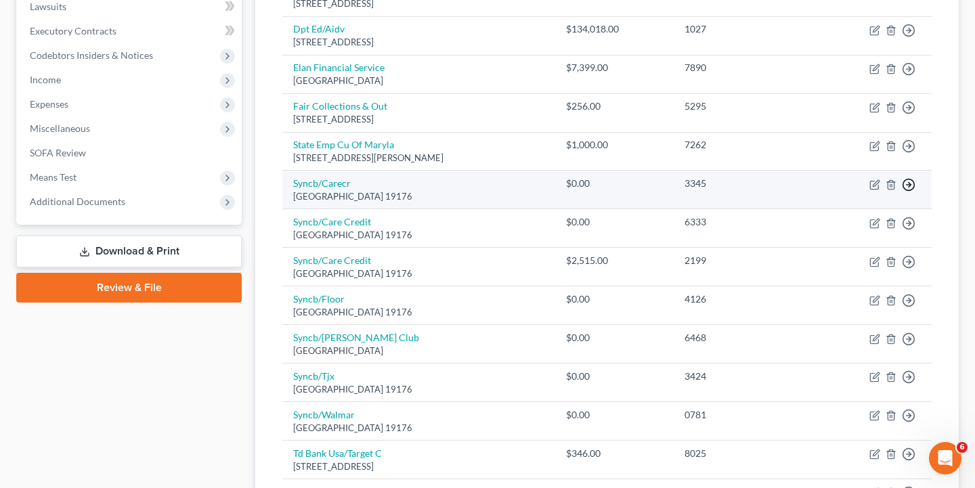
click at [911, 182] on icon "button" at bounding box center [909, 185] width 14 height 14
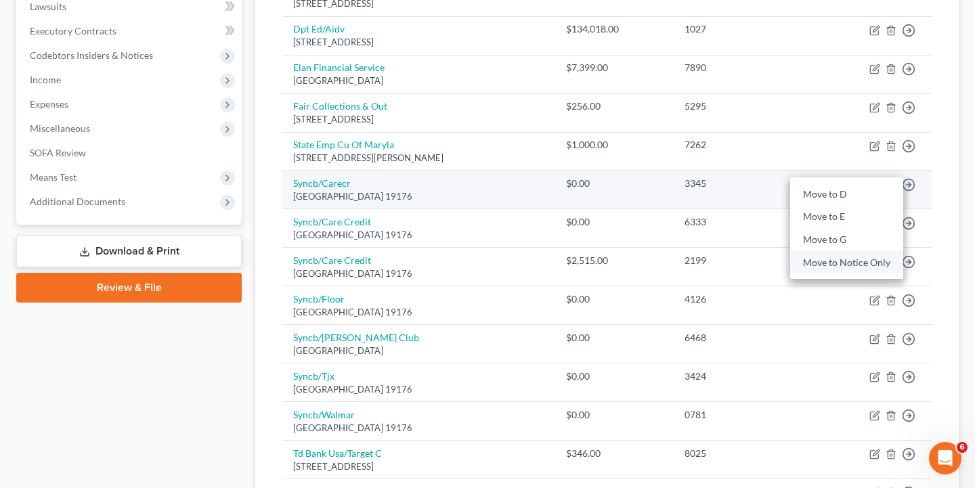
click at [858, 257] on link "Move to Notice Only" at bounding box center [846, 262] width 113 height 23
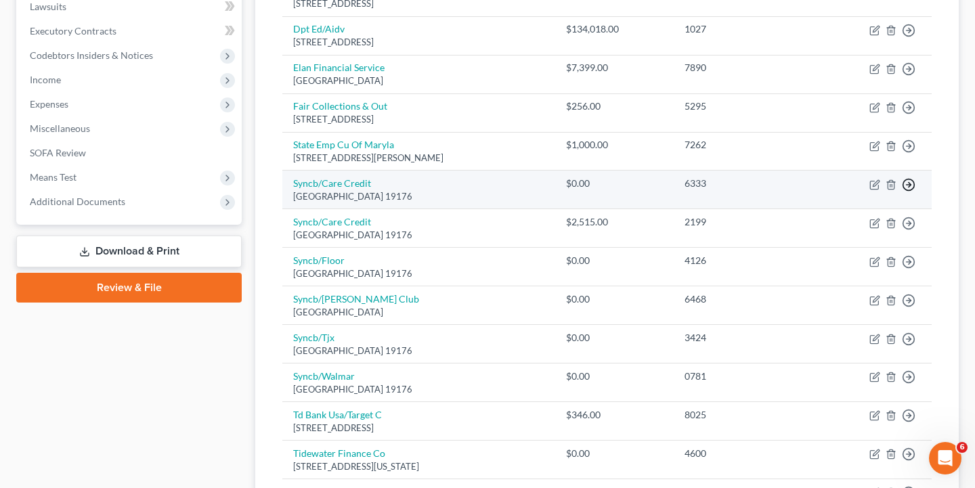
click at [912, 184] on icon "button" at bounding box center [909, 185] width 14 height 14
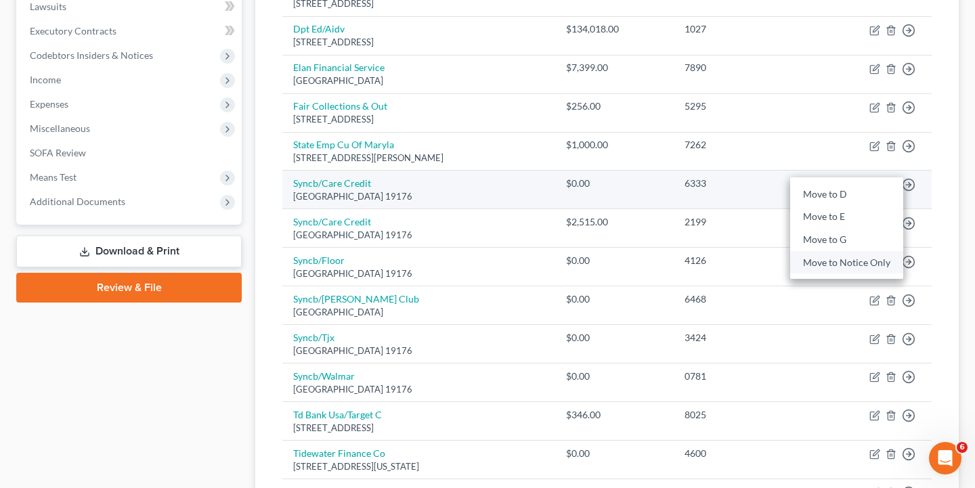
click at [860, 261] on link "Move to Notice Only" at bounding box center [846, 262] width 113 height 23
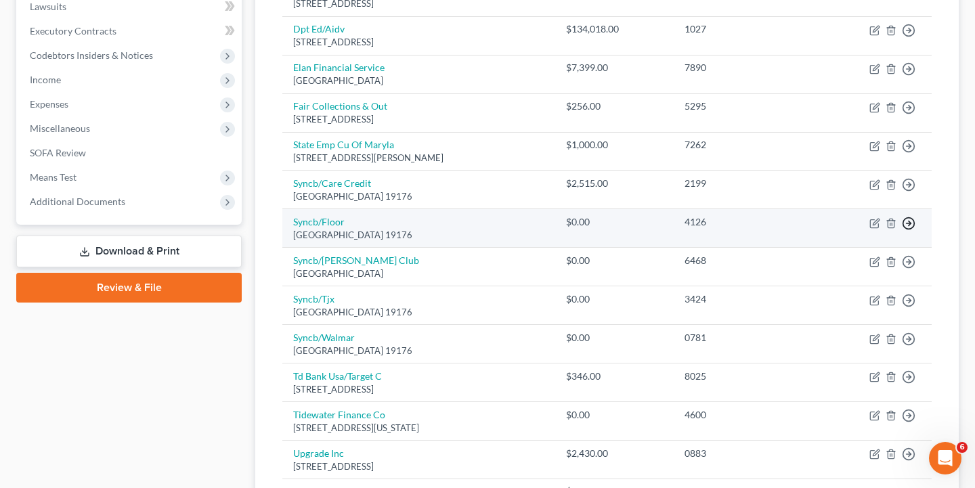
click at [910, 221] on polyline "button" at bounding box center [909, 223] width 2 height 5
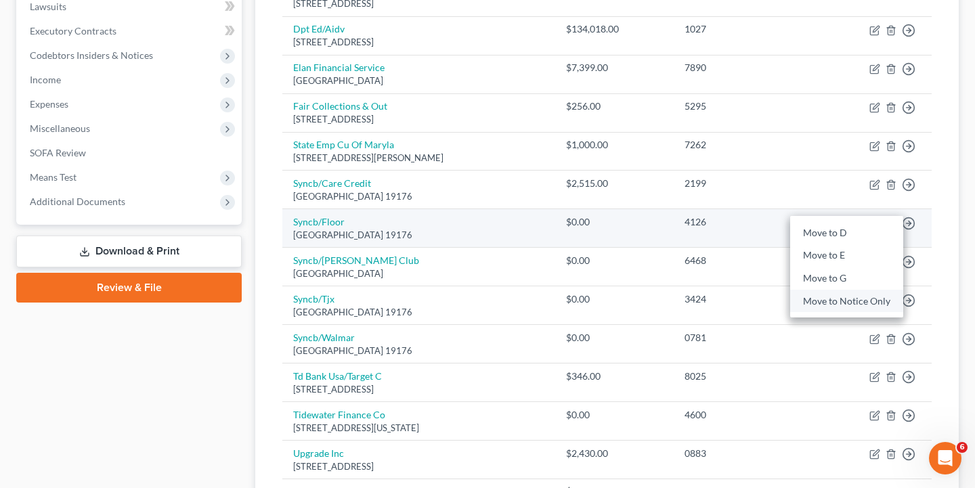
click at [847, 296] on link "Move to Notice Only" at bounding box center [846, 301] width 113 height 23
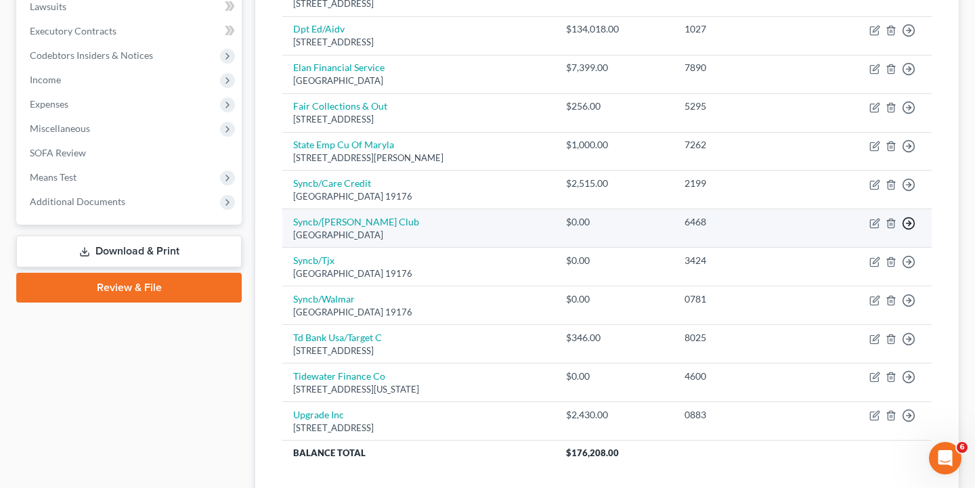
click at [903, 217] on icon "button" at bounding box center [909, 224] width 14 height 14
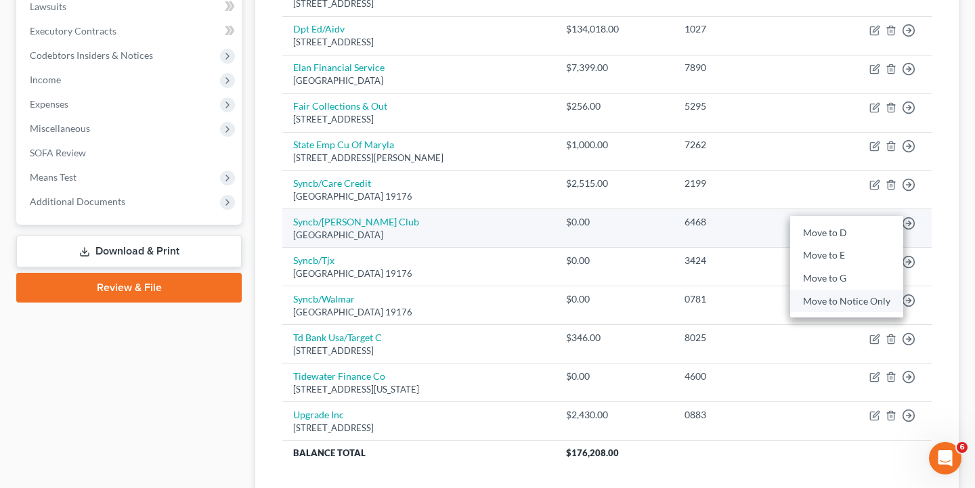
click at [857, 297] on link "Move to Notice Only" at bounding box center [846, 301] width 113 height 23
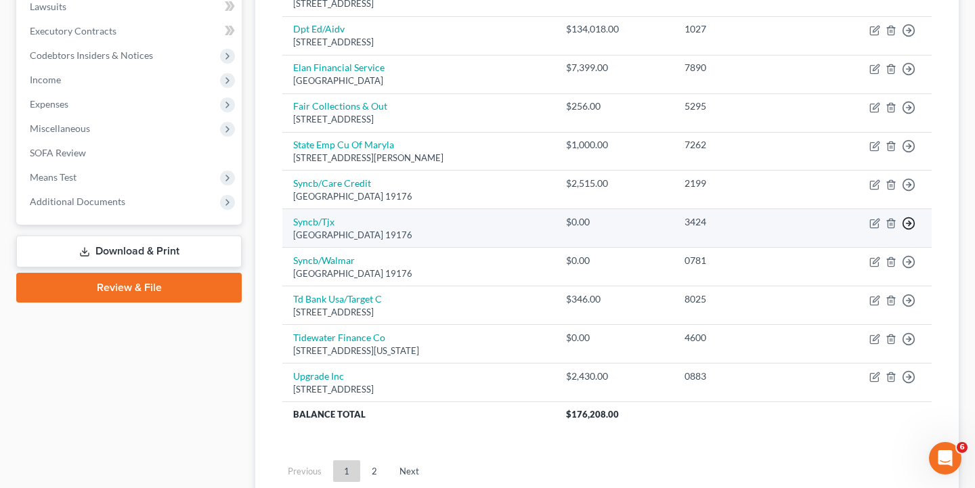
click at [908, 220] on icon "button" at bounding box center [909, 224] width 14 height 14
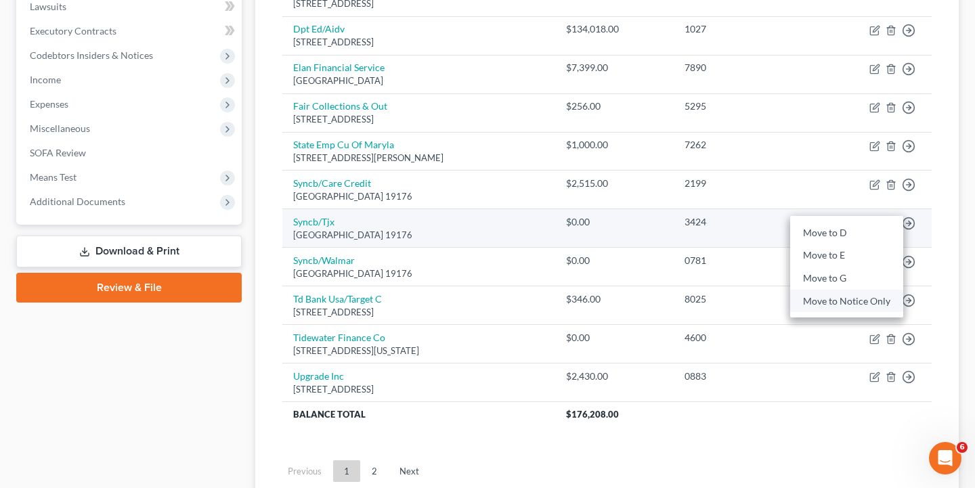
click at [858, 292] on link "Move to Notice Only" at bounding box center [846, 301] width 113 height 23
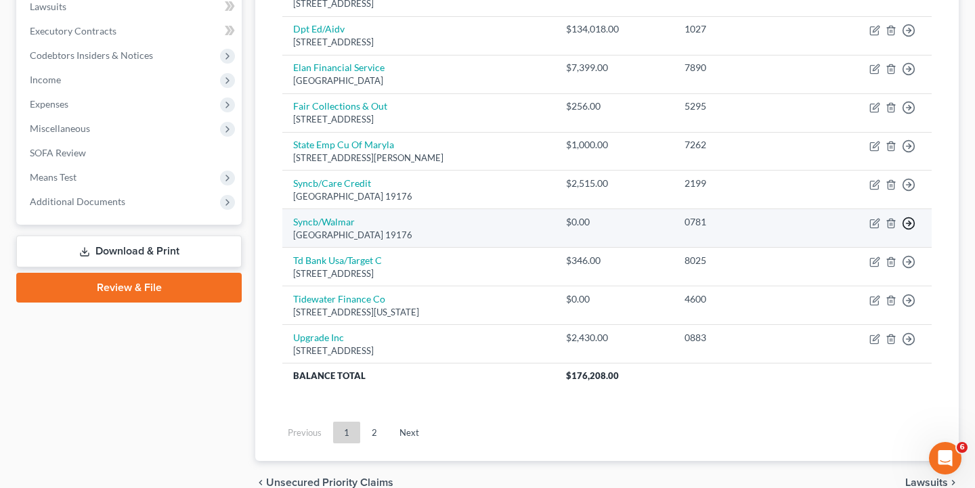
click at [908, 223] on line "button" at bounding box center [908, 223] width 5 height 0
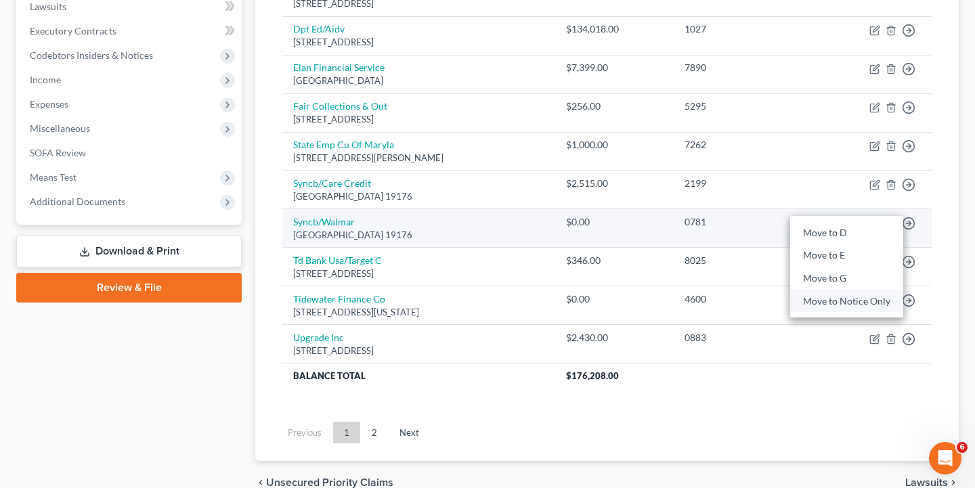
click at [841, 300] on link "Move to Notice Only" at bounding box center [846, 301] width 113 height 23
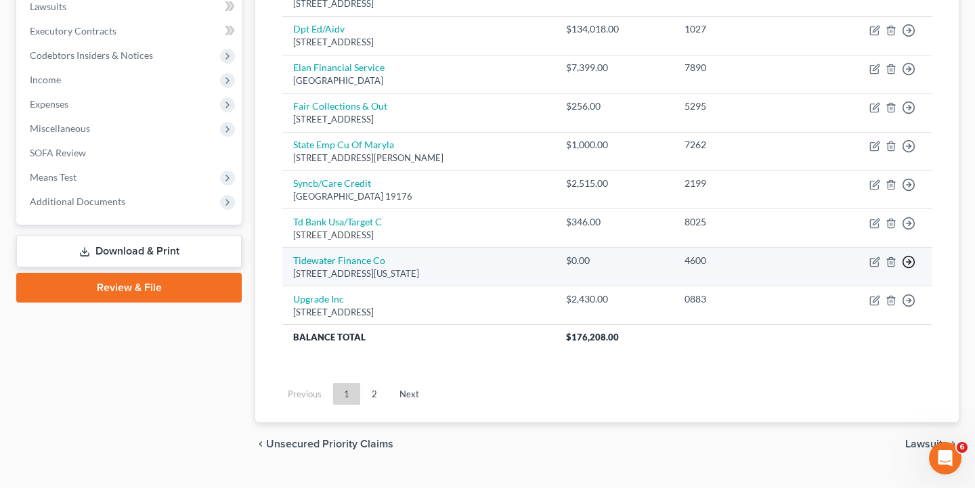
click at [905, 257] on icon "button" at bounding box center [909, 262] width 14 height 14
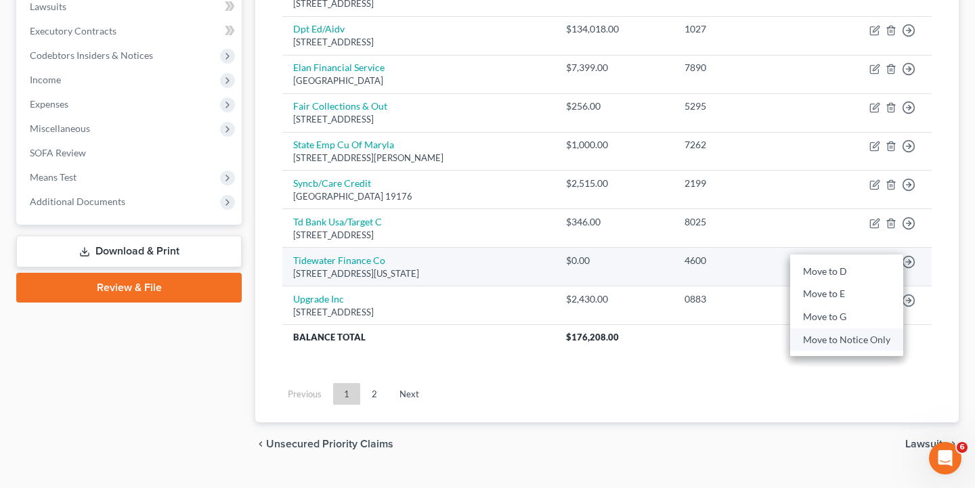
click at [833, 332] on link "Move to Notice Only" at bounding box center [846, 339] width 113 height 23
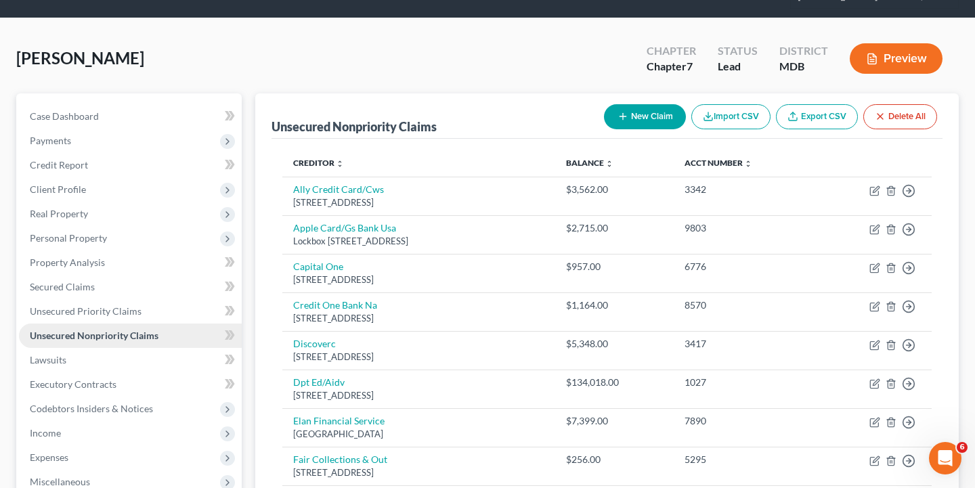
scroll to position [39, 0]
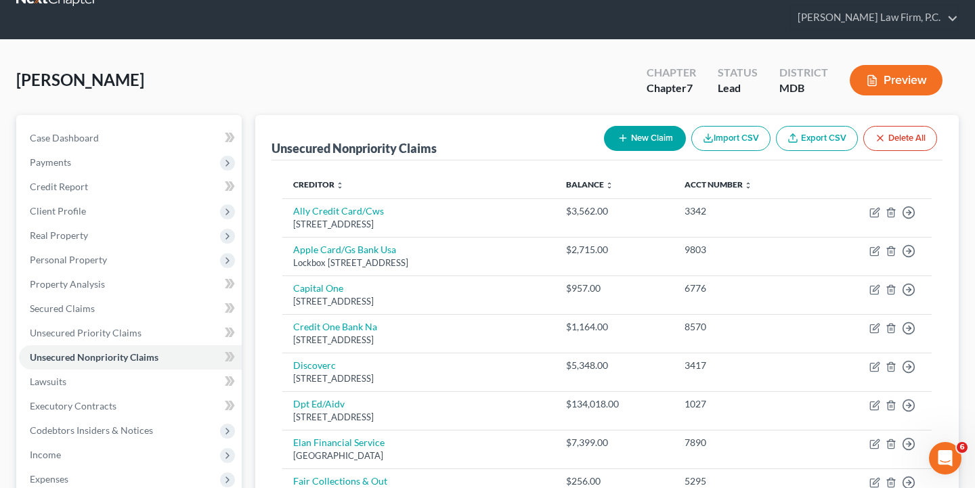
click at [636, 141] on button "New Claim" at bounding box center [645, 138] width 82 height 25
select select "0"
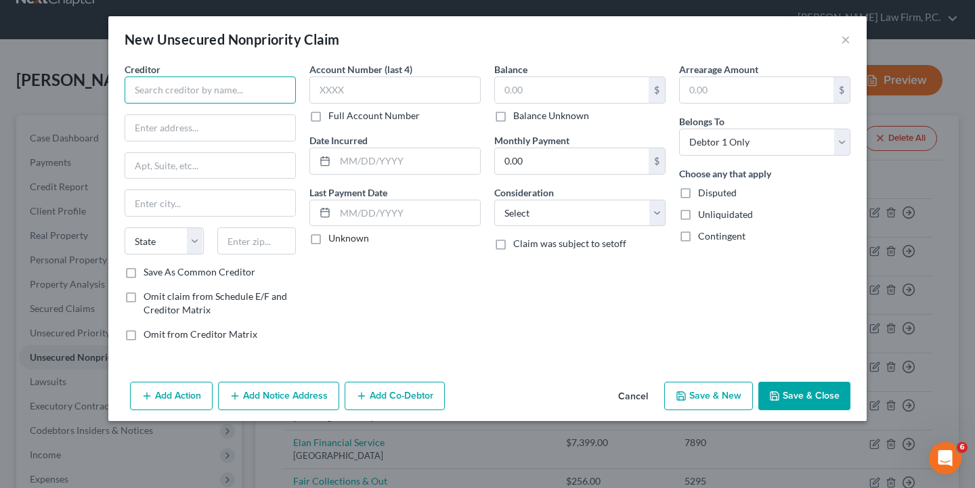
click at [239, 103] on input "text" at bounding box center [210, 89] width 171 height 27
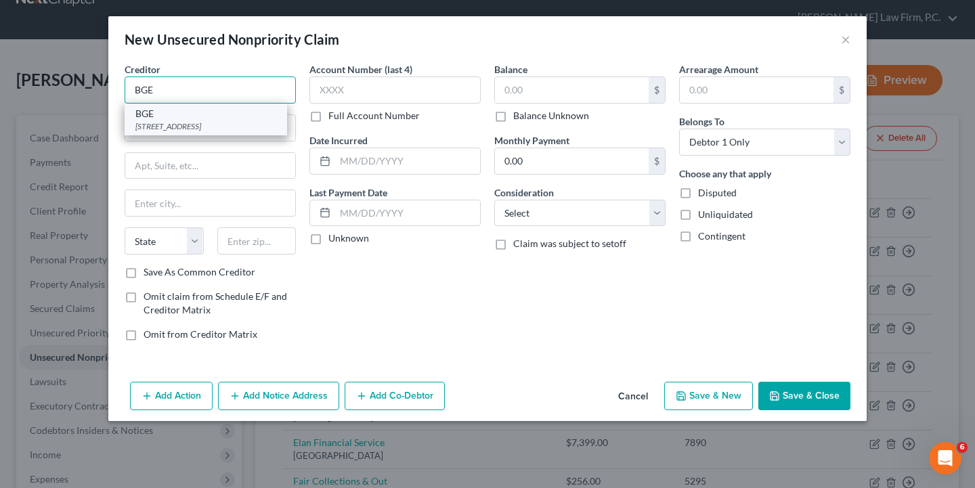
type input "BGE"
click at [236, 126] on div "PO Box 1475, Baltimore, MD 21203" at bounding box center [205, 126] width 141 height 12
type input "PO Box 1475"
type input "Baltimore"
select select "21"
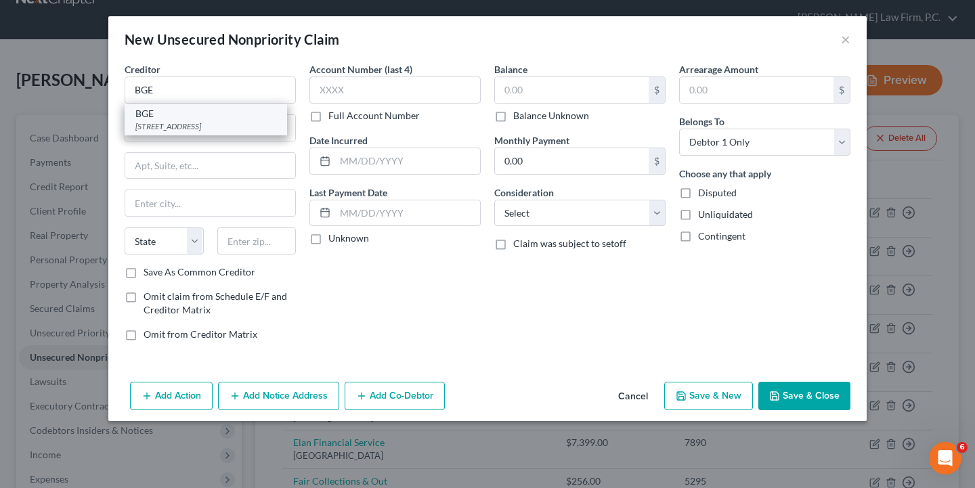
type input "21203"
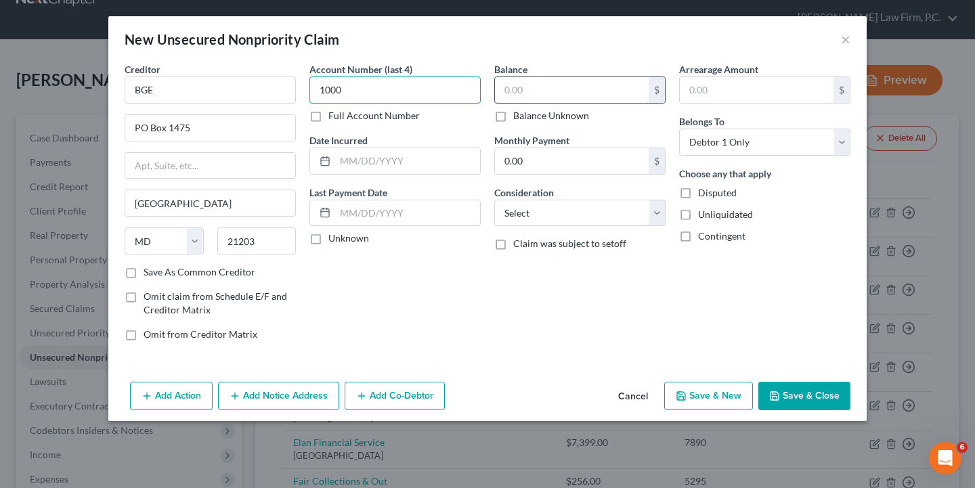
type input "1000"
click at [530, 91] on input "text" at bounding box center [572, 90] width 154 height 26
click at [630, 388] on button "Cancel" at bounding box center [632, 396] width 51 height 27
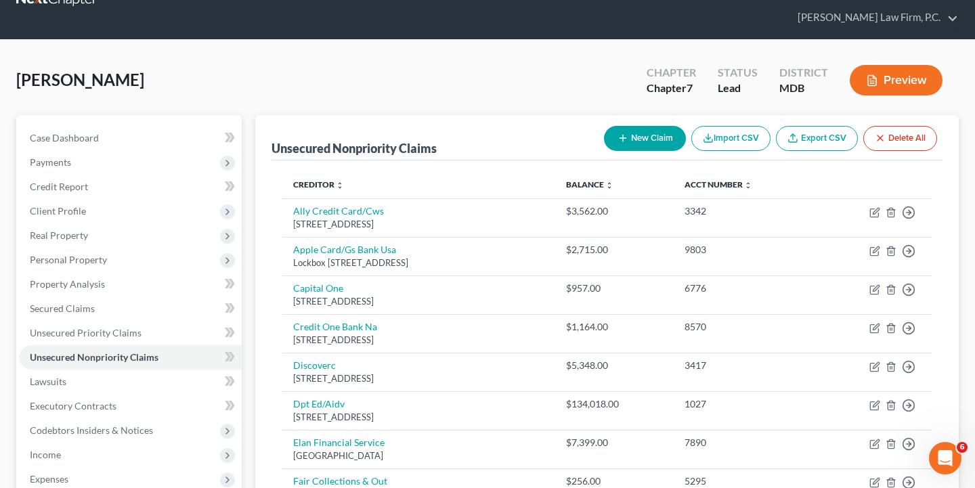
click at [628, 152] on div "New Claim Import CSV Export CSV Delete All" at bounding box center [770, 138] width 344 height 36
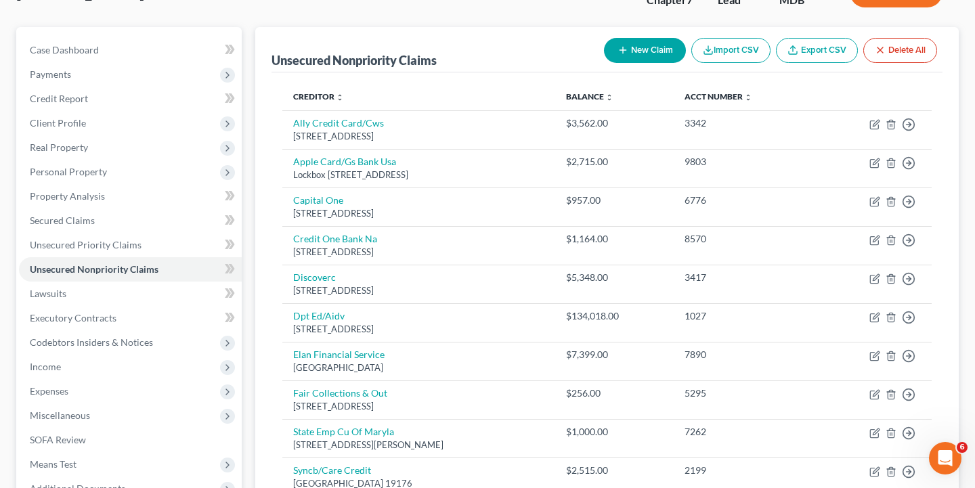
scroll to position [97, 0]
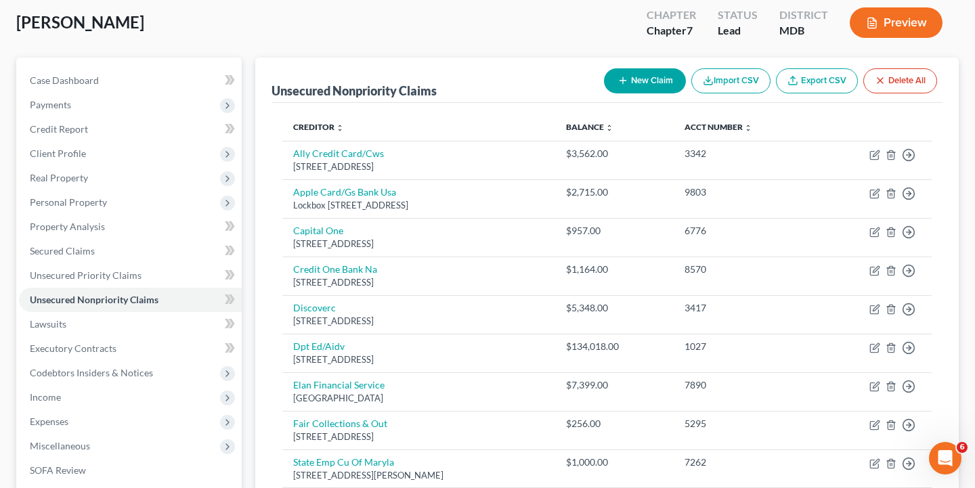
click at [635, 81] on button "New Claim" at bounding box center [645, 80] width 82 height 25
select select "0"
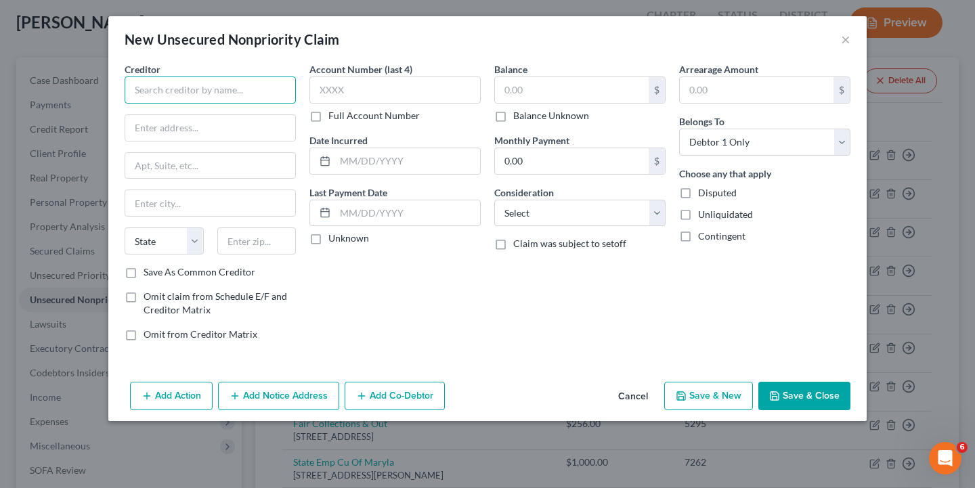
click at [234, 93] on input "text" at bounding box center [210, 89] width 171 height 27
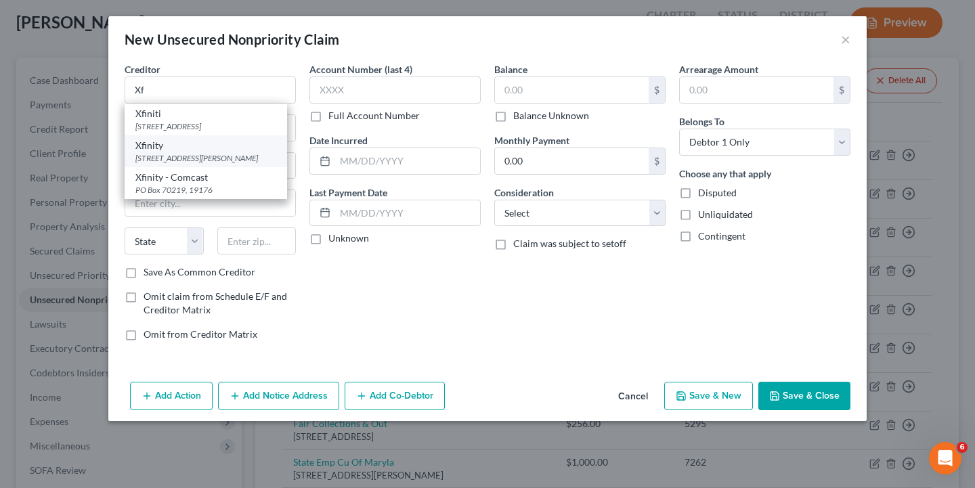
click at [194, 151] on div "Xfinity" at bounding box center [205, 146] width 141 height 14
type input "Xfinity"
type input "676 Island Pond Rd"
type input "Glen Burnie"
select select "21"
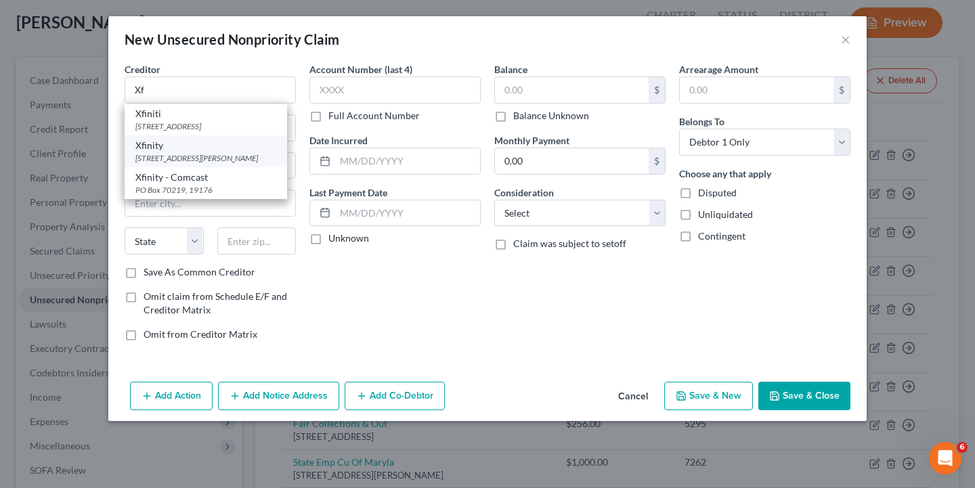
type input "21060"
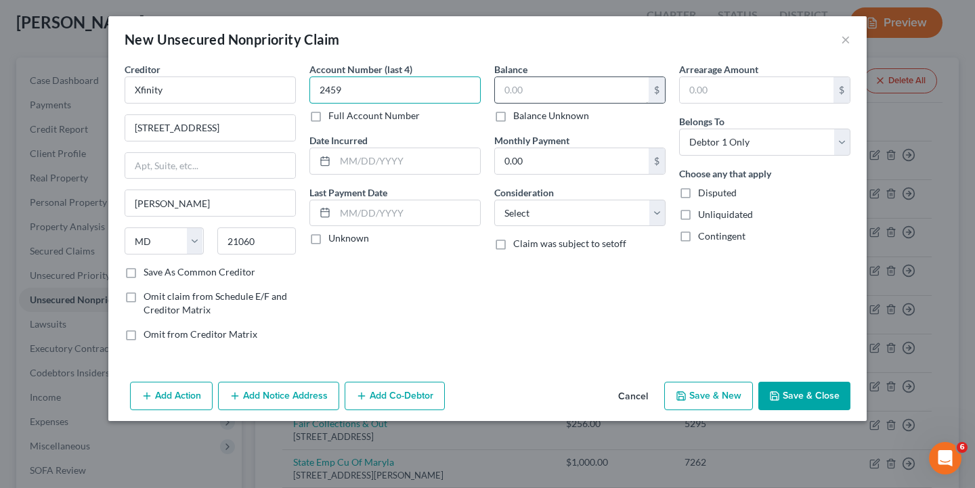
type input "2459"
click at [510, 89] on input "text" at bounding box center [572, 90] width 154 height 26
type input "55.90"
click at [796, 394] on button "Save & Close" at bounding box center [804, 396] width 92 height 28
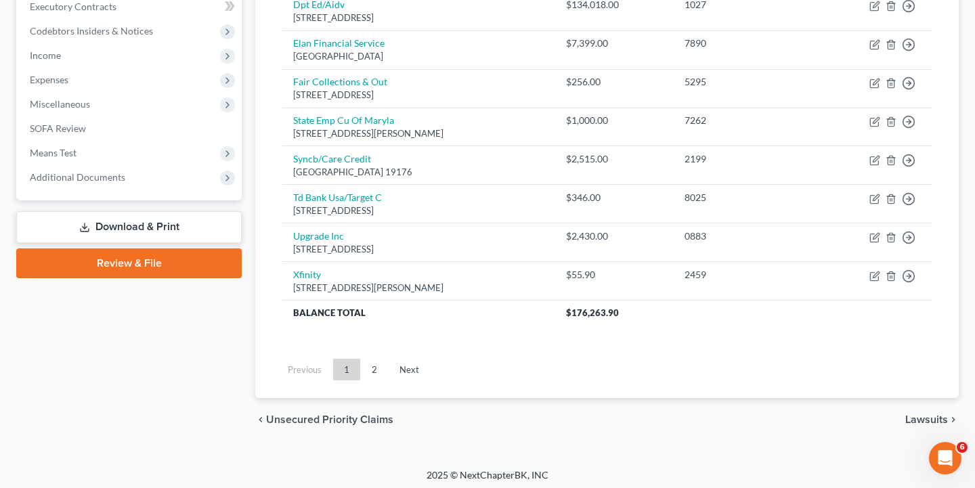
scroll to position [438, 0]
click at [374, 359] on link "2" at bounding box center [374, 370] width 27 height 22
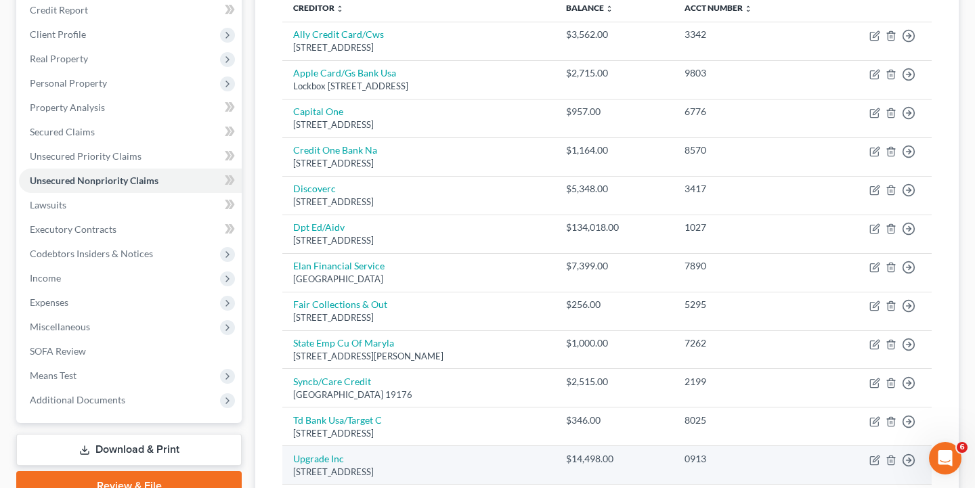
scroll to position [217, 0]
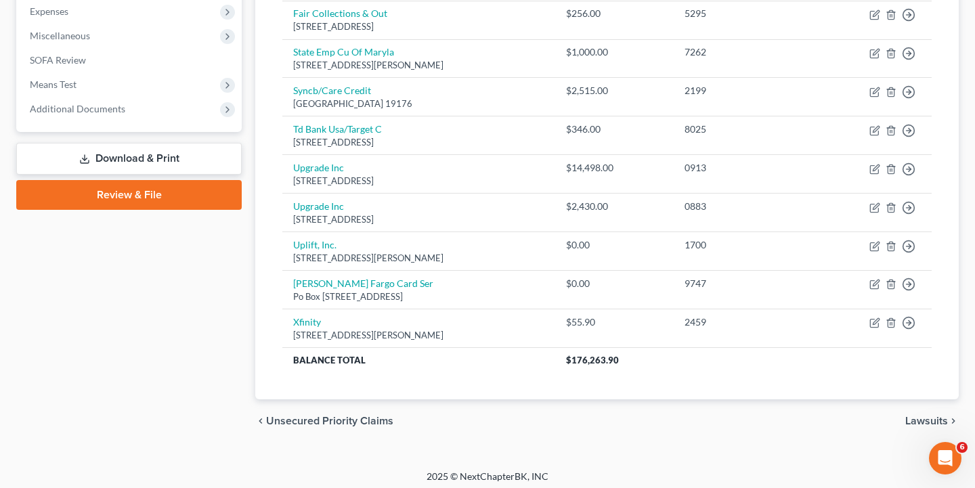
click at [932, 419] on span "Lawsuits" at bounding box center [926, 421] width 43 height 11
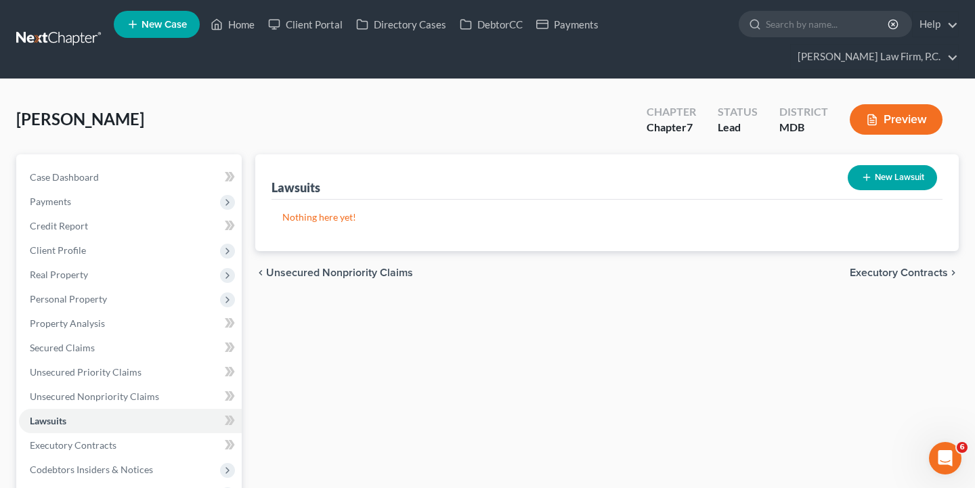
click at [901, 275] on span "Executory Contracts" at bounding box center [899, 272] width 98 height 11
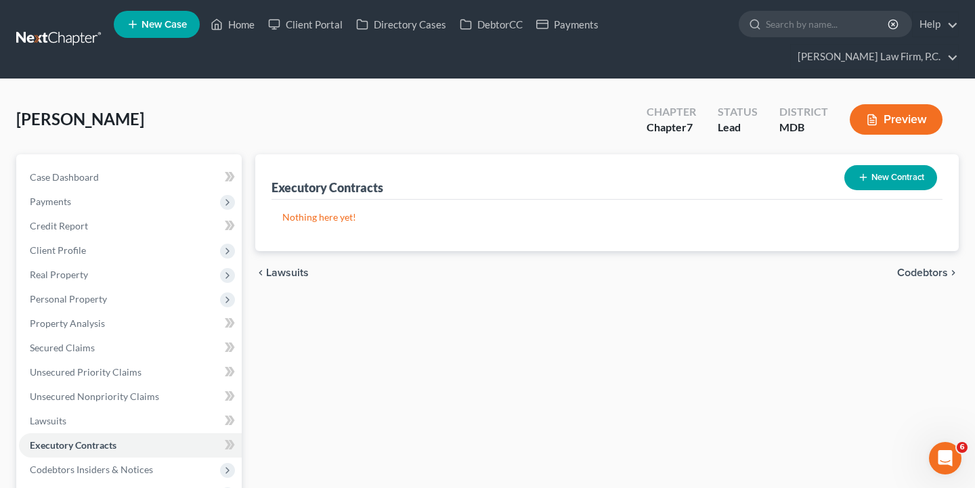
click at [915, 278] on span "Codebtors" at bounding box center [922, 272] width 51 height 11
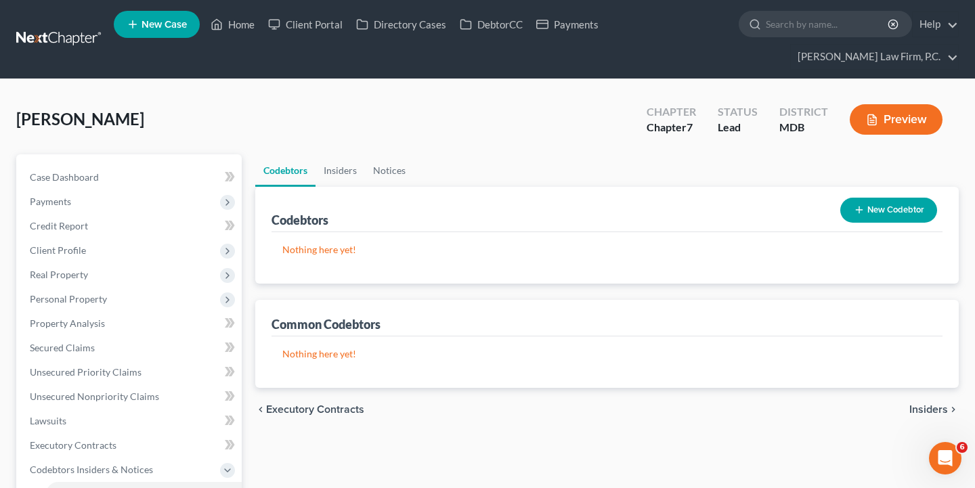
click at [922, 404] on span "Insiders" at bounding box center [928, 409] width 39 height 11
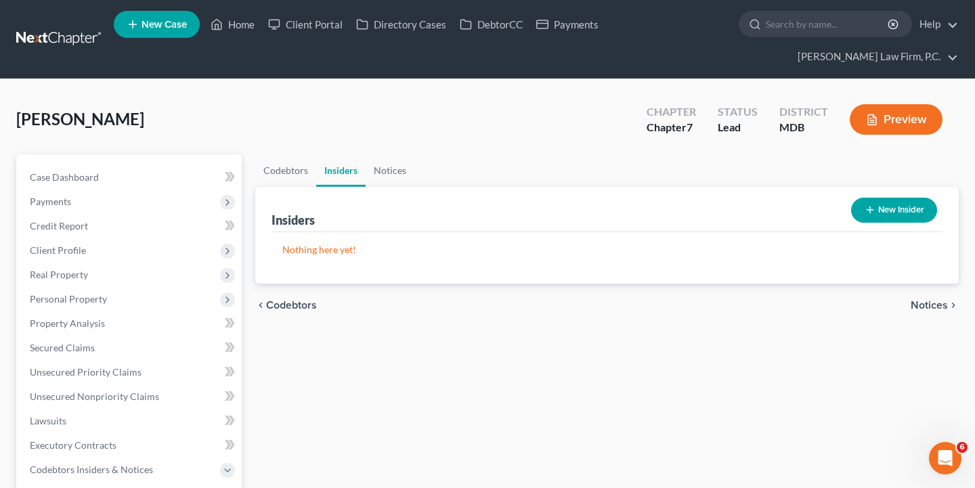
click at [935, 306] on span "Notices" at bounding box center [928, 305] width 37 height 11
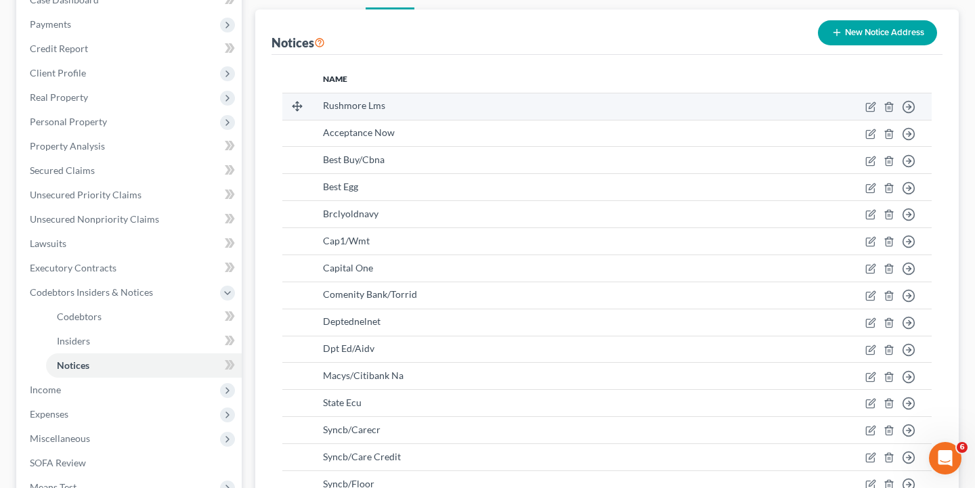
scroll to position [168, 0]
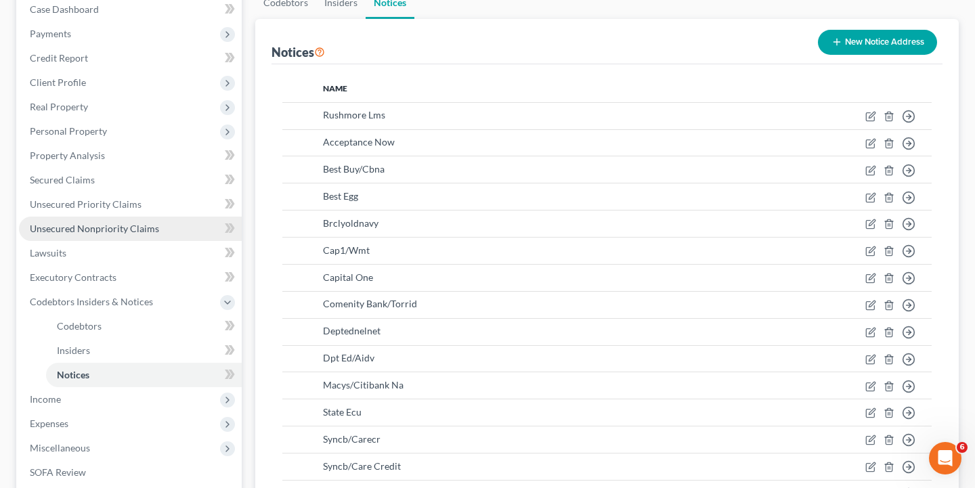
click at [129, 235] on link "Unsecured Nonpriority Claims" at bounding box center [130, 229] width 223 height 24
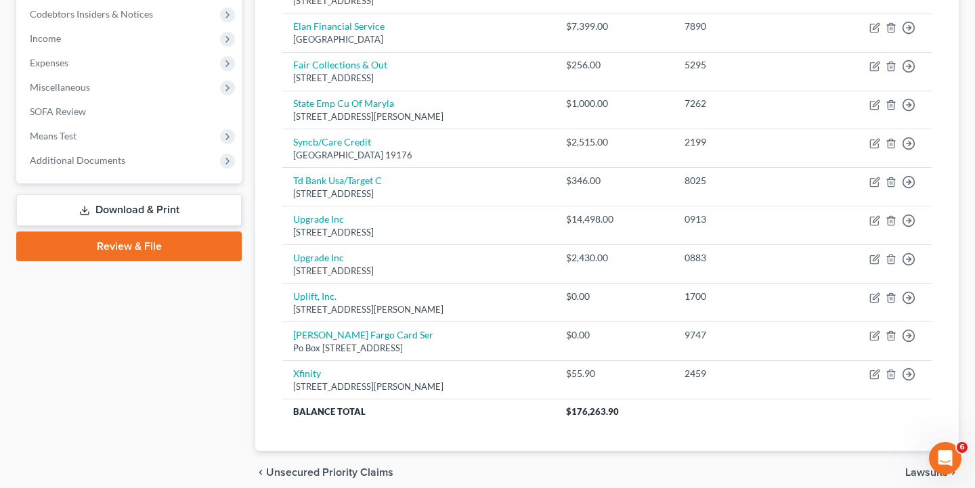
scroll to position [454, 0]
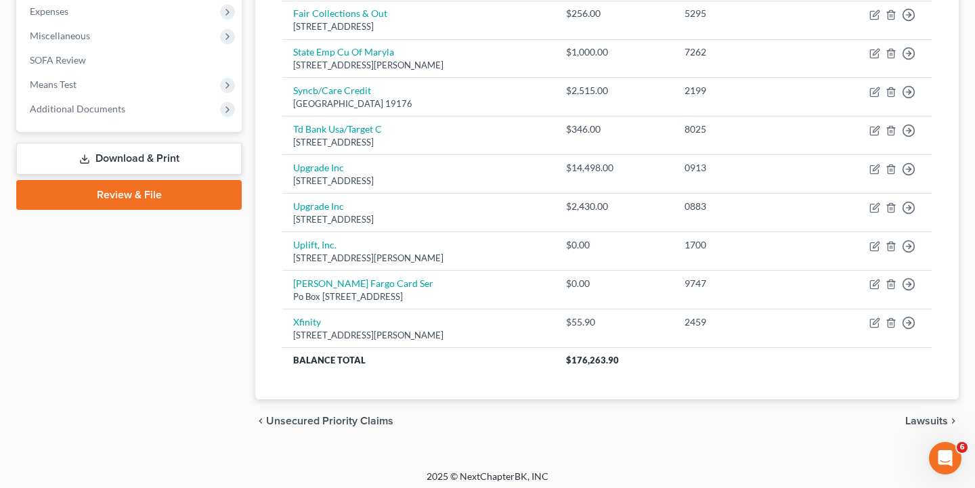
click at [927, 416] on span "Lawsuits" at bounding box center [926, 421] width 43 height 11
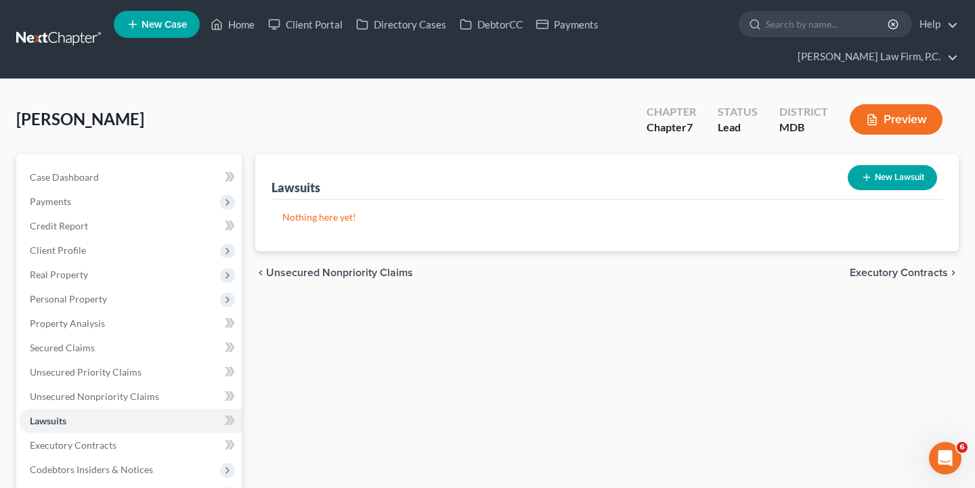
click at [912, 267] on span "Executory Contracts" at bounding box center [899, 272] width 98 height 11
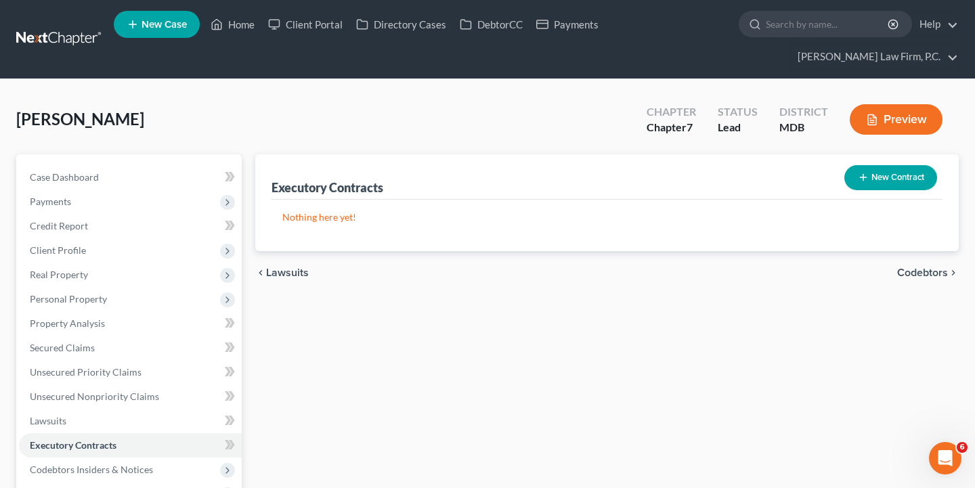
click at [923, 272] on span "Codebtors" at bounding box center [922, 272] width 51 height 11
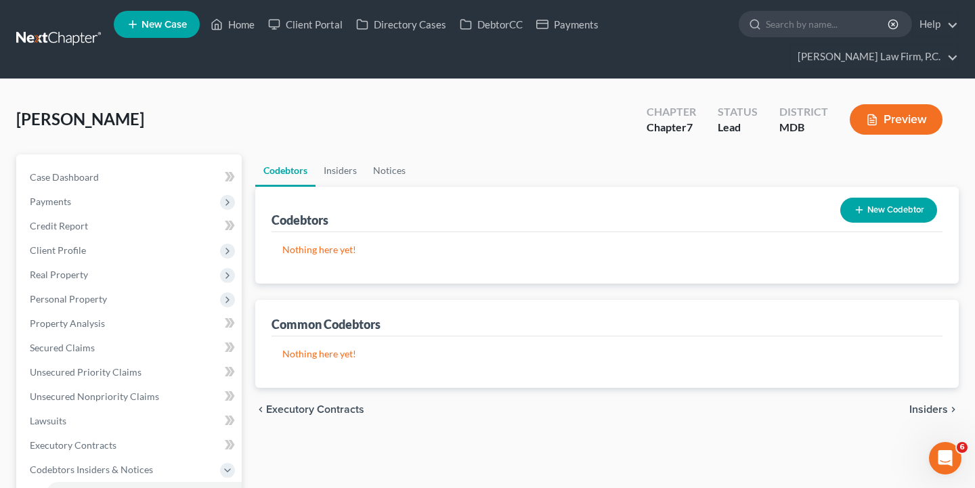
click at [929, 404] on span "Insiders" at bounding box center [928, 409] width 39 height 11
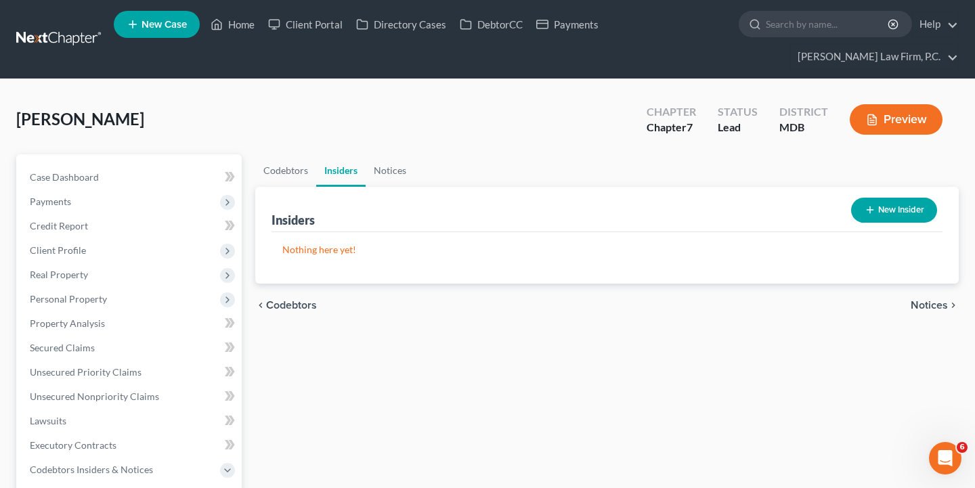
click at [936, 310] on span "Notices" at bounding box center [928, 305] width 37 height 11
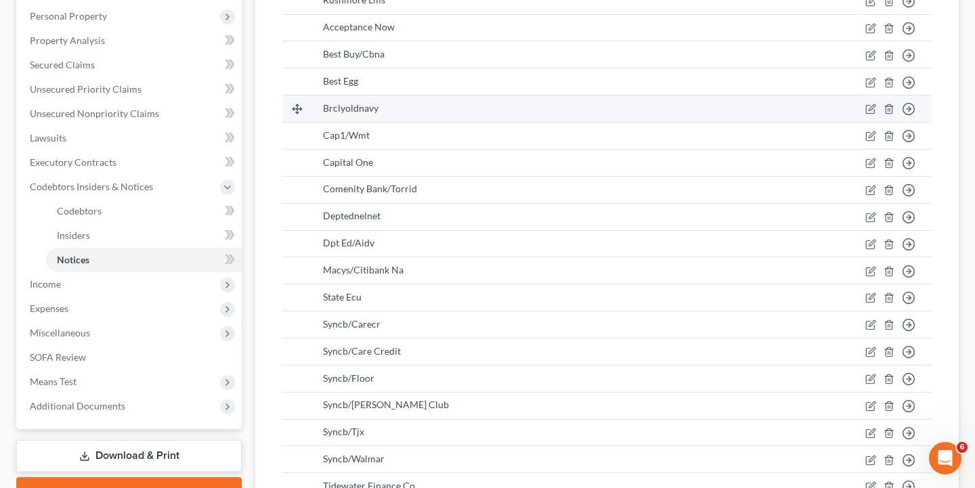
scroll to position [412, 0]
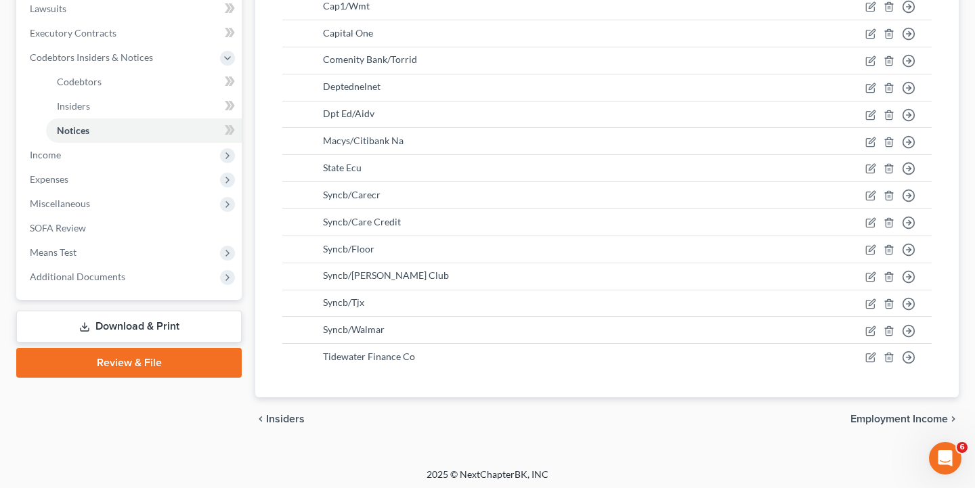
click at [881, 426] on div "chevron_left Insiders Employment Income chevron_right" at bounding box center [606, 418] width 703 height 43
click at [889, 418] on span "Employment Income" at bounding box center [898, 419] width 97 height 11
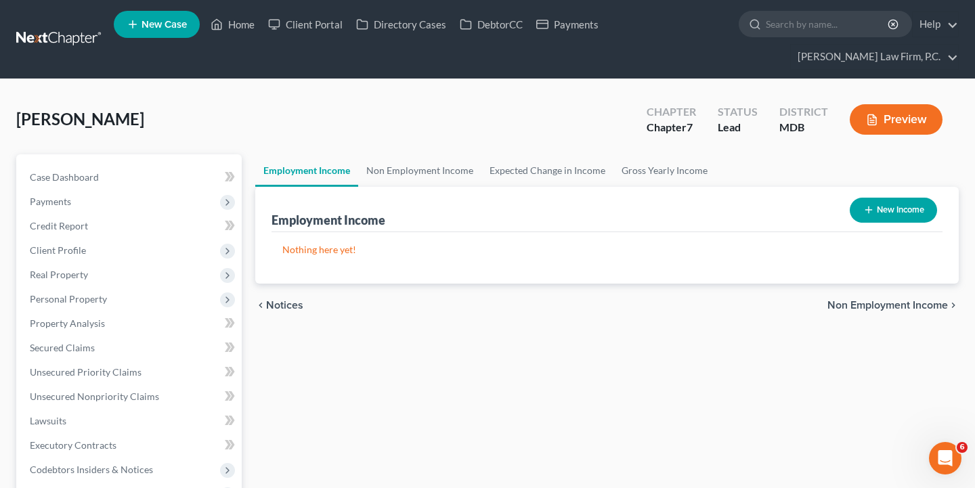
click at [881, 209] on button "New Income" at bounding box center [893, 210] width 87 height 25
select select "0"
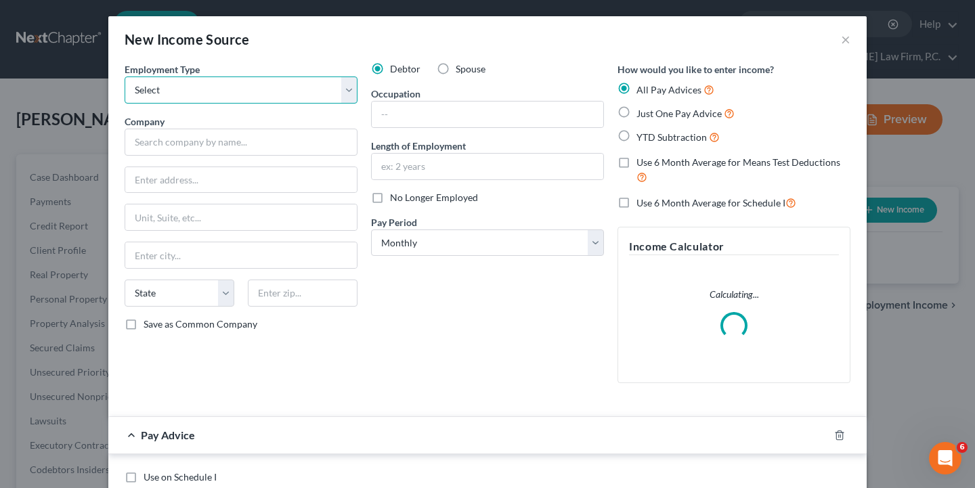
select select "0"
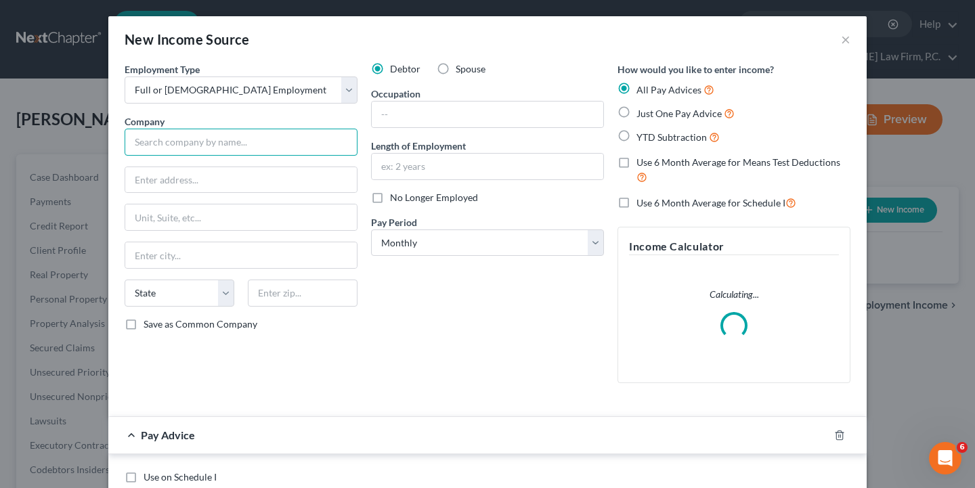
click at [272, 146] on input "text" at bounding box center [241, 142] width 233 height 27
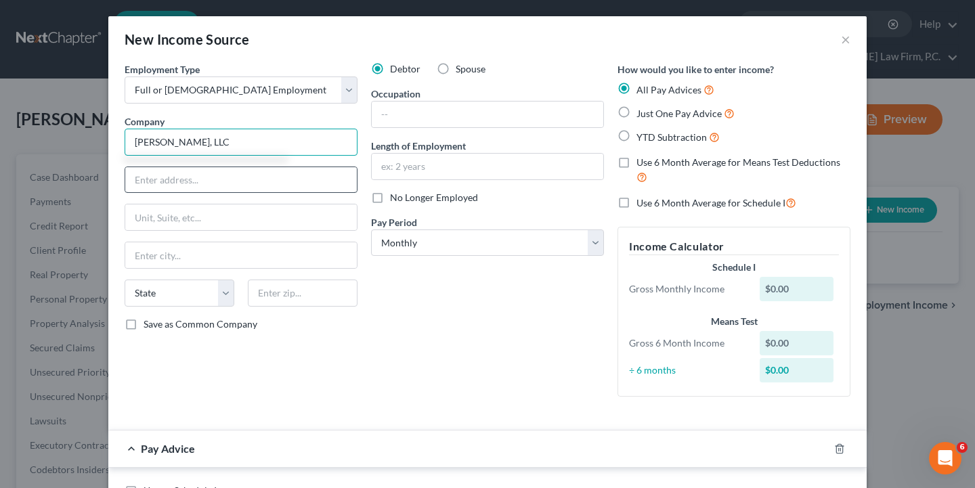
type input "Tameaka Shelton, LLC"
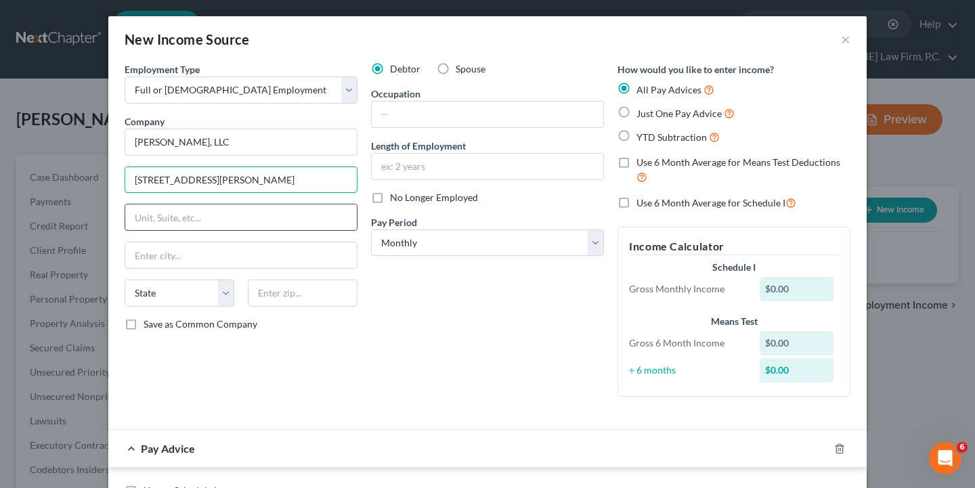
type input "920 Hopkins Corner"
type input "G"
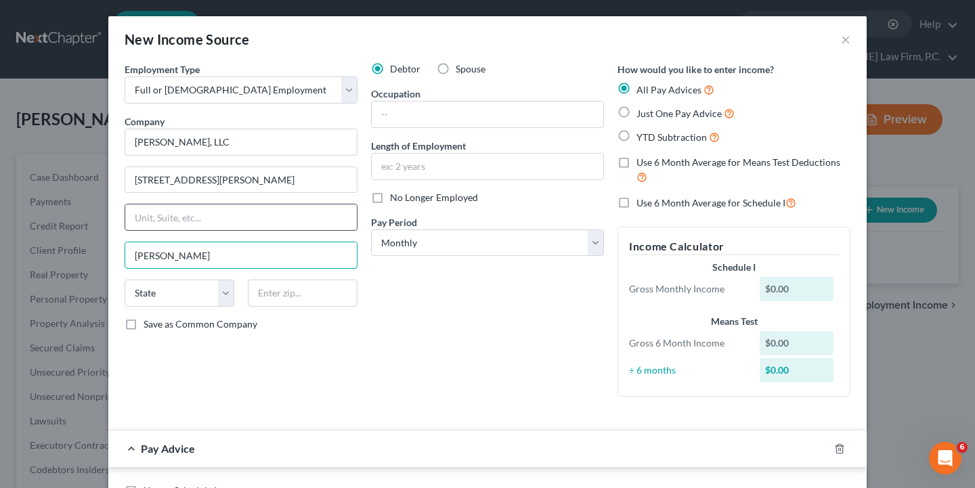
type input "Glen Burnie"
select select "21"
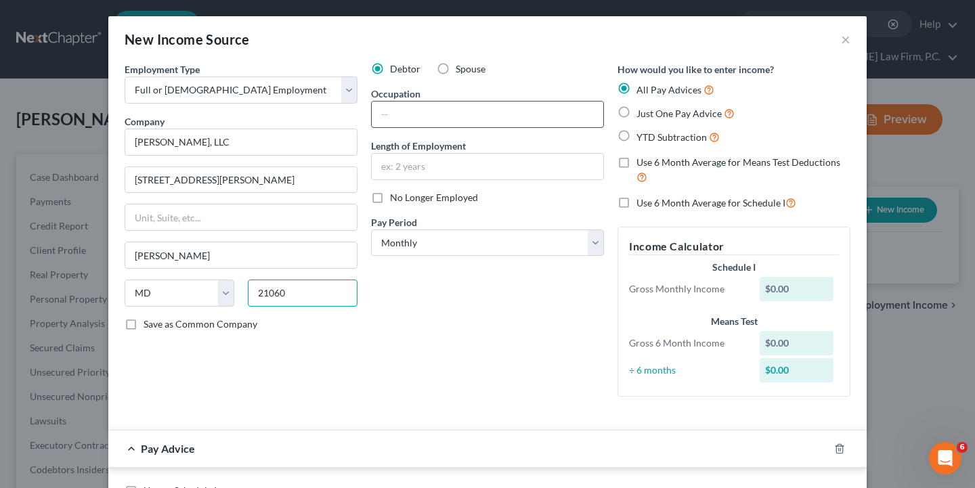
type input "21060"
click at [418, 112] on input "text" at bounding box center [488, 115] width 232 height 26
type input "Owner"
drag, startPoint x: 420, startPoint y: 111, endPoint x: 348, endPoint y: 111, distance: 72.4
click at [348, 111] on div "Employment Type * Select Full or Part Time Employment Self Employment Company *…" at bounding box center [487, 240] width 739 height 357
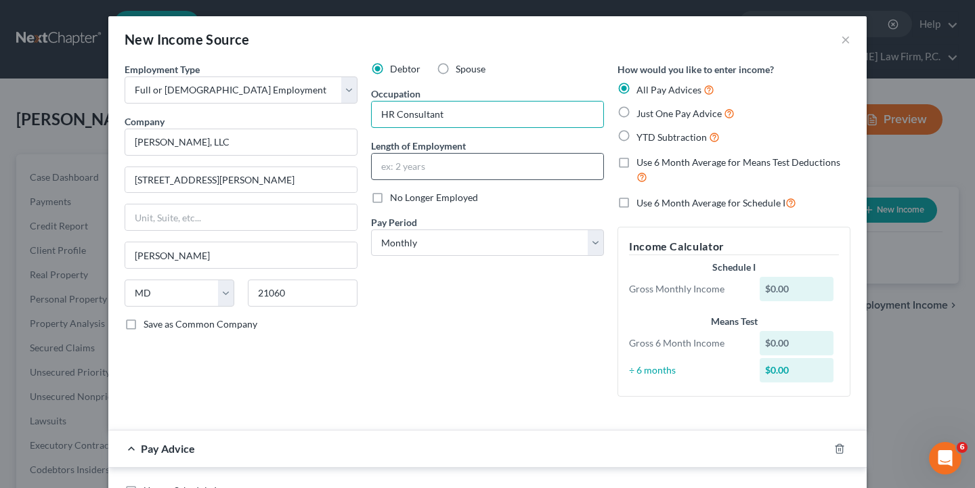
type input "HR Consultant"
click at [424, 165] on input "text" at bounding box center [488, 167] width 232 height 26
type input "10 years"
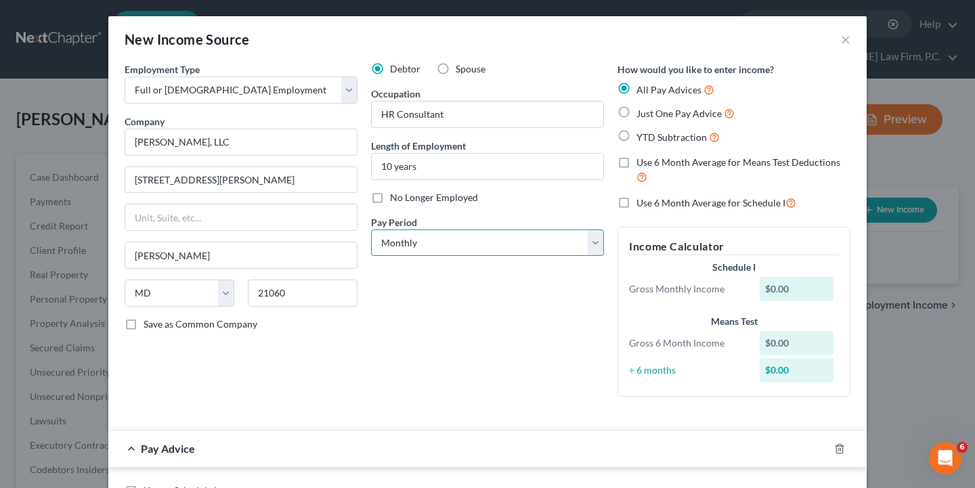
select select "2"
click at [191, 1] on div "New Income Source × Employment Type * Select Full or Part Time Employment Self …" at bounding box center [487, 244] width 975 height 488
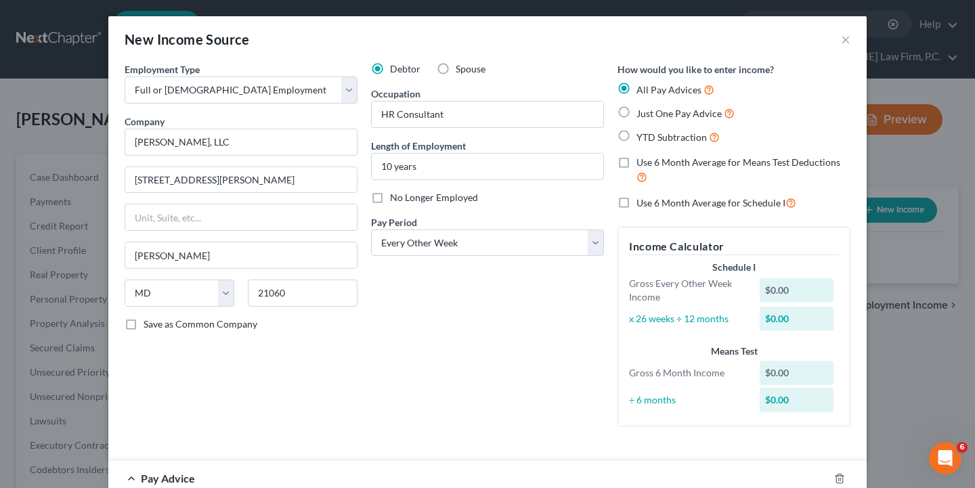
click at [506, 347] on div "Debtor Spouse Occupation HR Consultant Length of Employment 10 years No Longer …" at bounding box center [487, 249] width 246 height 375
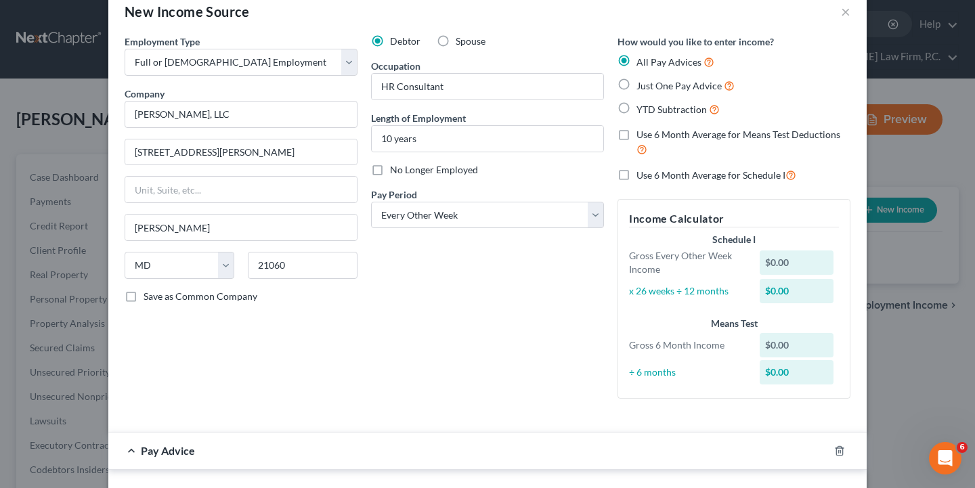
scroll to position [15, 0]
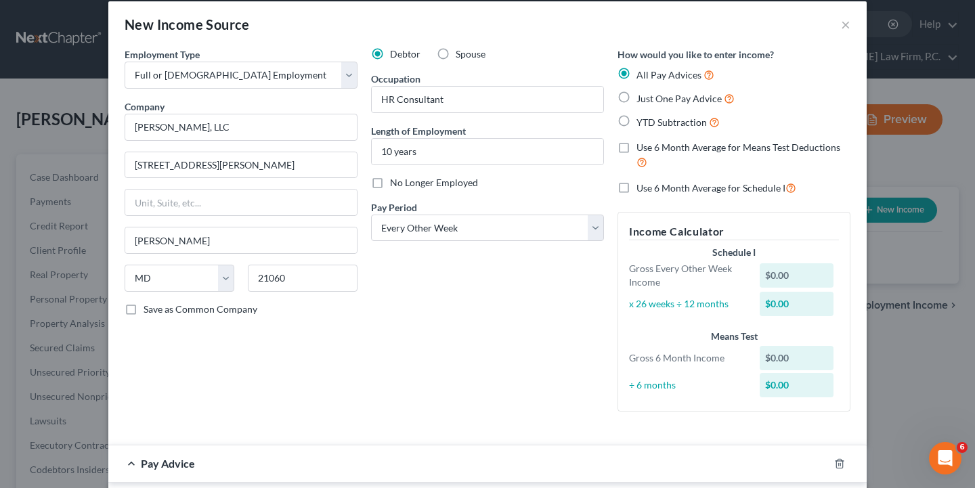
click at [636, 119] on label "YTD Subtraction" at bounding box center [677, 122] width 83 height 16
click at [642, 119] on input "YTD Subtraction" at bounding box center [646, 118] width 9 height 9
radio input "true"
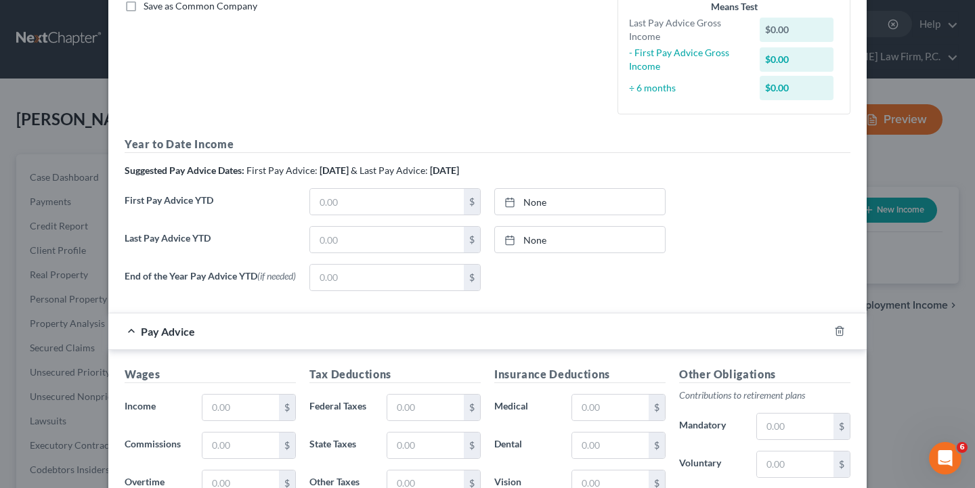
scroll to position [328, 0]
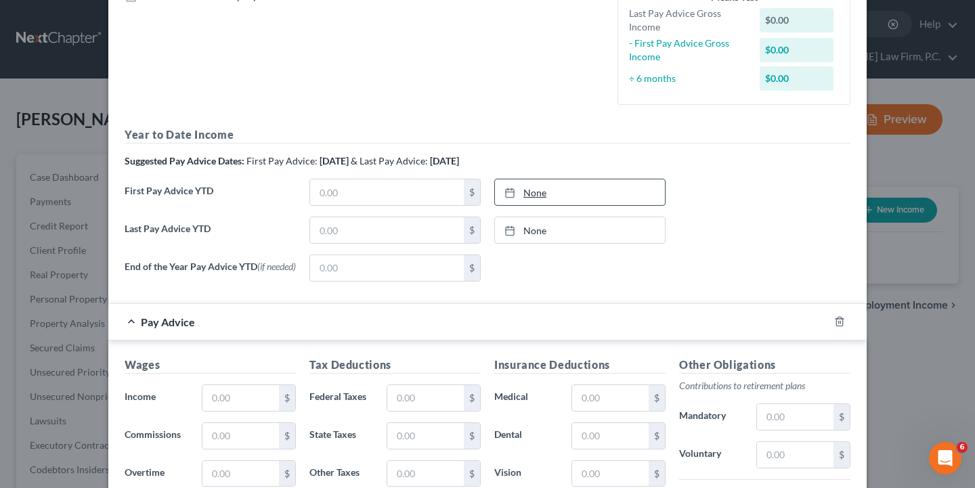
click at [527, 185] on link "None" at bounding box center [580, 192] width 170 height 26
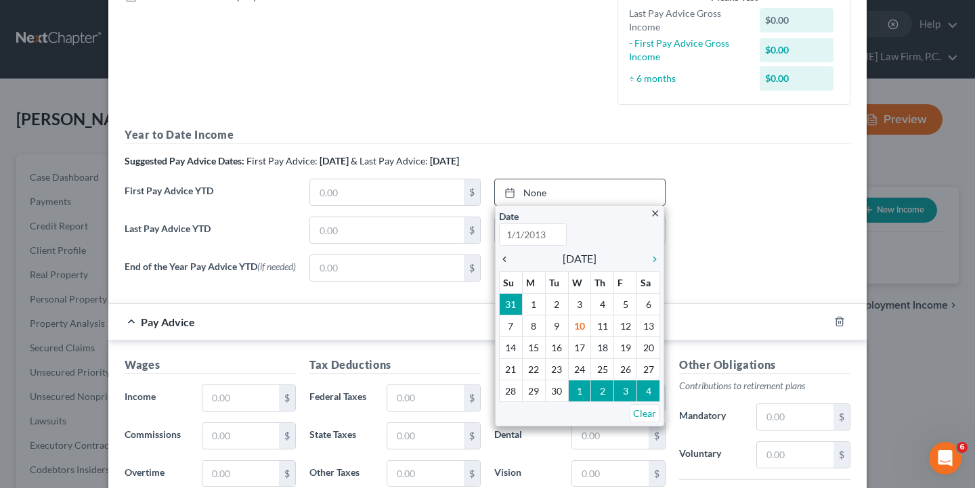
type input "9/10/2025"
click at [510, 259] on icon "chevron_left" at bounding box center [508, 259] width 18 height 11
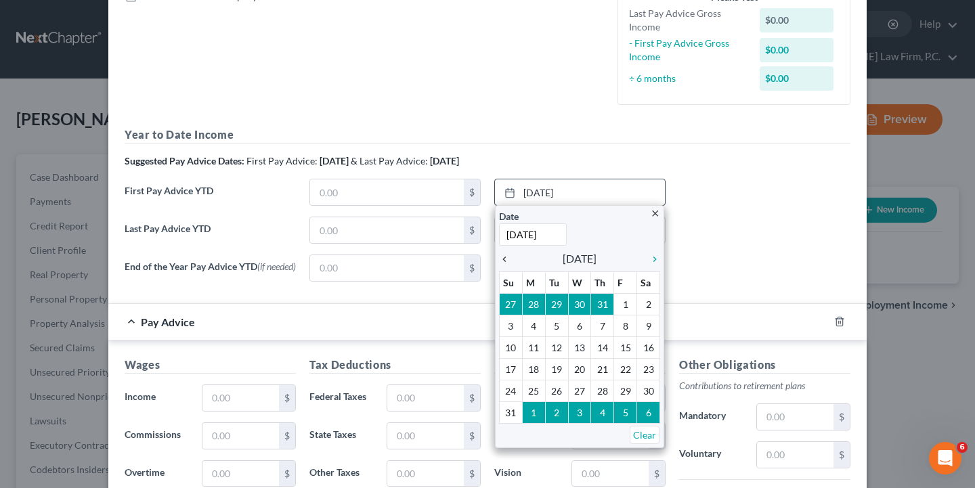
click at [510, 259] on icon "chevron_left" at bounding box center [508, 259] width 18 height 11
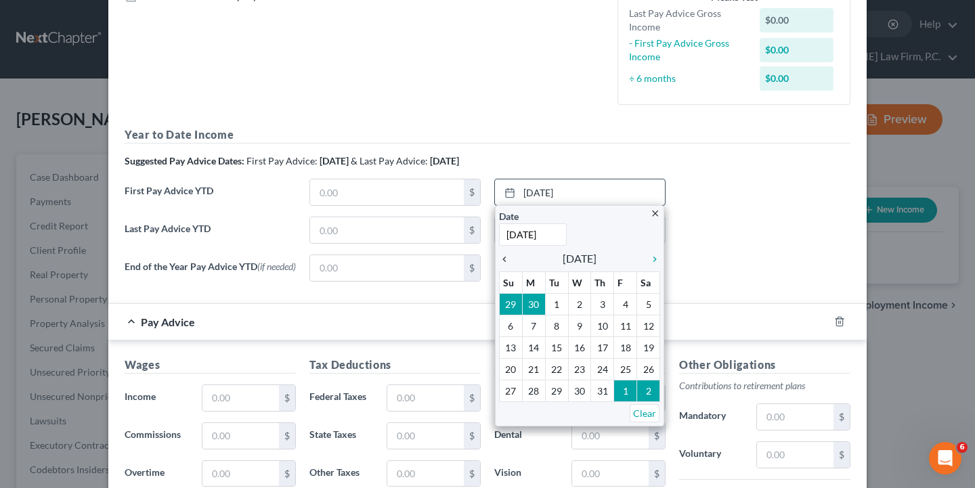
click at [510, 258] on icon "chevron_left" at bounding box center [508, 259] width 18 height 11
click at [502, 257] on icon "chevron_left" at bounding box center [508, 259] width 18 height 11
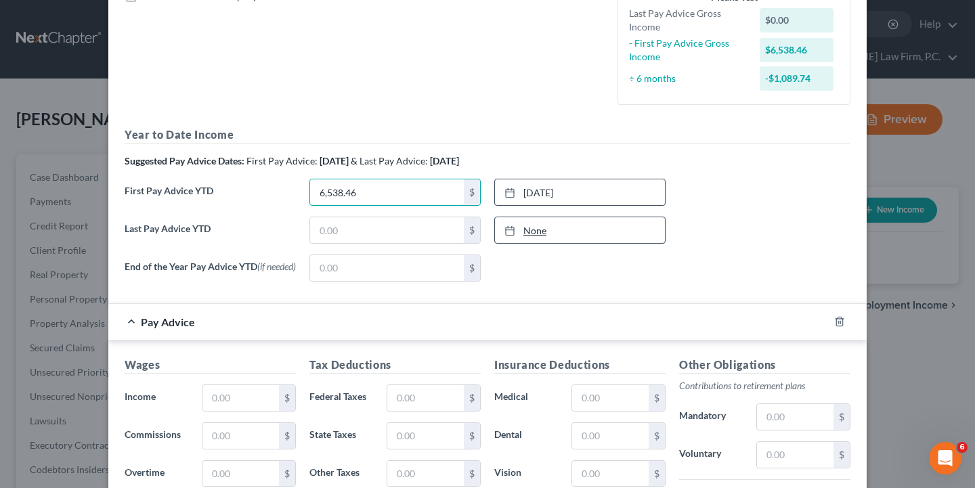
type input "6,538.46"
click at [545, 233] on link "None" at bounding box center [580, 230] width 170 height 26
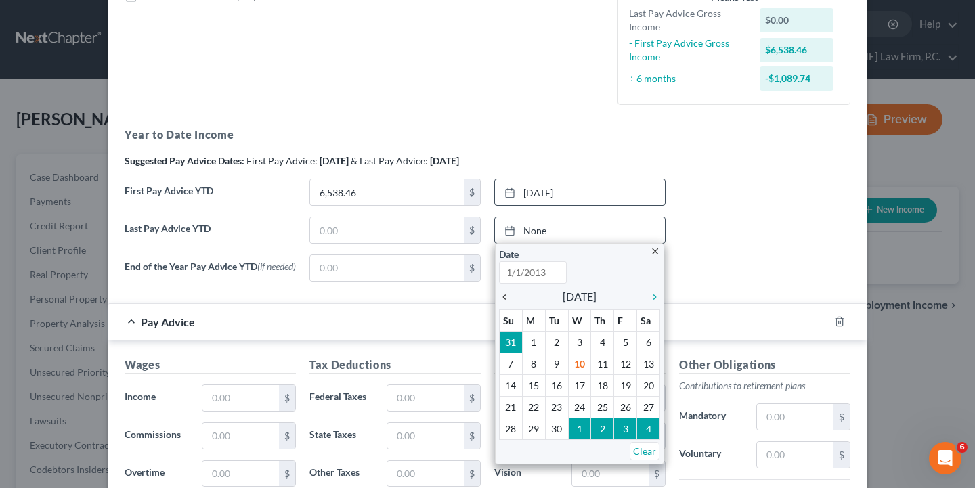
type input "9/10/2025"
click at [506, 292] on icon "chevron_left" at bounding box center [508, 297] width 18 height 11
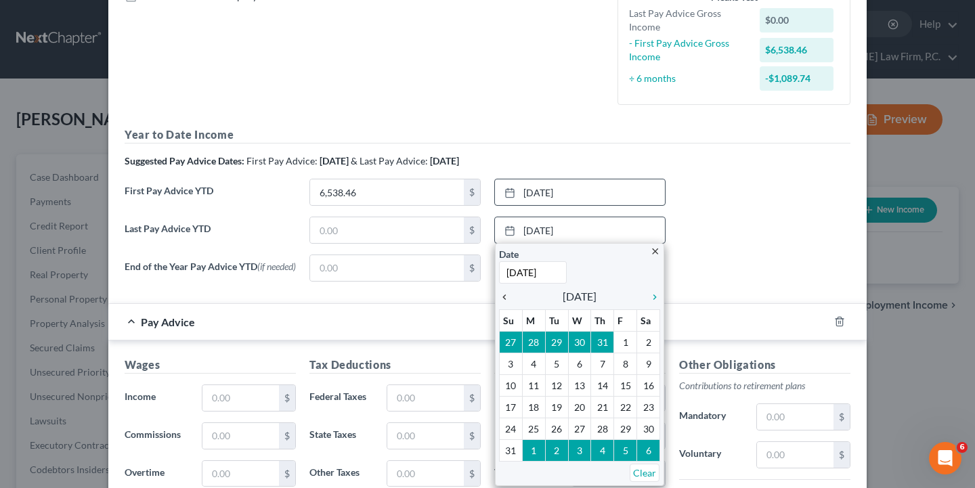
click at [506, 292] on icon "chevron_left" at bounding box center [508, 297] width 18 height 11
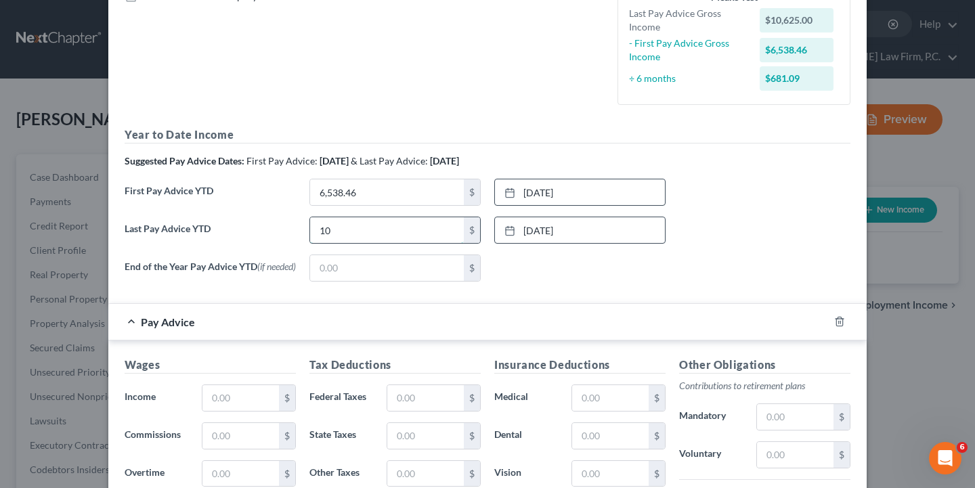
type input "1"
type input "15,100.50"
drag, startPoint x: 370, startPoint y: 186, endPoint x: 294, endPoint y: 186, distance: 76.5
click at [294, 186] on div "First Pay Advice YTD 6,538.46 $ 4/4/2025 close Date 4/4/2025 Time 12:00 AM chev…" at bounding box center [487, 198] width 739 height 38
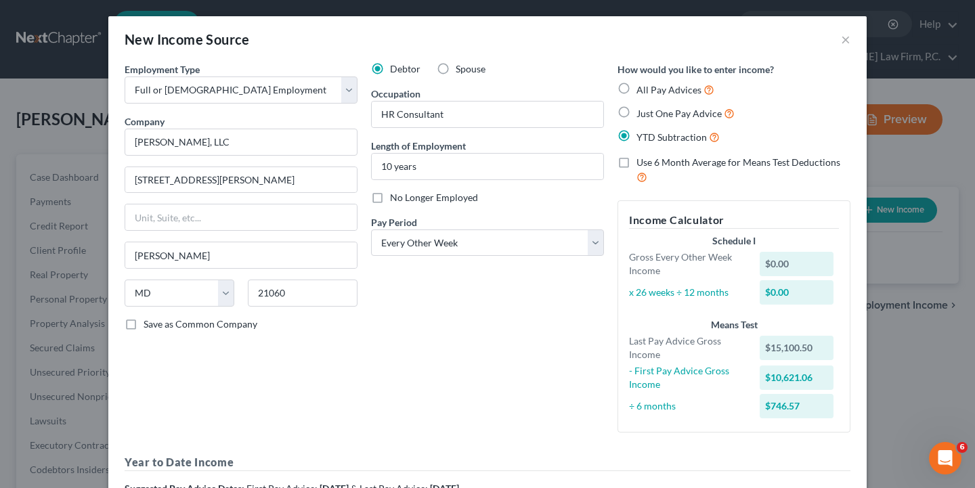
scroll to position [0, 0]
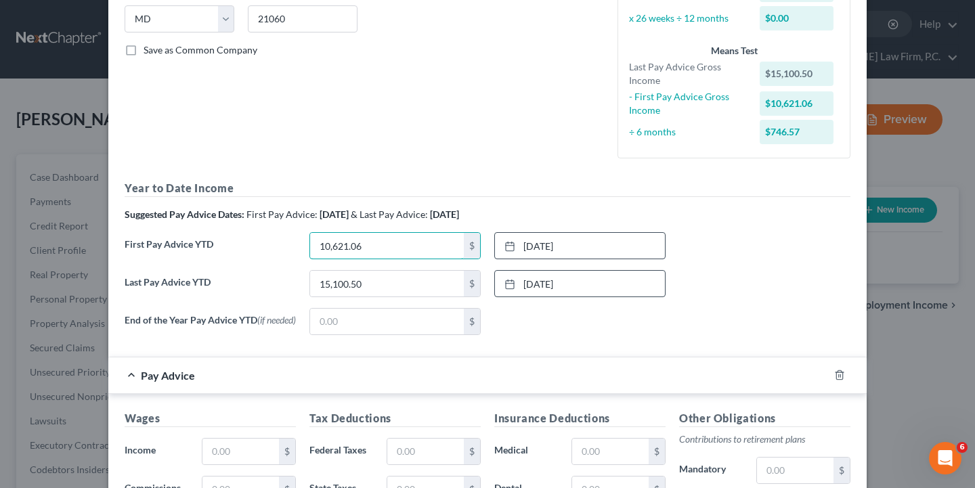
type input "10,621.06"
click at [844, 39] on div "Schedule I Gross Every Other Week Income $0.00 x 26 weeks ÷ 12 months $0.00 Mea…" at bounding box center [733, 53] width 223 height 187
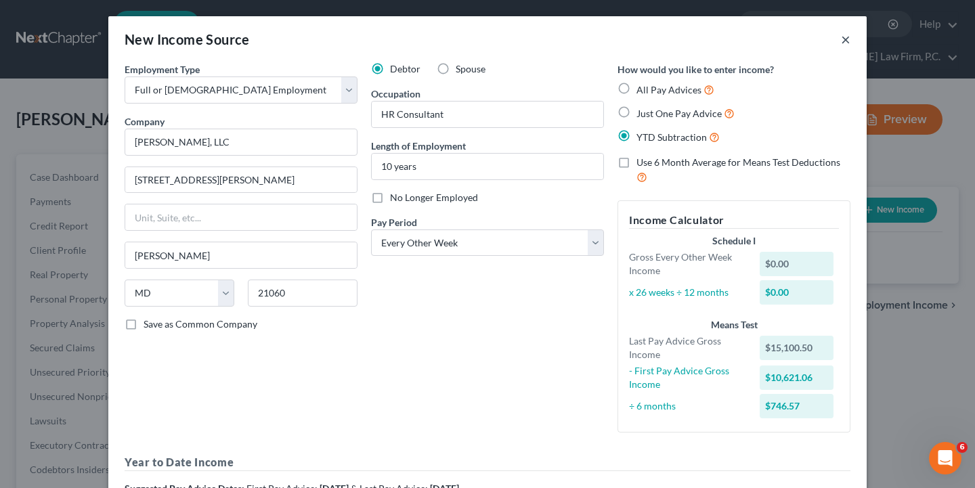
click at [849, 43] on button "×" at bounding box center [845, 39] width 9 height 16
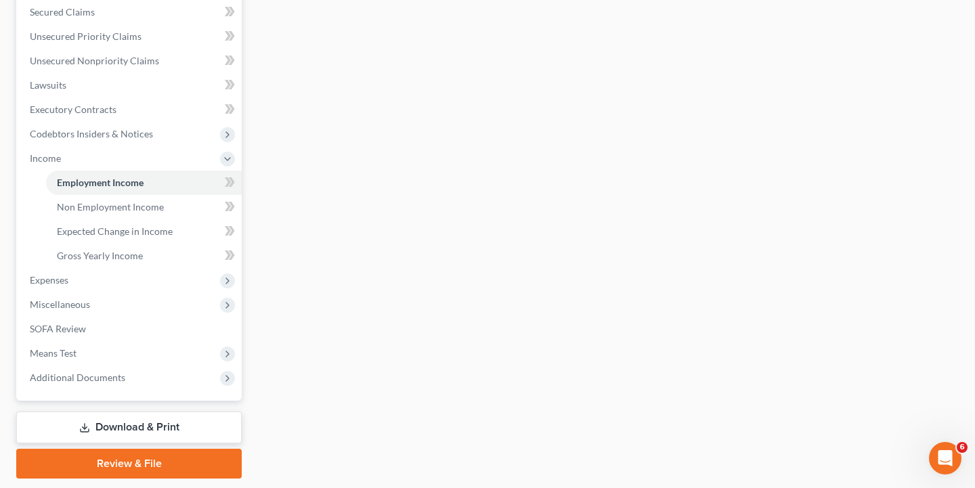
scroll to position [360, 0]
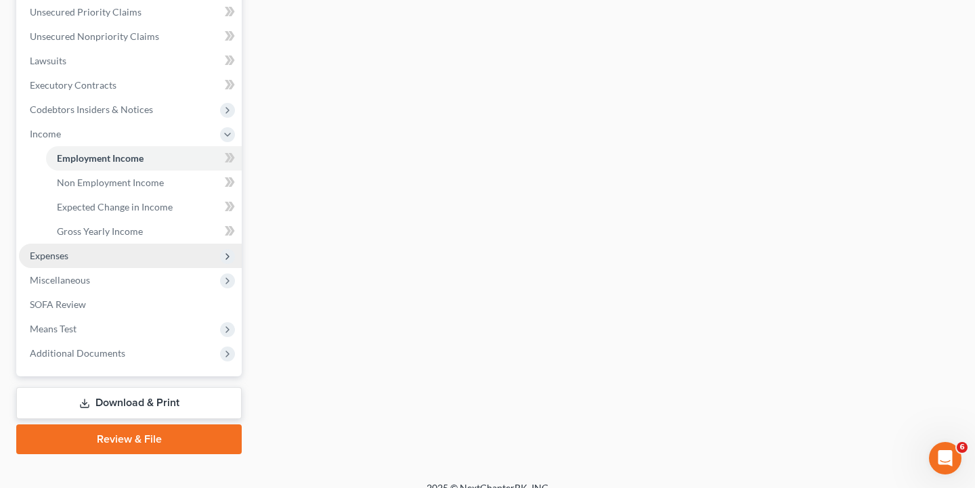
click at [104, 255] on span "Expenses" at bounding box center [130, 256] width 223 height 24
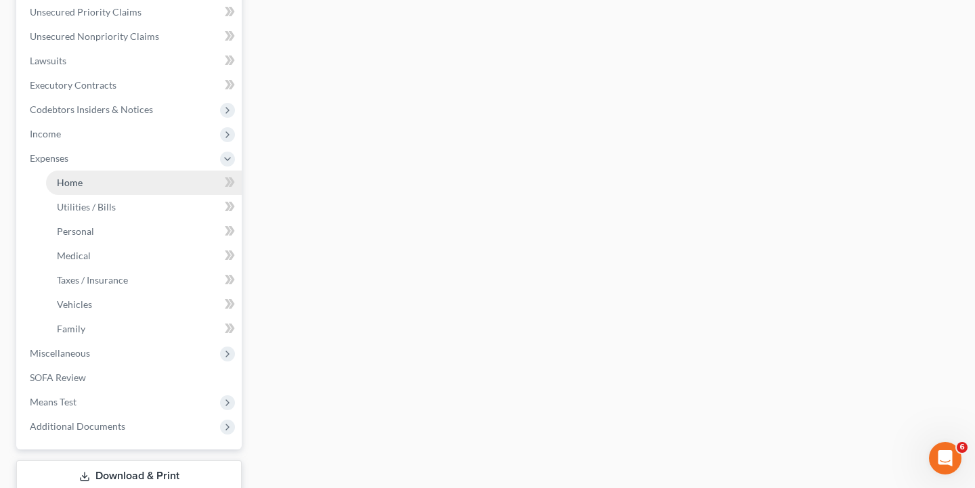
click at [109, 180] on link "Home" at bounding box center [144, 183] width 196 height 24
type input "0.00"
radio input "true"
type input "0.00"
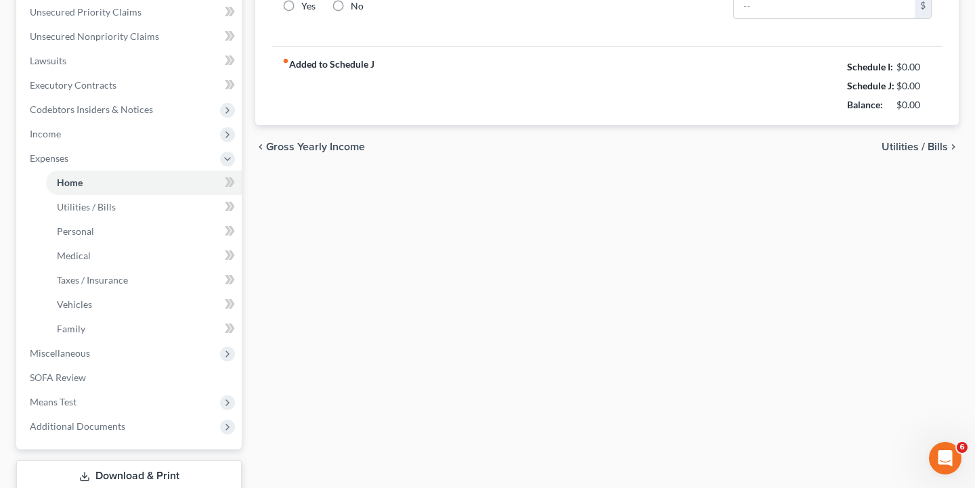
type input "0.00"
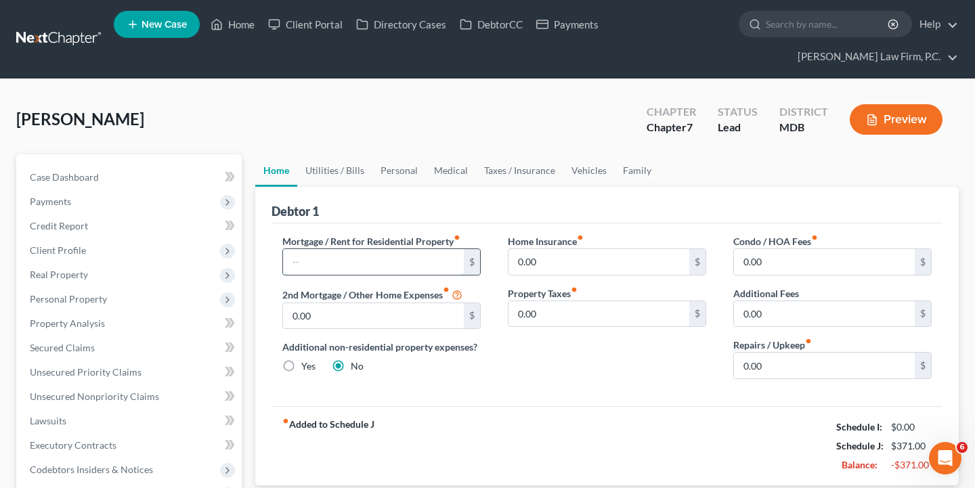
click at [354, 261] on input "text" at bounding box center [373, 262] width 181 height 26
type input "1,750"
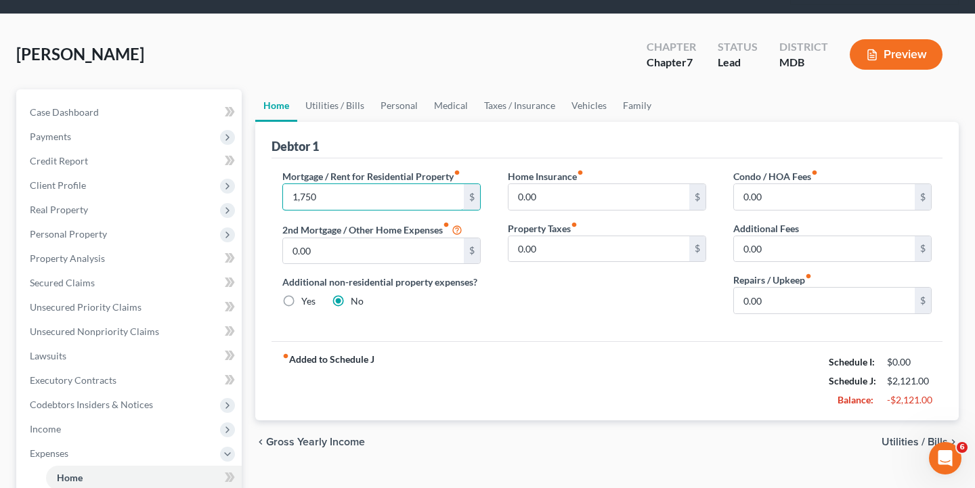
scroll to position [81, 0]
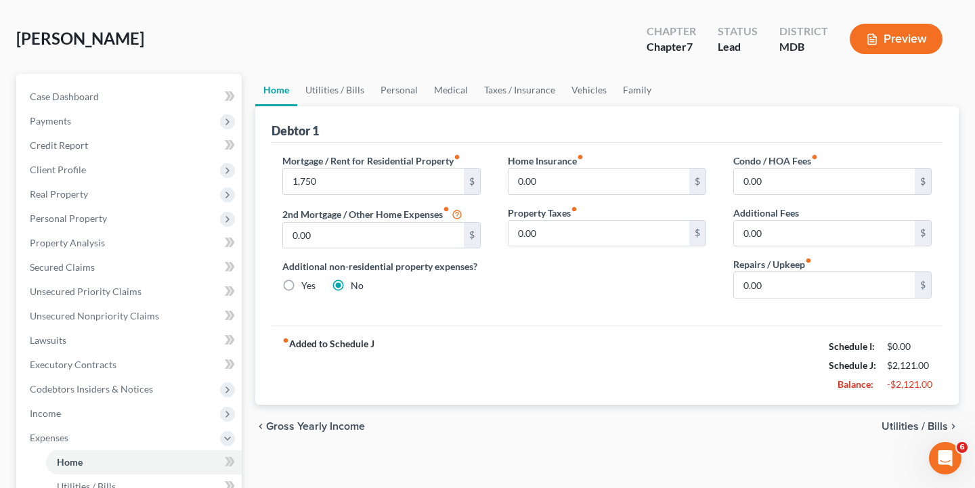
click at [904, 428] on span "Utilities / Bills" at bounding box center [914, 426] width 66 height 11
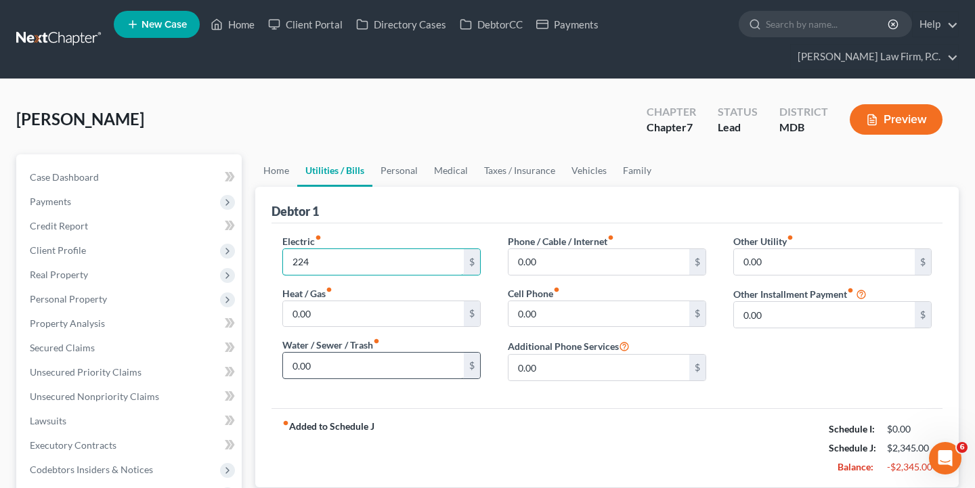
type input "224"
drag, startPoint x: 316, startPoint y: 366, endPoint x: 267, endPoint y: 366, distance: 48.7
click at [267, 366] on div "Debtor 1 Electric fiber_manual_record 224 $ Heat / Gas fiber_manual_record 0.00…" at bounding box center [606, 337] width 703 height 301
type input "34"
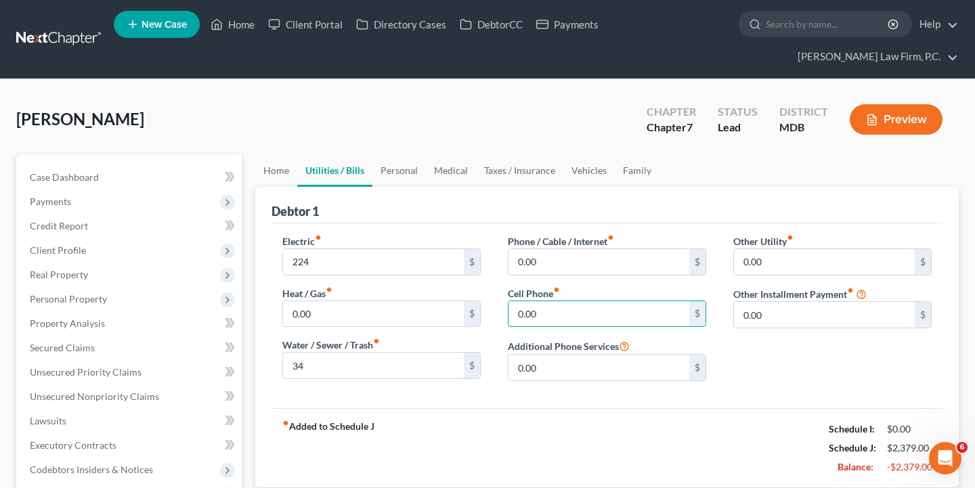
drag, startPoint x: 569, startPoint y: 317, endPoint x: 492, endPoint y: 313, distance: 77.3
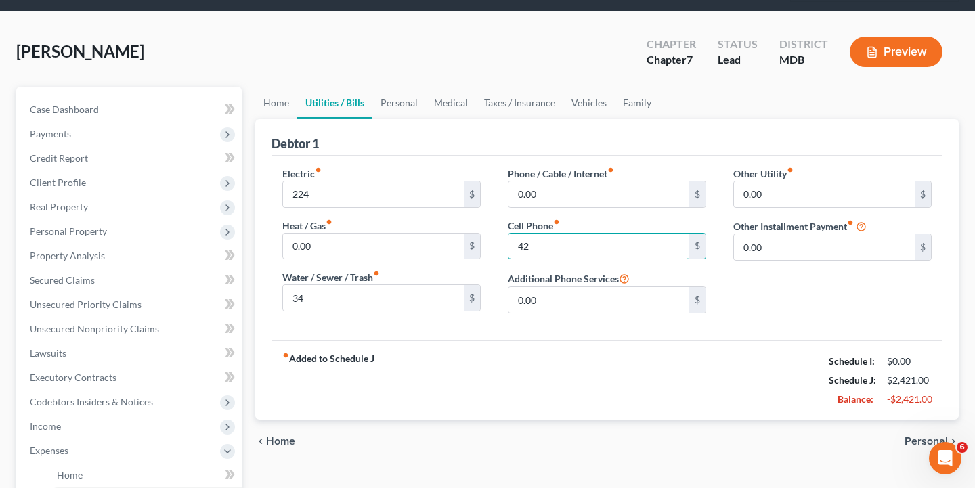
scroll to position [77, 0]
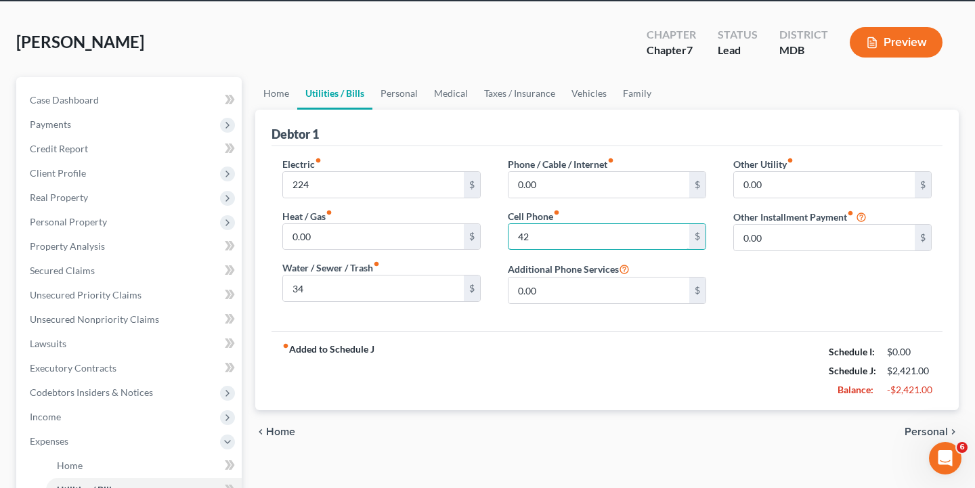
type input "42"
click at [921, 433] on span "Personal" at bounding box center [925, 431] width 43 height 11
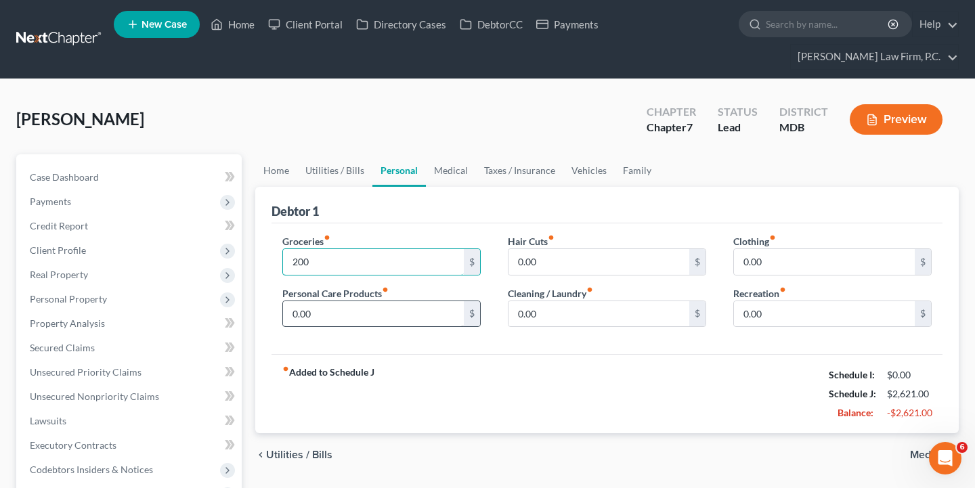
type input "200"
drag, startPoint x: 334, startPoint y: 315, endPoint x: 279, endPoint y: 314, distance: 54.8
click at [279, 314] on div "Groceries fiber_manual_record 200 $ Personal Care Products fiber_manual_record …" at bounding box center [381, 286] width 225 height 104
type input "50"
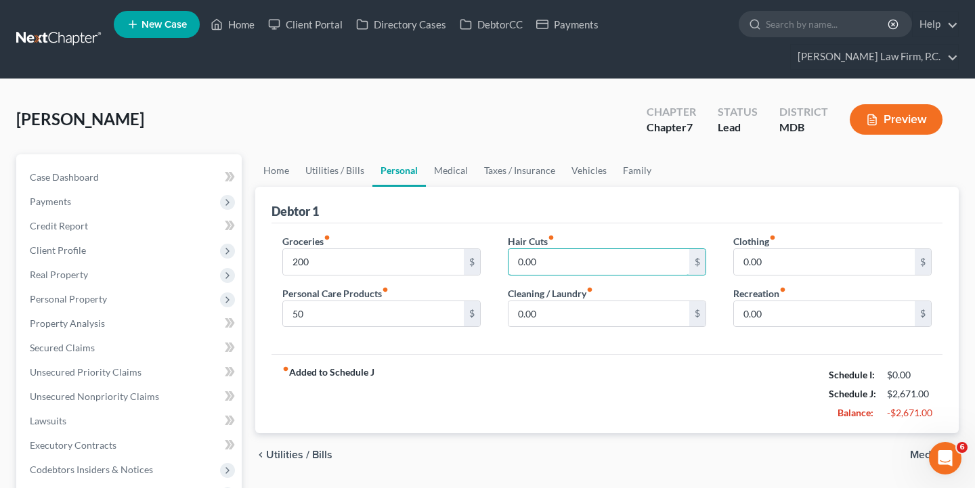
drag, startPoint x: 581, startPoint y: 261, endPoint x: 493, endPoint y: 261, distance: 88.7
click at [493, 261] on div "Groceries fiber_manual_record 200 $ Personal Care Products fiber_manual_record …" at bounding box center [607, 286] width 676 height 104
type input "80"
drag, startPoint x: 565, startPoint y: 311, endPoint x: 514, endPoint y: 312, distance: 50.8
click at [514, 312] on input "0.00" at bounding box center [598, 314] width 181 height 26
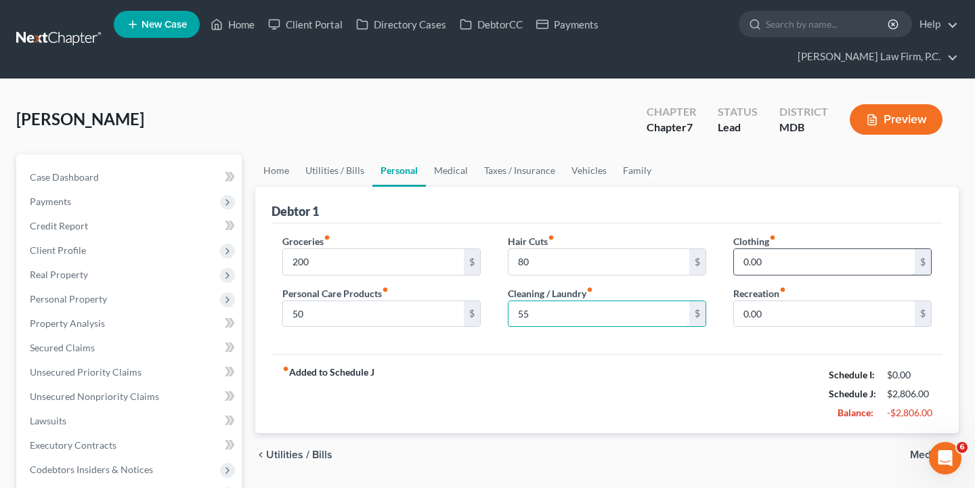
type input "55"
drag, startPoint x: 790, startPoint y: 259, endPoint x: 695, endPoint y: 259, distance: 95.4
click at [695, 259] on div "Groceries fiber_manual_record 200 $ Personal Care Products fiber_manual_record …" at bounding box center [607, 286] width 676 height 104
type input "100"
drag, startPoint x: 785, startPoint y: 306, endPoint x: 799, endPoint y: 321, distance: 21.1
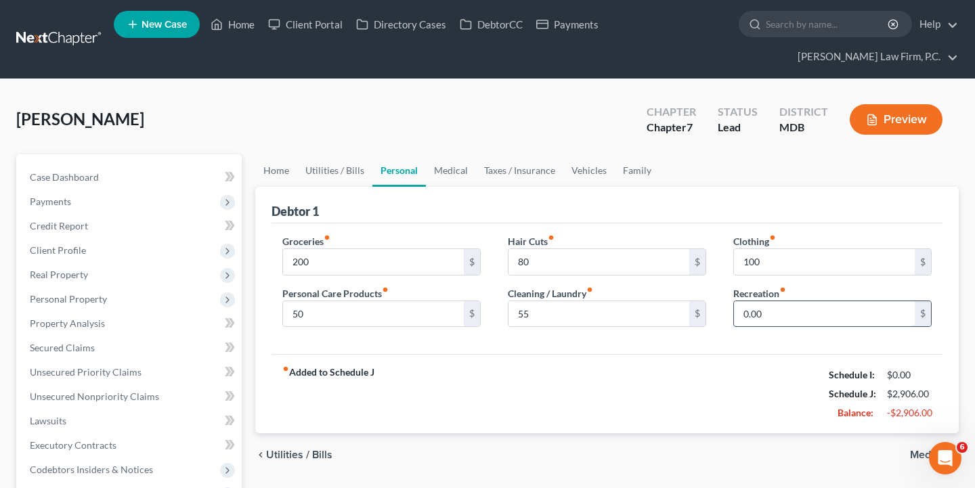
click at [799, 321] on input "0.00" at bounding box center [824, 314] width 181 height 26
type input "2"
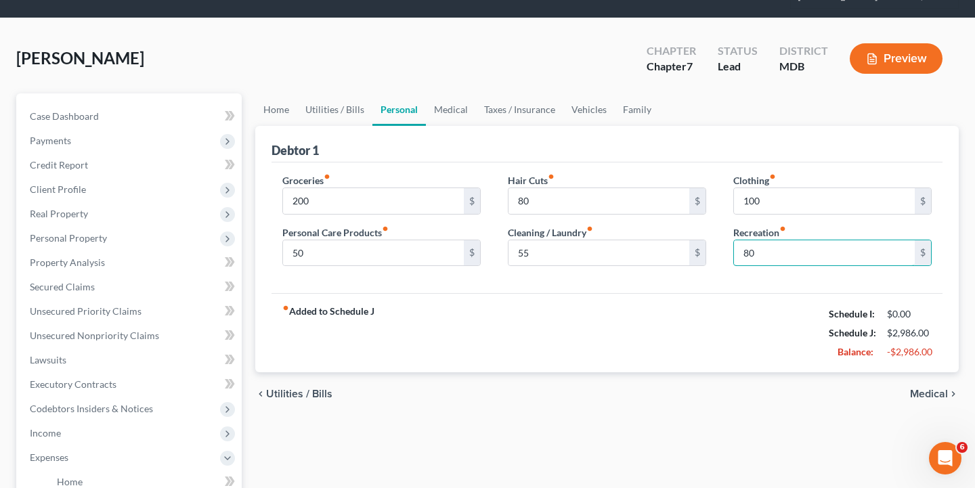
scroll to position [64, 0]
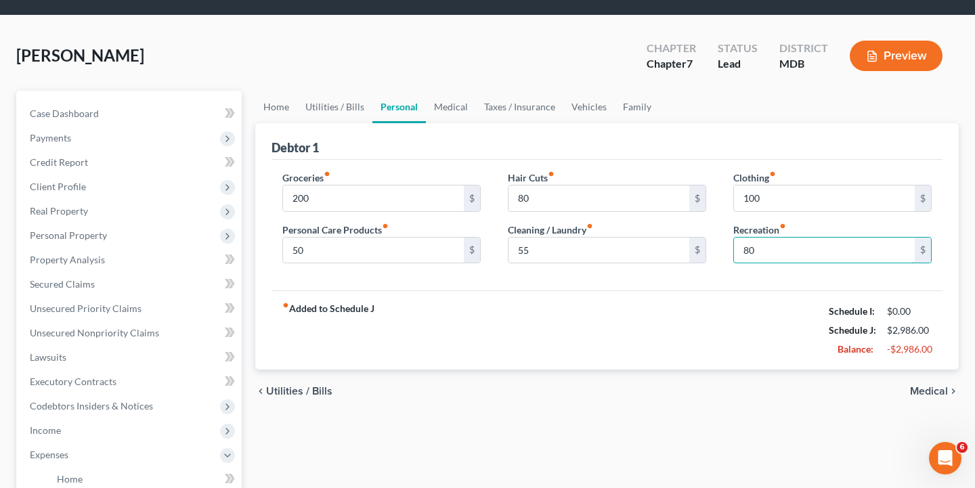
type input "80"
click at [927, 387] on span "Medical" at bounding box center [929, 391] width 38 height 11
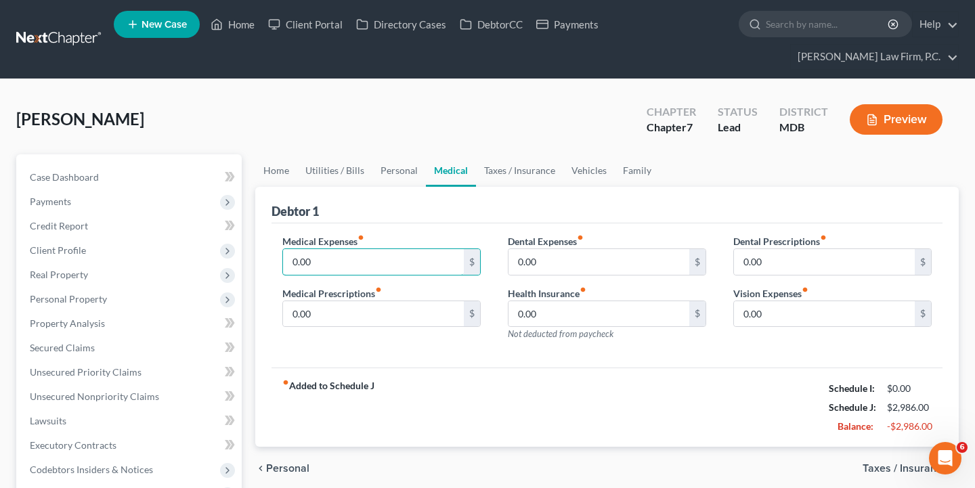
drag, startPoint x: 330, startPoint y: 265, endPoint x: 277, endPoint y: 265, distance: 53.5
click at [277, 265] on div "Medical Expenses fiber_manual_record 0.00 $ Medical Prescriptions fiber_manual_…" at bounding box center [381, 293] width 225 height 118
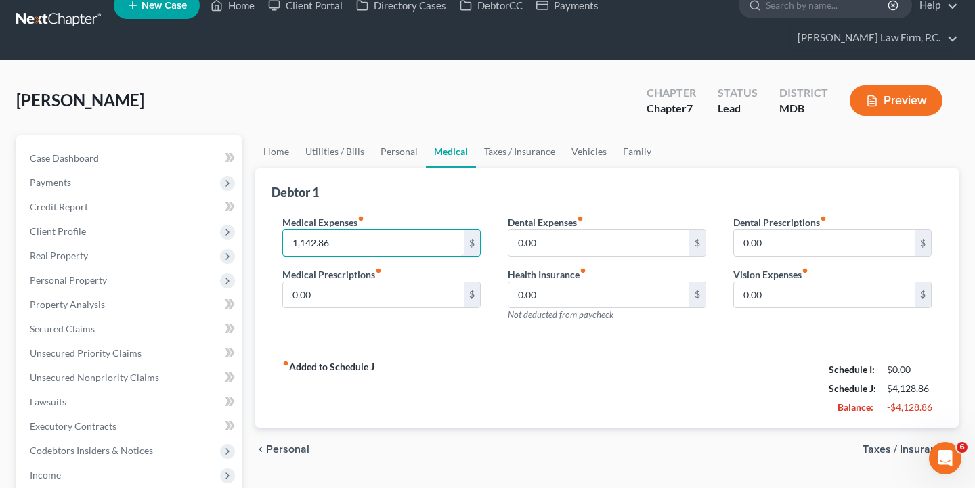
scroll to position [20, 0]
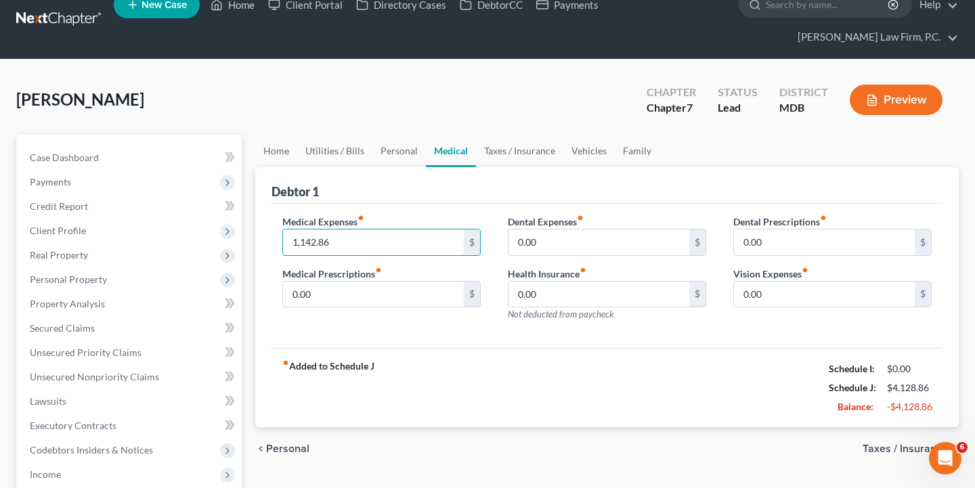
type input "1,142.86"
click at [896, 449] on span "Taxes / Insurance" at bounding box center [904, 448] width 85 height 11
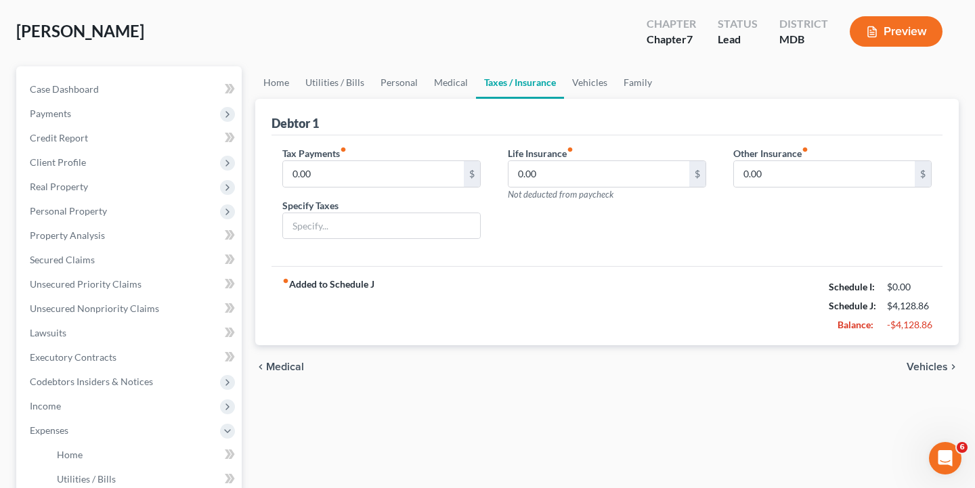
scroll to position [112, 0]
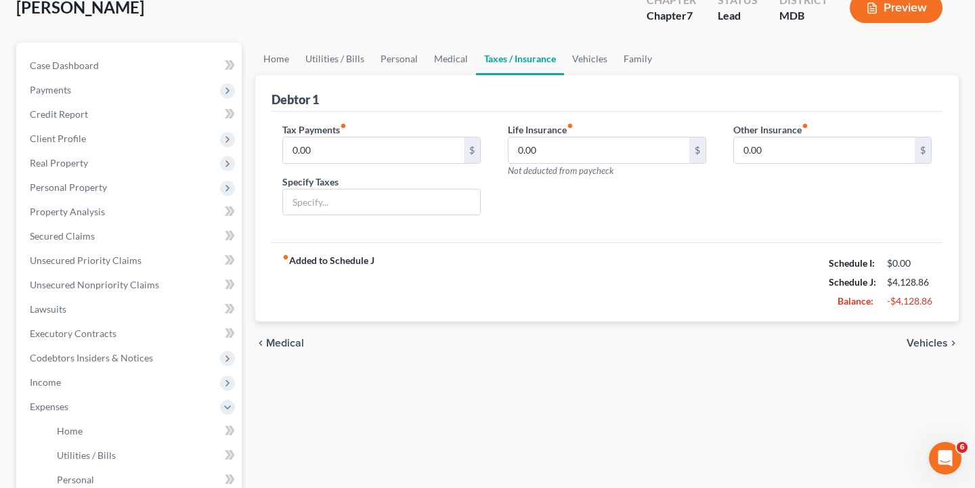
click at [931, 340] on span "Vehicles" at bounding box center [926, 343] width 41 height 11
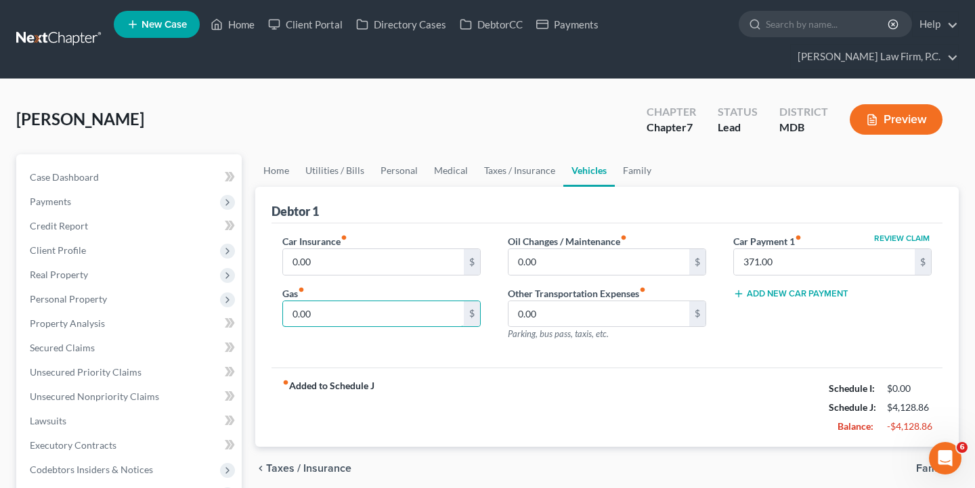
drag, startPoint x: 325, startPoint y: 324, endPoint x: 268, endPoint y: 322, distance: 56.9
click at [268, 322] on div "Debtor 1 Car Insurance fiber_manual_record 0.00 $ Gas fiber_manual_record 0.00 …" at bounding box center [606, 317] width 703 height 261
drag, startPoint x: 322, startPoint y: 318, endPoint x: 250, endPoint y: 314, distance: 71.2
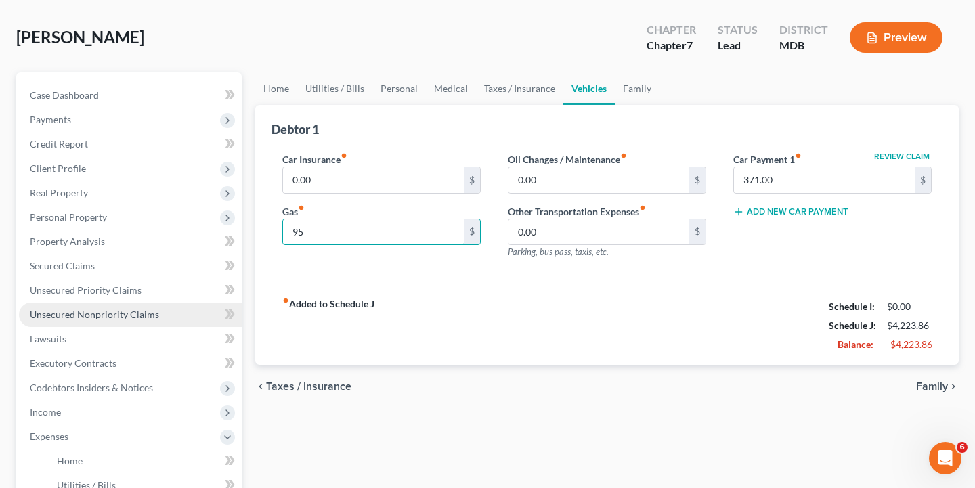
scroll to position [177, 0]
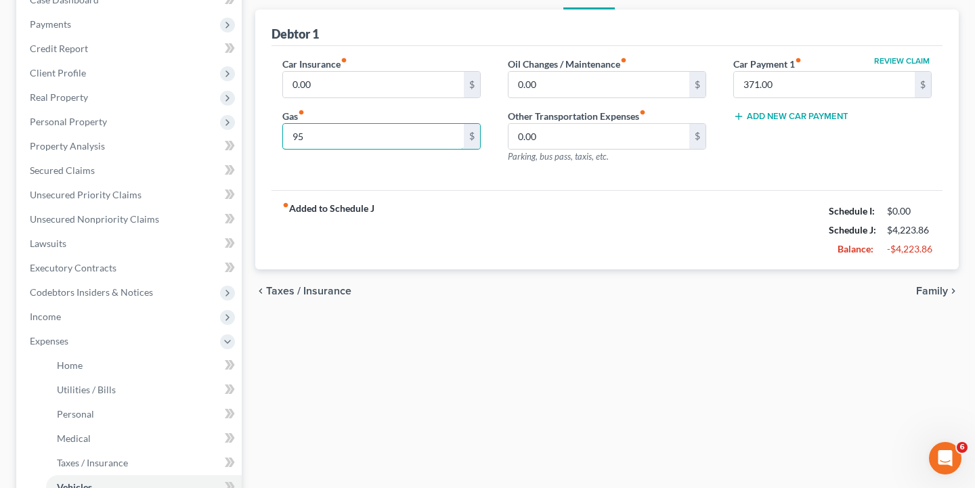
type input "95"
click at [923, 299] on div "chevron_left Taxes / Insurance Family chevron_right" at bounding box center [606, 290] width 703 height 43
click at [925, 296] on span "Family" at bounding box center [932, 291] width 32 height 11
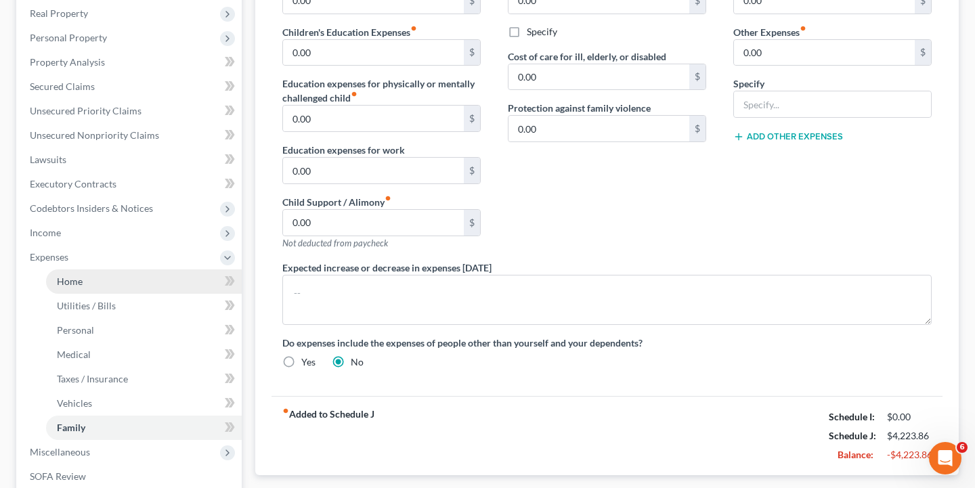
click at [106, 276] on link "Home" at bounding box center [144, 281] width 196 height 24
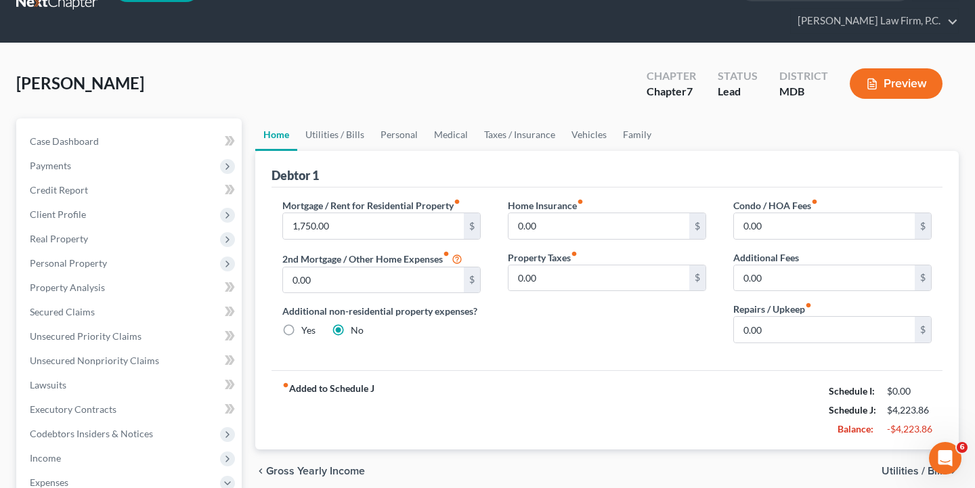
scroll to position [37, 0]
type input "1"
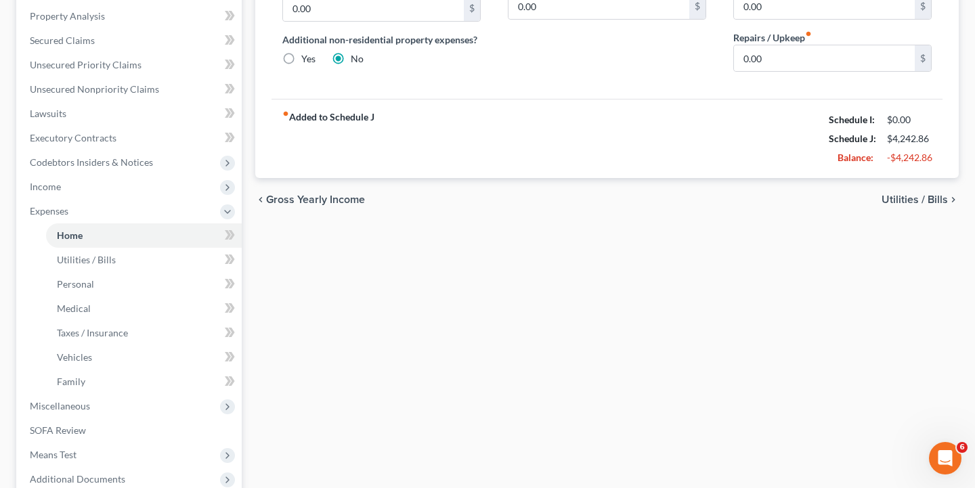
scroll to position [321, 0]
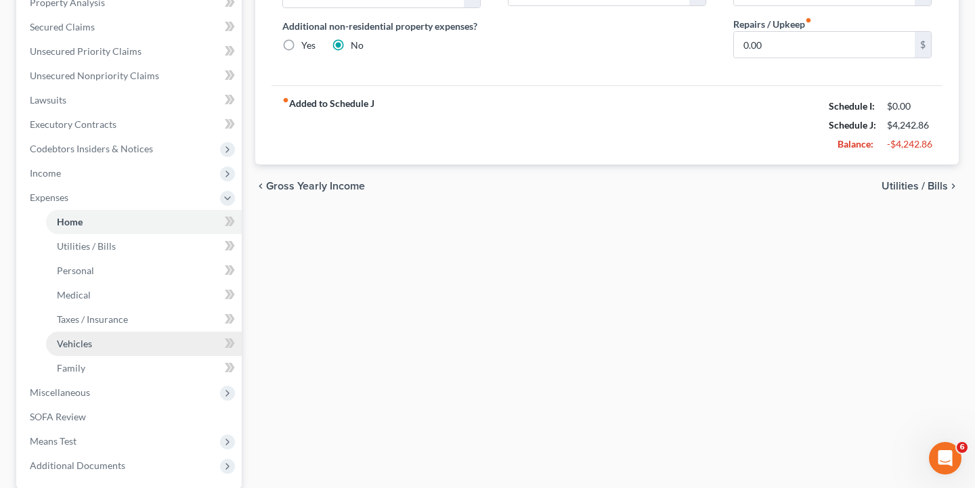
type input "19"
click at [87, 342] on span "Vehicles" at bounding box center [74, 344] width 35 height 12
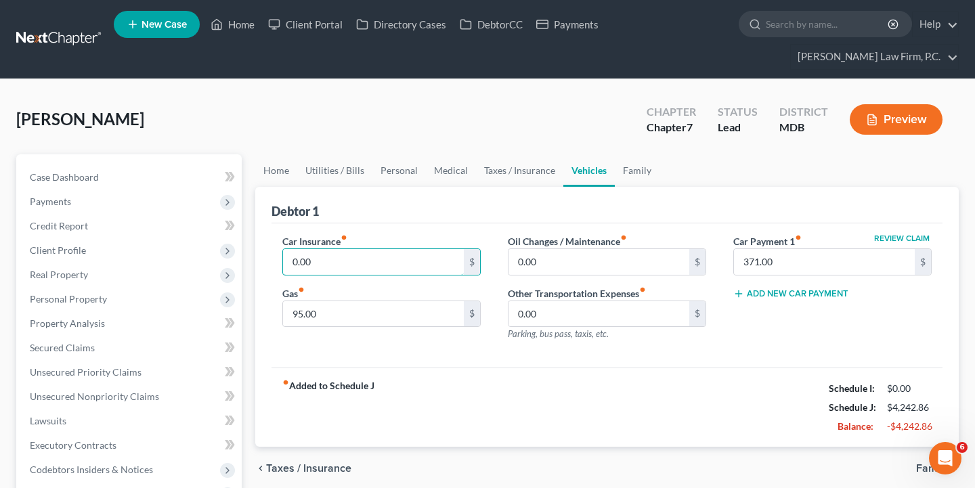
drag, startPoint x: 334, startPoint y: 264, endPoint x: 276, endPoint y: 261, distance: 58.3
click at [275, 262] on div "Car Insurance fiber_manual_record 0.00 $ Gas fiber_manual_record 95.00 $" at bounding box center [381, 293] width 225 height 118
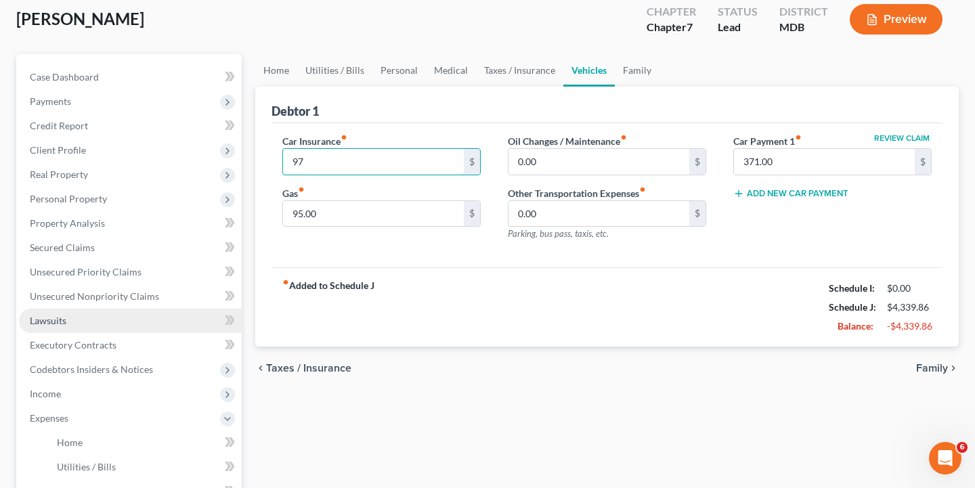
scroll to position [104, 0]
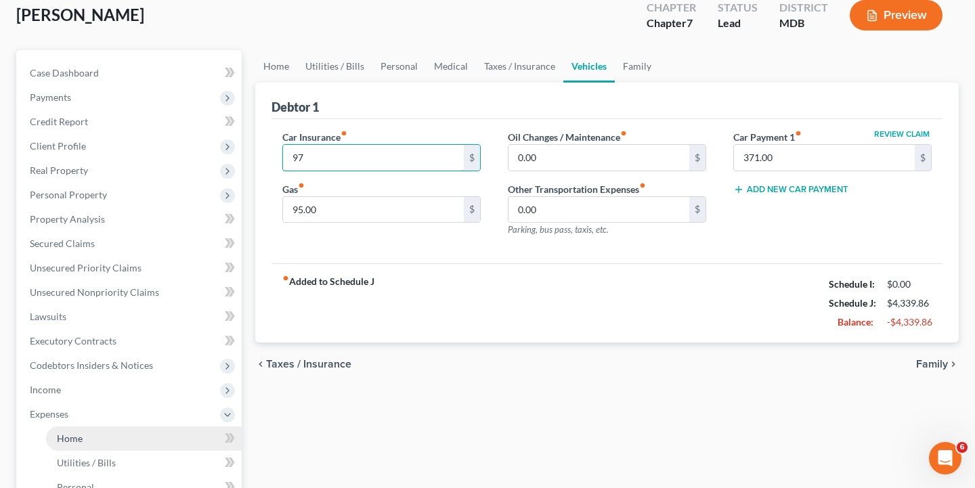
type input "97"
click at [90, 433] on link "Home" at bounding box center [144, 438] width 196 height 24
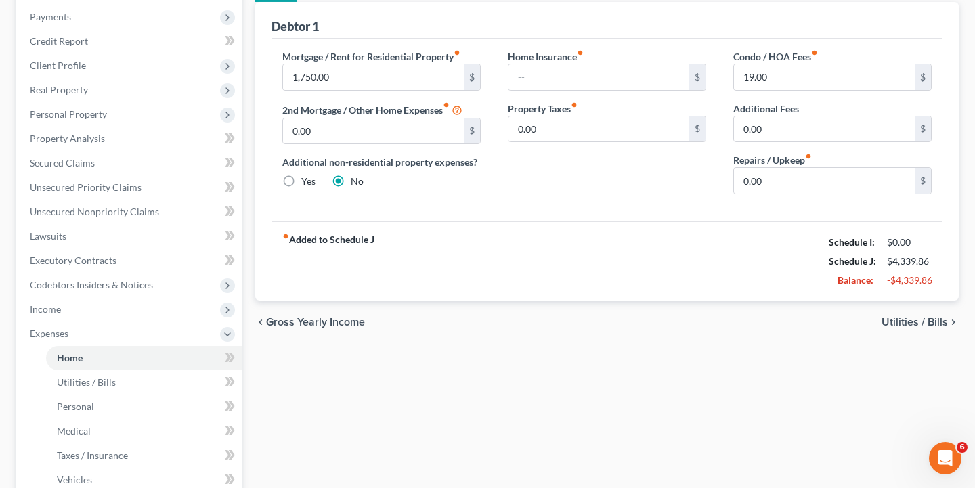
scroll to position [227, 0]
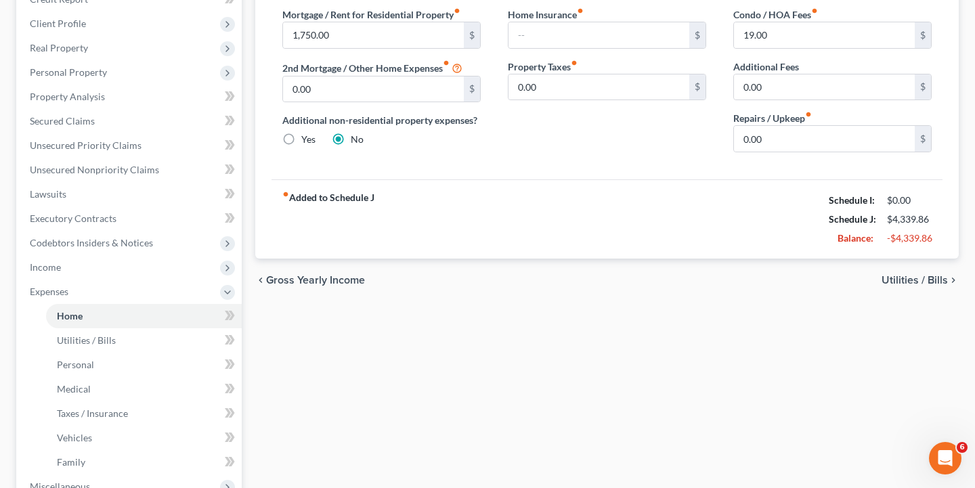
click at [939, 277] on span "Utilities / Bills" at bounding box center [914, 280] width 66 height 11
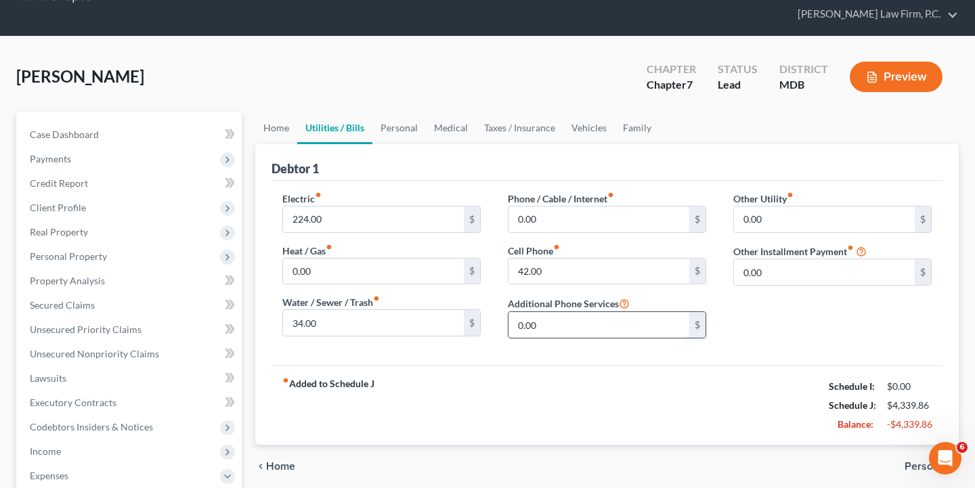
scroll to position [51, 0]
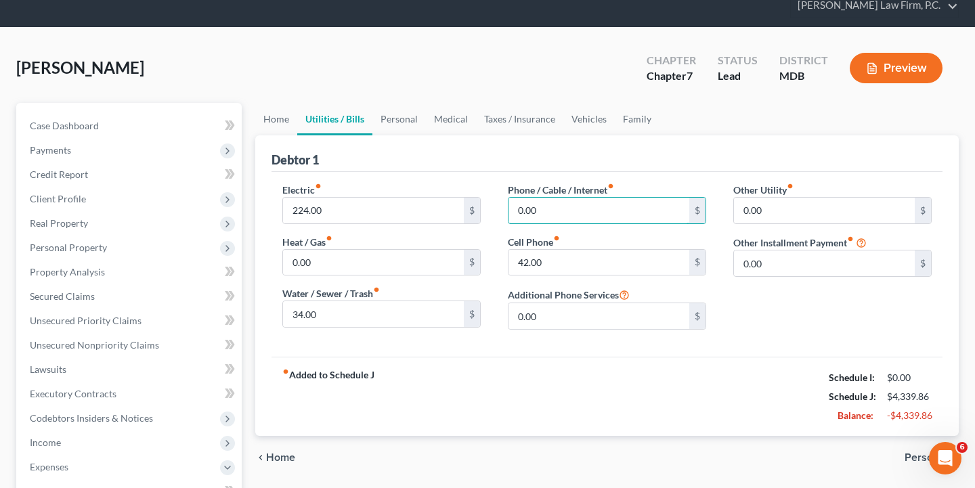
drag, startPoint x: 554, startPoint y: 211, endPoint x: 483, endPoint y: 211, distance: 71.1
drag, startPoint x: 547, startPoint y: 213, endPoint x: 496, endPoint y: 204, distance: 51.5
click at [496, 204] on div "Phone / Cable / Internet fiber_manual_record 47 $ Cell Phone fiber_manual_recor…" at bounding box center [606, 262] width 225 height 158
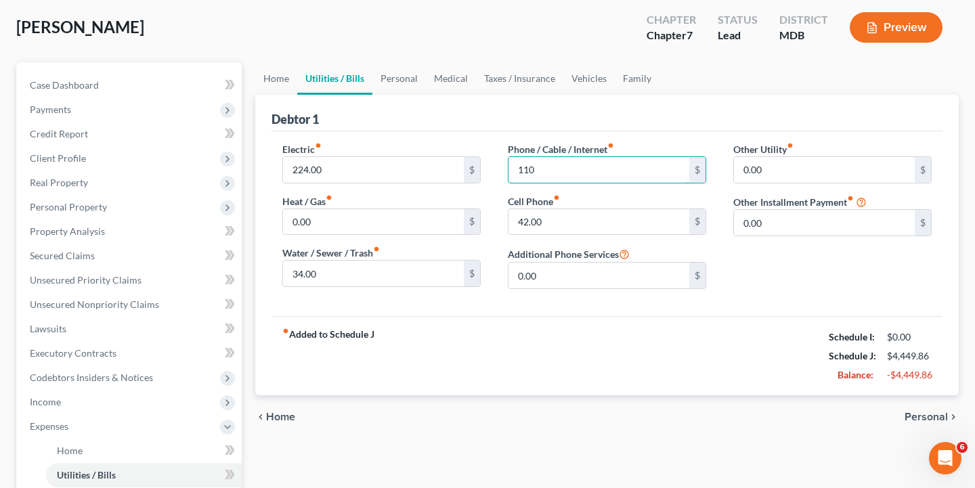
scroll to position [95, 0]
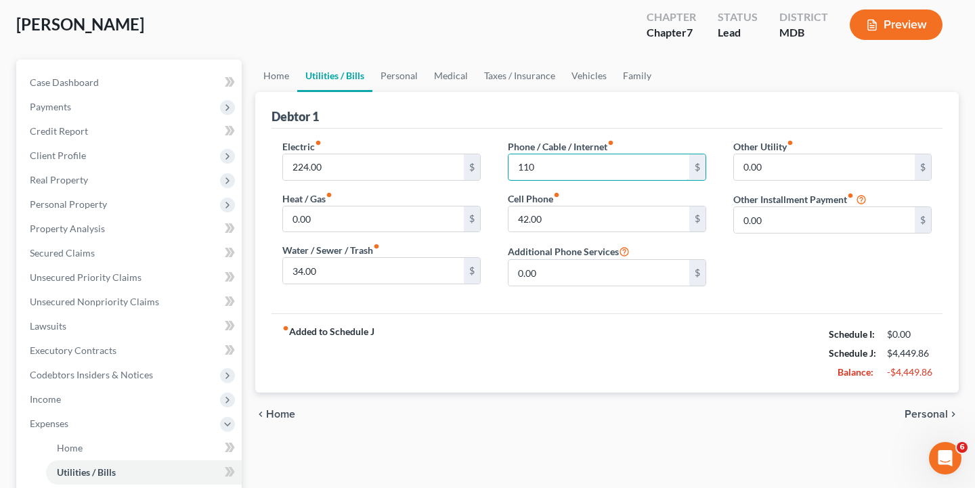
type input "110"
click at [929, 410] on span "Personal" at bounding box center [925, 414] width 43 height 11
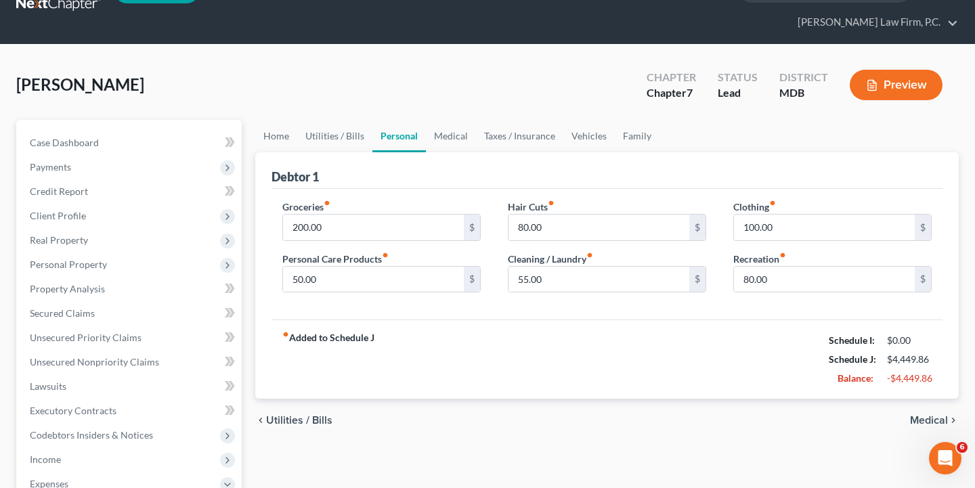
scroll to position [54, 0]
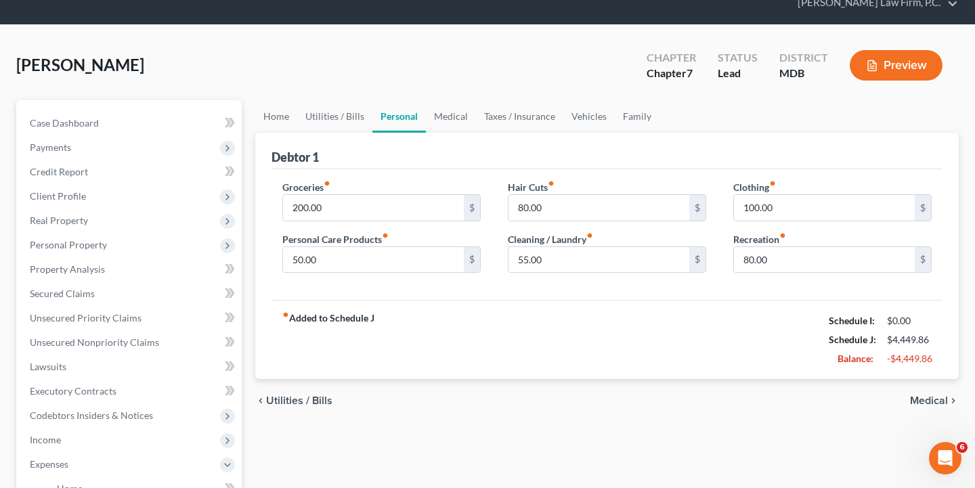
click at [952, 408] on div "chevron_left Utilities / Bills Medical chevron_right" at bounding box center [606, 400] width 703 height 43
click at [948, 405] on icon "chevron_right" at bounding box center [953, 400] width 11 height 11
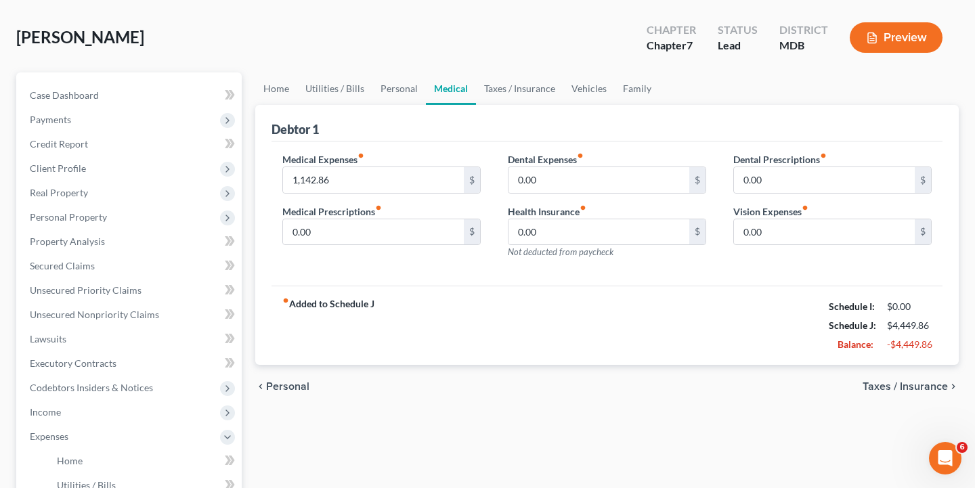
click at [910, 392] on span "Taxes / Insurance" at bounding box center [904, 386] width 85 height 11
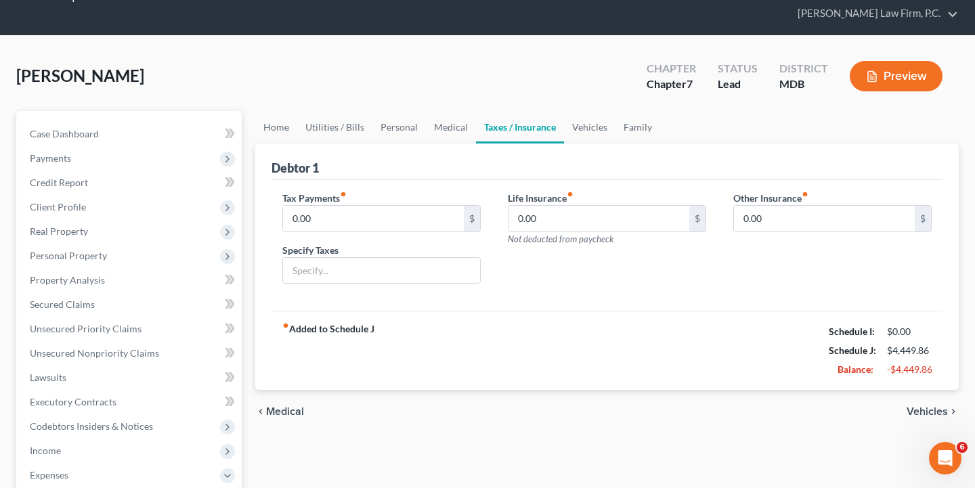
scroll to position [57, 0]
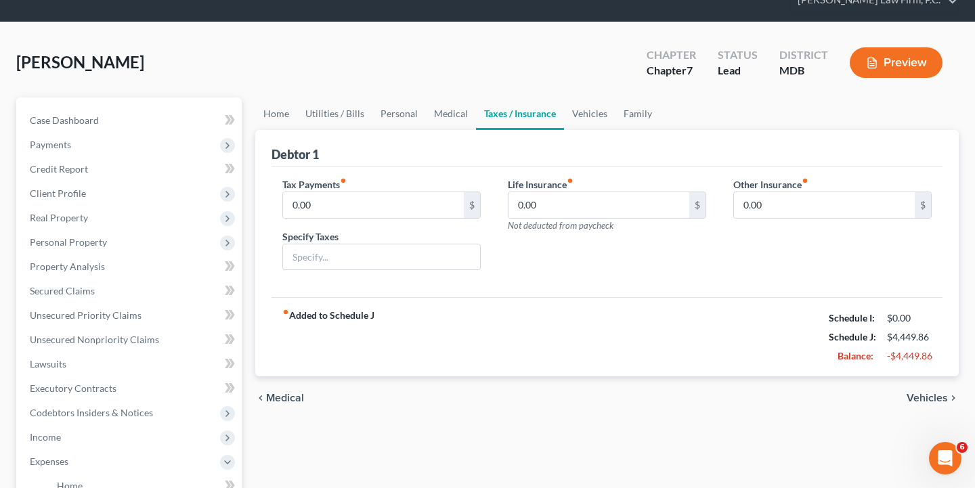
click at [936, 395] on span "Vehicles" at bounding box center [926, 398] width 41 height 11
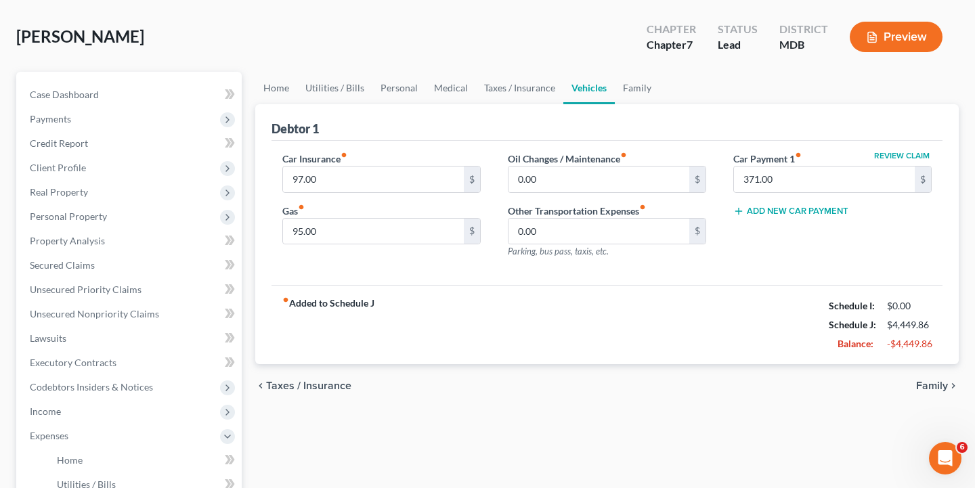
scroll to position [97, 0]
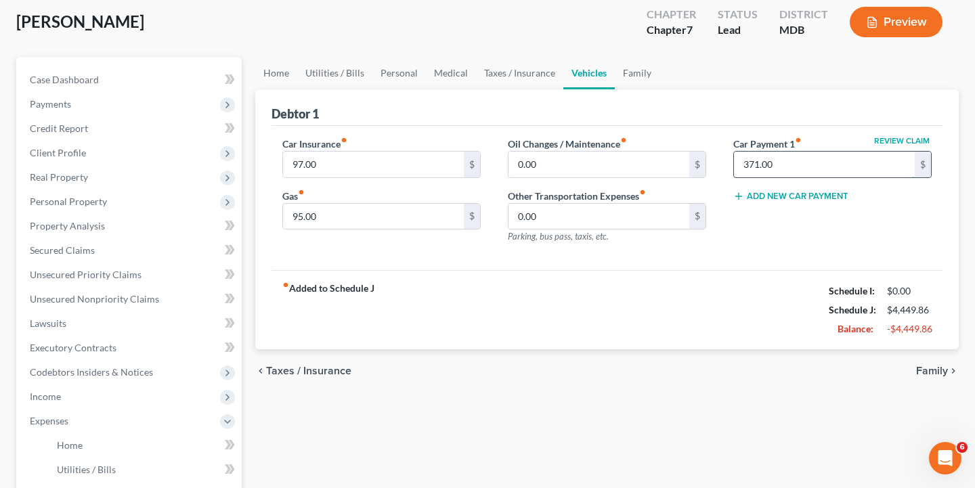
click at [755, 162] on input "371.00" at bounding box center [824, 165] width 181 height 26
click at [759, 164] on input "371.00" at bounding box center [824, 165] width 181 height 26
type input "378.00"
click at [675, 373] on div "chevron_left Taxes / Insurance Family chevron_right" at bounding box center [606, 370] width 703 height 43
click at [949, 368] on icon "chevron_right" at bounding box center [953, 371] width 11 height 11
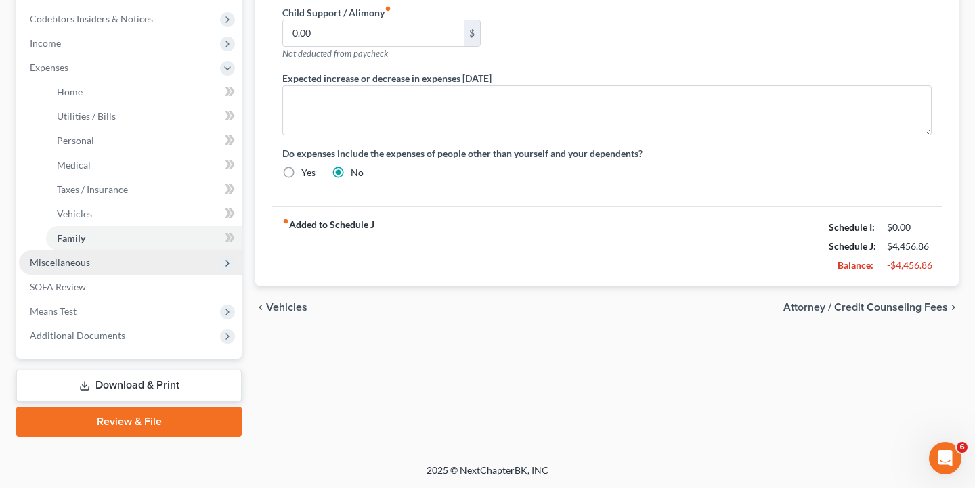
click at [117, 269] on span "Miscellaneous" at bounding box center [130, 262] width 223 height 24
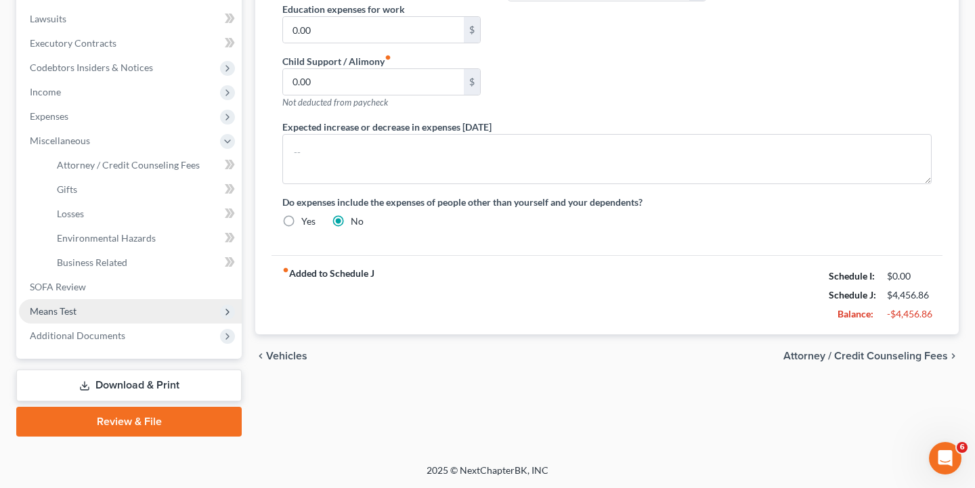
scroll to position [402, 0]
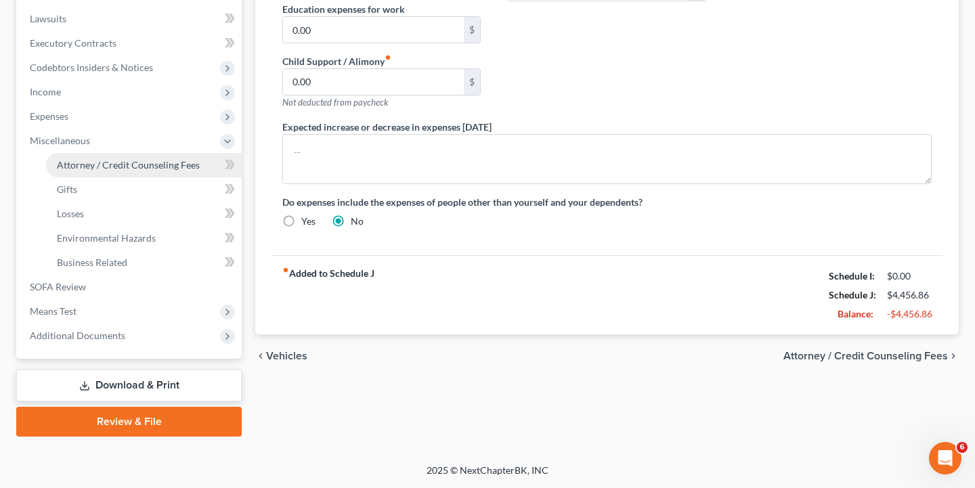
click at [126, 169] on span "Attorney / Credit Counseling Fees" at bounding box center [128, 165] width 143 height 12
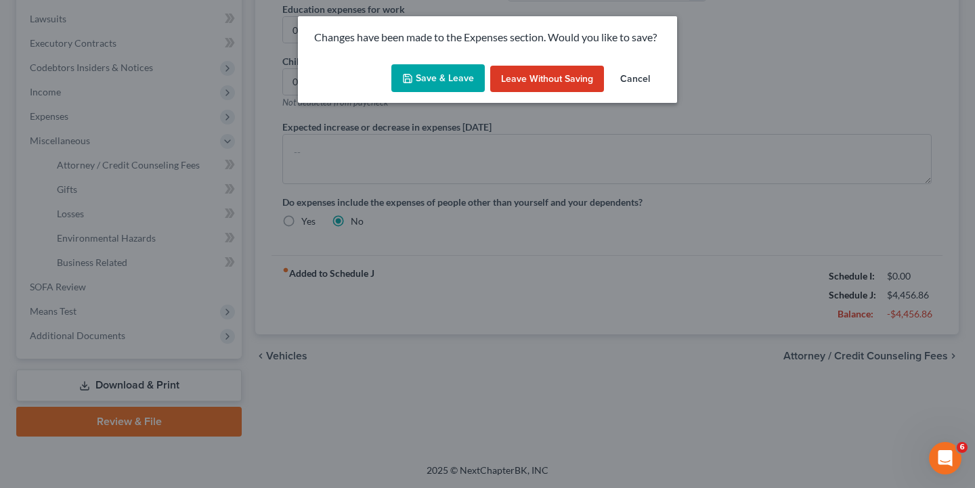
click at [439, 76] on button "Save & Leave" at bounding box center [437, 78] width 93 height 28
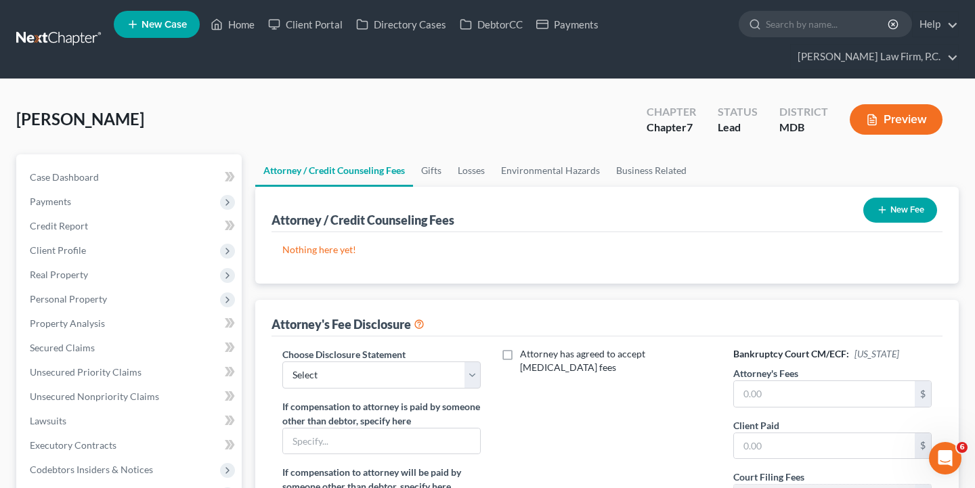
scroll to position [10, 0]
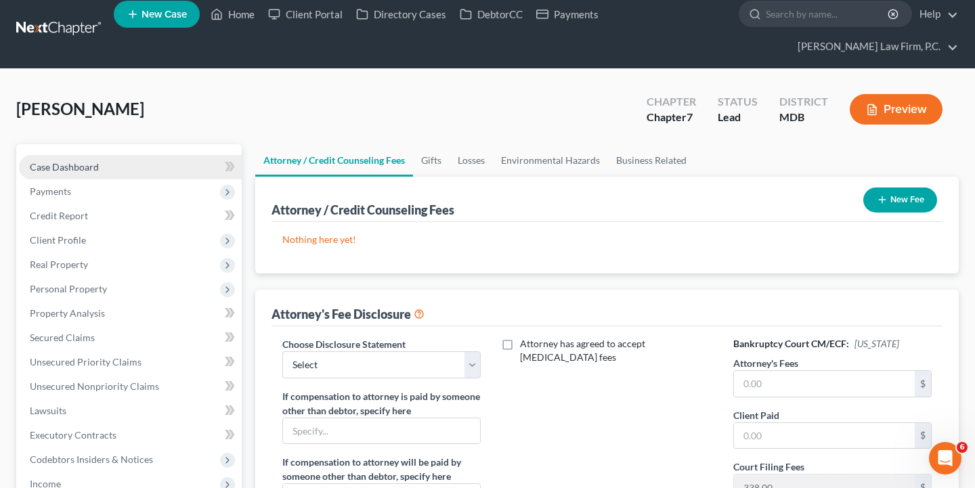
click at [150, 169] on link "Case Dashboard" at bounding box center [130, 167] width 223 height 24
